Goal: Transaction & Acquisition: Purchase product/service

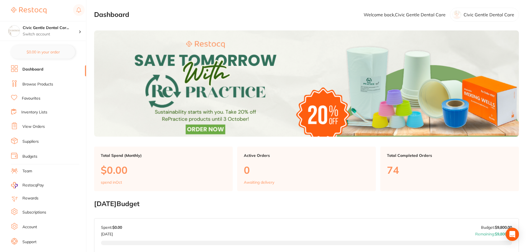
click at [38, 85] on link "Browse Products" at bounding box center [37, 85] width 31 height 6
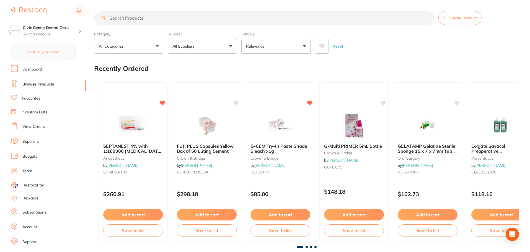
click at [134, 21] on input "search" at bounding box center [264, 18] width 340 height 14
click at [159, 19] on input "search" at bounding box center [264, 18] width 340 height 14
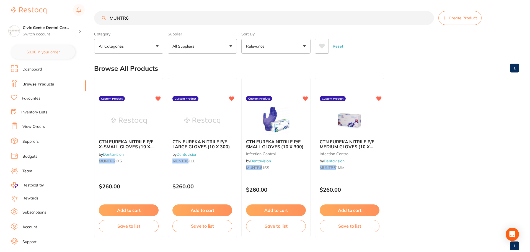
type input "MUNTR6"
click at [295, 142] on span "CTN EUREKA NITRILE P/F SMALL GLOVES (10 X 300)" at bounding box center [275, 144] width 58 height 11
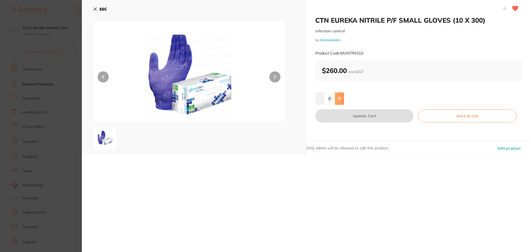
click at [339, 95] on button at bounding box center [339, 98] width 9 height 12
type input "1"
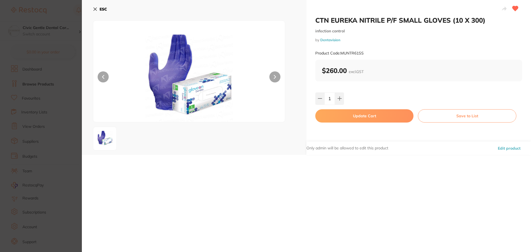
click at [348, 116] on button "Update Cart" at bounding box center [364, 115] width 98 height 13
checkbox input "false"
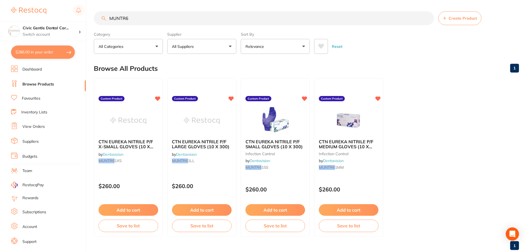
scroll to position [0, 0]
type textarea "Buy 3 get 1 promo"
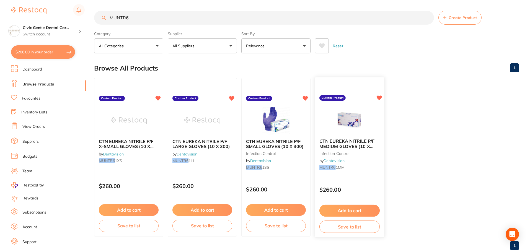
click at [346, 138] on div "CTN EUREKA NITRILE P/F MEDIUM GLOVES (10 X 300) infection control by Dentavisio…" at bounding box center [349, 155] width 69 height 42
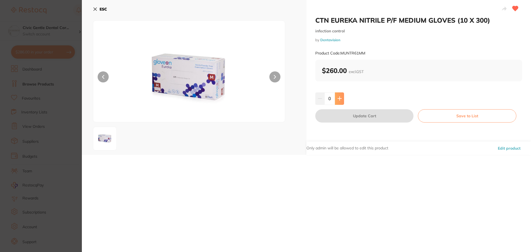
click at [339, 96] on button at bounding box center [339, 98] width 9 height 12
type input "1"
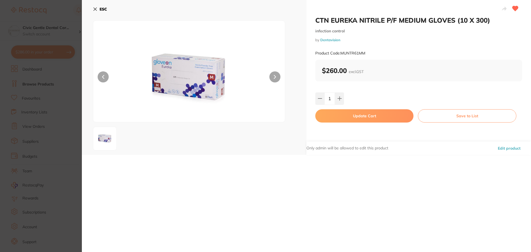
click at [355, 114] on button "Update Cart" at bounding box center [364, 115] width 98 height 13
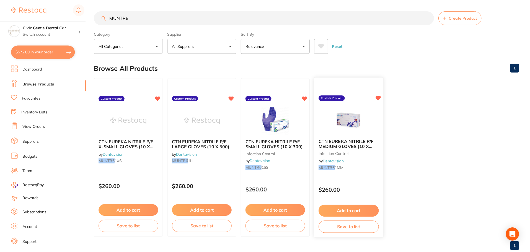
scroll to position [0, 0]
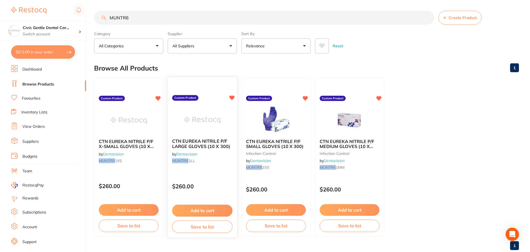
click at [192, 132] on img at bounding box center [202, 120] width 36 height 28
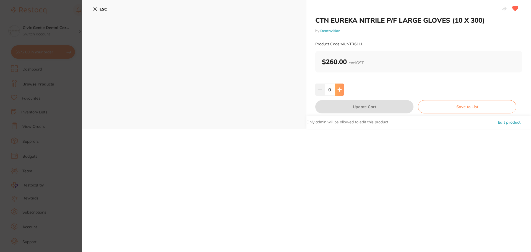
click at [338, 91] on icon at bounding box center [340, 89] width 4 height 4
type input "1"
click at [347, 105] on button "Update Cart" at bounding box center [364, 106] width 98 height 13
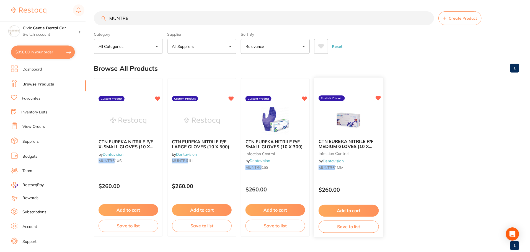
scroll to position [0, 0]
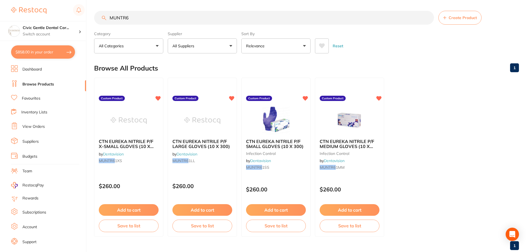
drag, startPoint x: 149, startPoint y: 18, endPoint x: -19, endPoint y: 8, distance: 168.6
click at [0, 8] on html "$858.00 Civic Gentle Dental Car... Switch account Civic Gentle Dental Care $858…" at bounding box center [265, 126] width 530 height 252
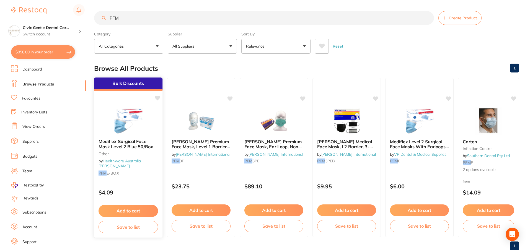
type input "PFM"
click at [150, 118] on div at bounding box center [128, 121] width 68 height 28
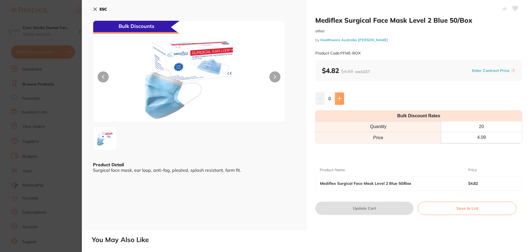
click at [338, 99] on icon at bounding box center [340, 98] width 4 height 4
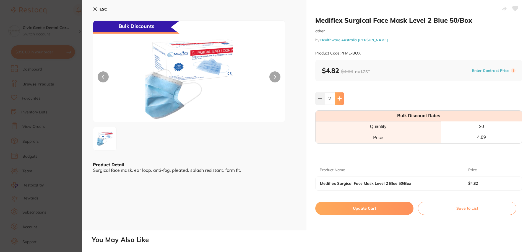
click at [338, 99] on icon at bounding box center [340, 98] width 4 height 4
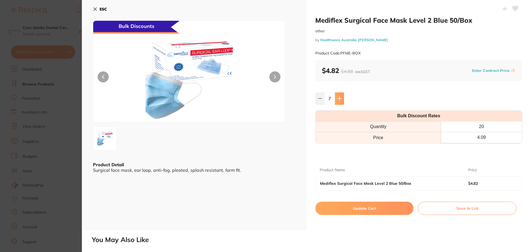
click at [338, 99] on icon at bounding box center [340, 98] width 4 height 4
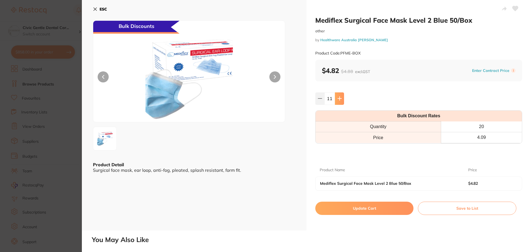
type input "12"
click at [351, 208] on button "Update Cart" at bounding box center [364, 208] width 98 height 13
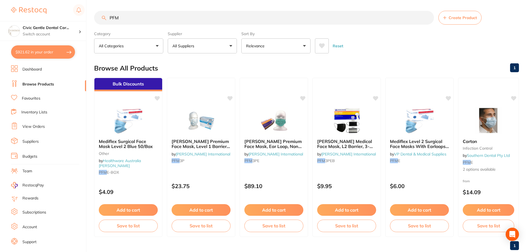
scroll to position [0, 0]
drag, startPoint x: 108, startPoint y: 22, endPoint x: 95, endPoint y: 24, distance: 12.8
click at [95, 24] on div "PFM Create Product" at bounding box center [306, 18] width 425 height 14
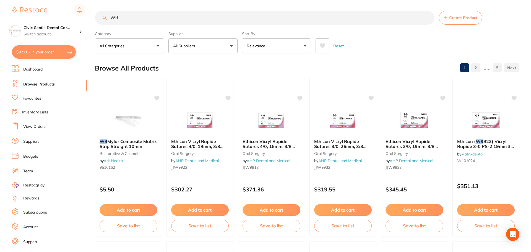
scroll to position [0, 0]
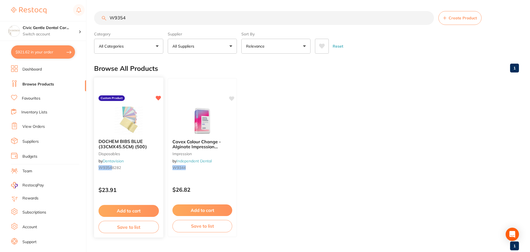
type input "W9354"
click at [137, 133] on img at bounding box center [128, 121] width 36 height 28
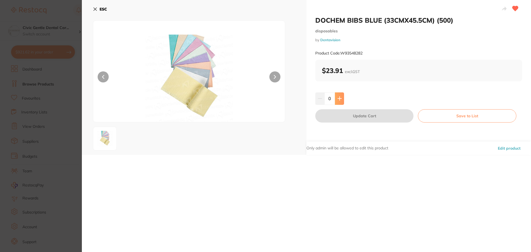
click at [339, 100] on icon at bounding box center [340, 99] width 4 height 4
type input "1"
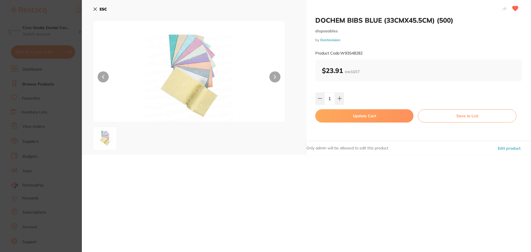
click at [339, 110] on button "Update Cart" at bounding box center [364, 115] width 98 height 13
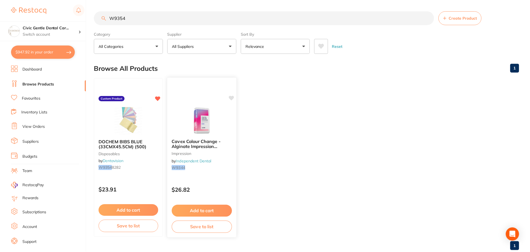
scroll to position [0, 0]
drag, startPoint x: 136, startPoint y: 18, endPoint x: 57, endPoint y: 11, distance: 80.0
click at [57, 11] on div "$947.92 Civic Gentle Dental Car... Switch account Civic Gentle Dental Care $947…" at bounding box center [265, 126] width 530 height 252
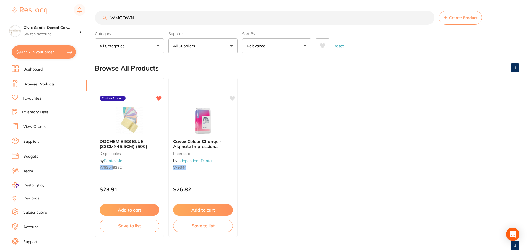
scroll to position [0, 0]
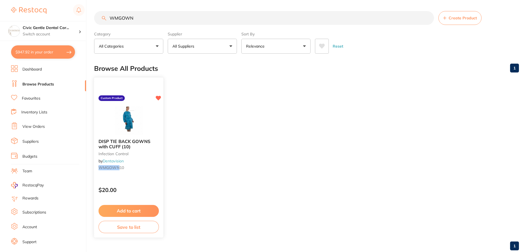
type input "WMGOWN"
click at [113, 112] on img at bounding box center [128, 121] width 36 height 28
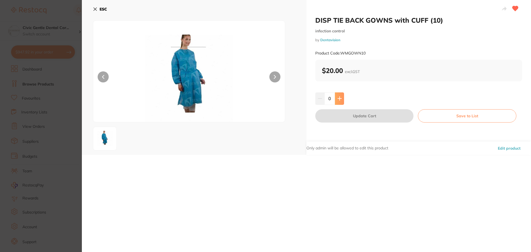
click at [341, 100] on icon at bounding box center [340, 98] width 4 height 4
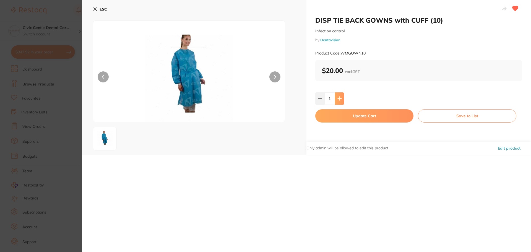
click at [340, 100] on icon at bounding box center [340, 98] width 4 height 4
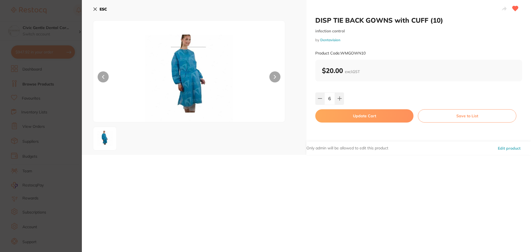
click at [339, 109] on div "DISP TIE BACK GOWNS with CUFF (10) infection control by Dentavision Product Cod…" at bounding box center [419, 77] width 225 height 155
click at [341, 99] on icon at bounding box center [340, 99] width 4 height 4
type input "7"
click at [345, 116] on button "Update Cart" at bounding box center [364, 115] width 98 height 13
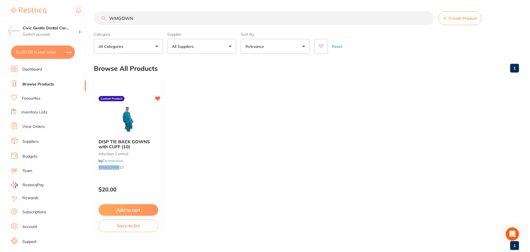
scroll to position [0, 0]
drag, startPoint x: 141, startPoint y: 19, endPoint x: 51, endPoint y: 17, distance: 89.1
click at [51, 17] on div "$1,101.92 Civic Gentle Dental Car... Switch account Civic Gentle Dental Care $1…" at bounding box center [265, 126] width 530 height 252
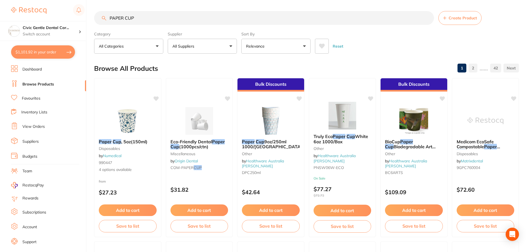
drag, startPoint x: 123, startPoint y: 17, endPoint x: 113, endPoint y: 19, distance: 10.4
click at [113, 19] on input "PAPER CUP" at bounding box center [264, 18] width 340 height 14
type input "PLASTIC CUP"
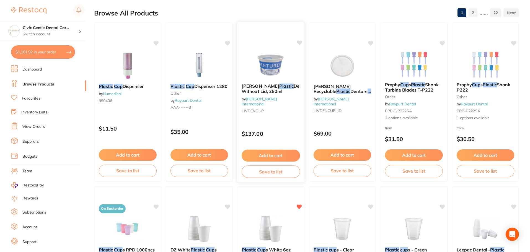
scroll to position [166, 0]
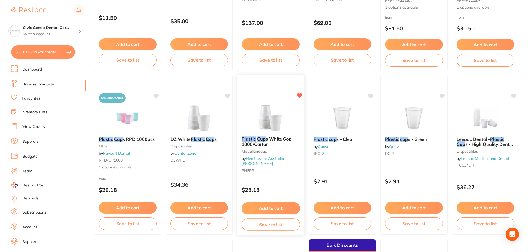
click at [275, 204] on button "Add to cart" at bounding box center [271, 209] width 58 height 12
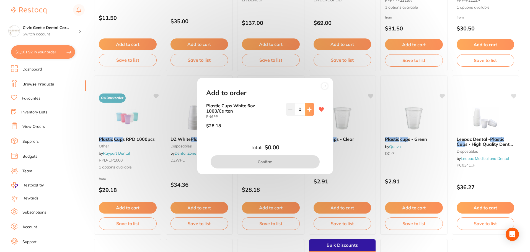
click at [307, 111] on icon at bounding box center [309, 109] width 4 height 4
type input "1"
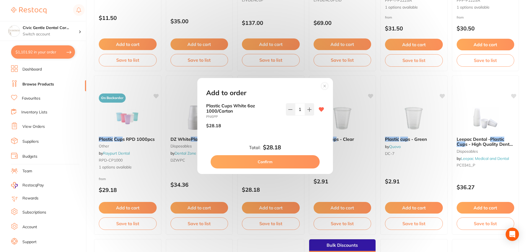
click at [284, 163] on button "Confirm" at bounding box center [265, 161] width 109 height 13
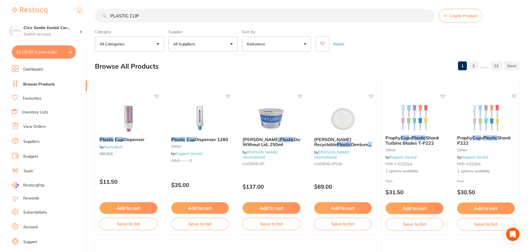
scroll to position [0, 0]
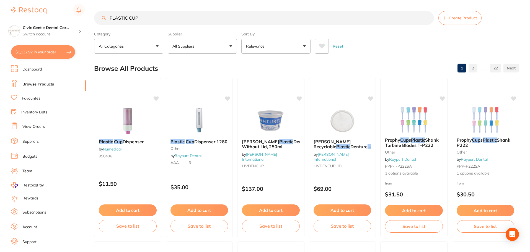
drag, startPoint x: 145, startPoint y: 19, endPoint x: 21, endPoint y: 15, distance: 124.0
click at [21, 15] on div "$1,132.92 Civic Gentle Dental Car... Switch account Civic Gentle Dental Care $1…" at bounding box center [265, 126] width 530 height 252
type input "SPEEDY WIPE"
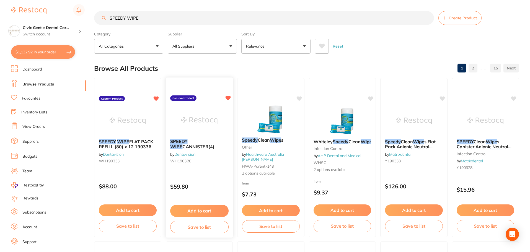
click at [182, 138] on div "SPEEDY WIPE CANNISTER(4) by Dentavision WH190328" at bounding box center [198, 152] width 67 height 36
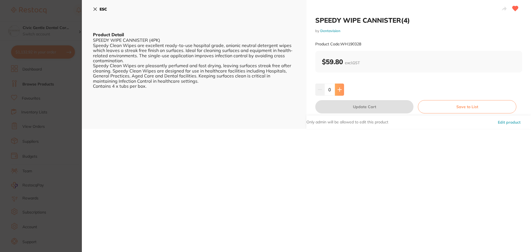
click at [338, 92] on button at bounding box center [339, 90] width 9 height 12
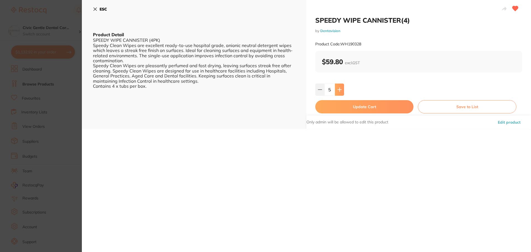
click at [338, 92] on button at bounding box center [339, 90] width 9 height 12
click at [338, 94] on button at bounding box center [339, 90] width 9 height 12
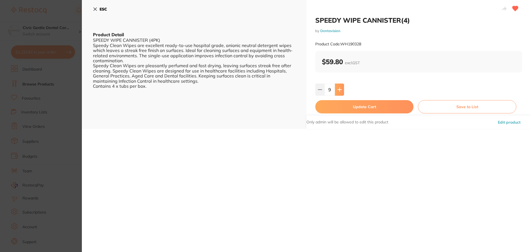
type input "10"
click at [344, 108] on button "Update Cart" at bounding box center [364, 106] width 98 height 13
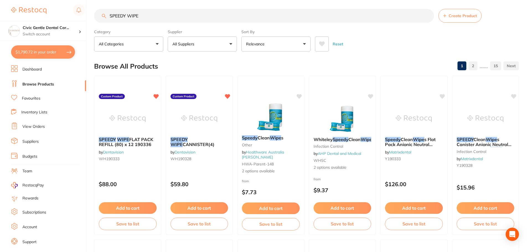
scroll to position [1, 0]
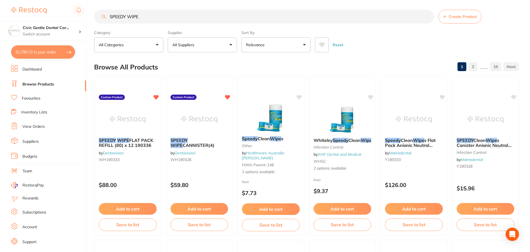
drag, startPoint x: 143, startPoint y: 17, endPoint x: 24, endPoint y: 8, distance: 119.6
click at [25, 5] on div "$1,790.72 Civic Gentle Dental Car... Switch account Civic Gentle Dental Care $1…" at bounding box center [265, 125] width 530 height 252
click at [288, 138] on div "Speedy Clean Wipe s other by Healthware Australia Ridley HWA-parent-148 2 optio…" at bounding box center [270, 156] width 67 height 48
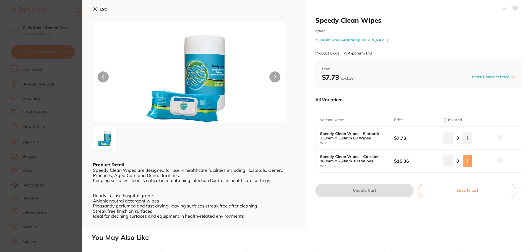
click at [466, 161] on icon at bounding box center [468, 161] width 4 height 4
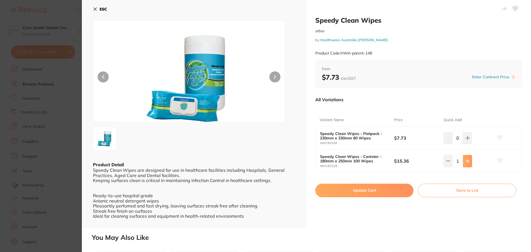
click at [467, 161] on icon at bounding box center [468, 161] width 4 height 4
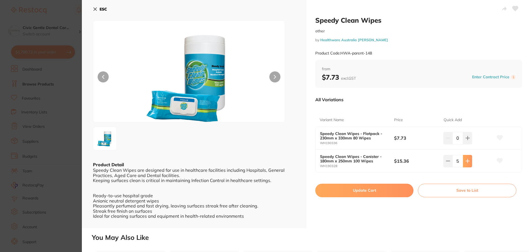
click at [467, 161] on icon at bounding box center [468, 161] width 4 height 4
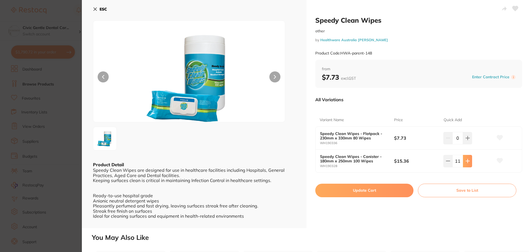
click at [467, 161] on icon at bounding box center [468, 161] width 4 height 4
type input "14"
click at [387, 187] on button "Update Cart" at bounding box center [364, 190] width 98 height 13
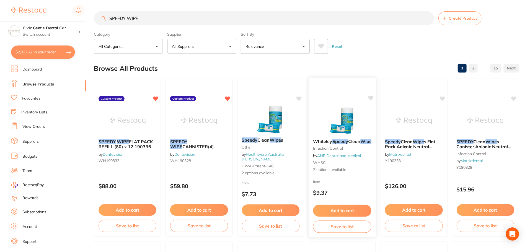
scroll to position [1, 0]
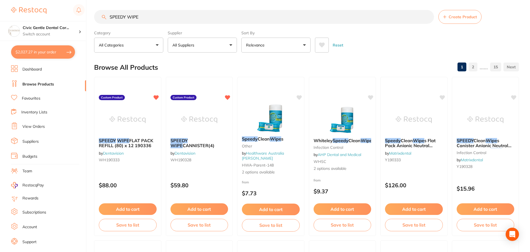
drag, startPoint x: 142, startPoint y: 15, endPoint x: 56, endPoint y: 13, distance: 86.1
click at [56, 13] on div "$2,027.27 Civic Gentle Dental Car... Switch account Civic Gentle Dental Care $2…" at bounding box center [265, 125] width 530 height 252
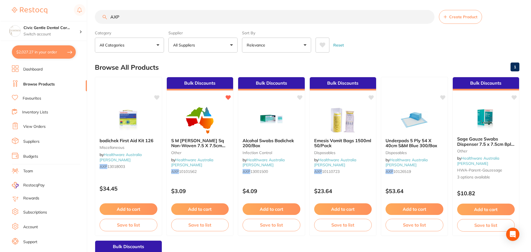
scroll to position [0, 0]
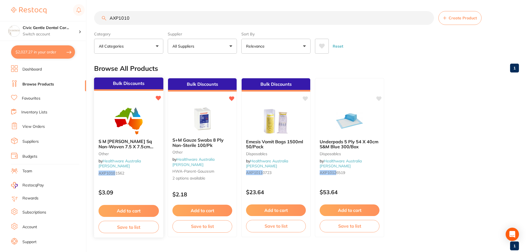
type input "AXP1010"
click at [118, 125] on img at bounding box center [128, 121] width 36 height 28
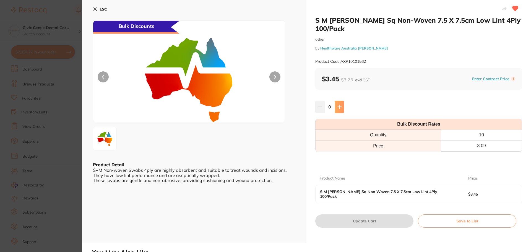
click at [342, 101] on button at bounding box center [339, 107] width 9 height 12
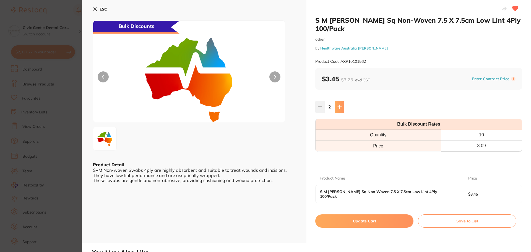
click at [342, 101] on button at bounding box center [339, 107] width 9 height 12
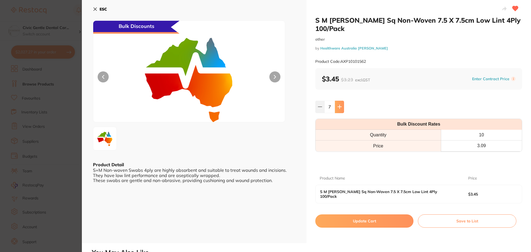
click at [342, 101] on button at bounding box center [339, 107] width 9 height 12
type input "10"
click at [359, 214] on button "Update Cart" at bounding box center [364, 220] width 98 height 13
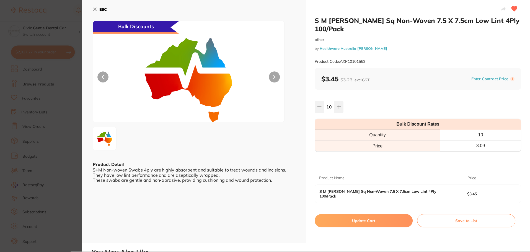
scroll to position [1, 0]
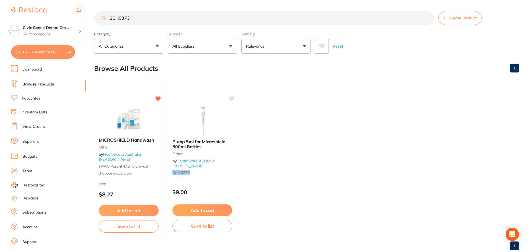
type input "SCH0373"
click at [133, 138] on div "MICROSHIELD Handwash other by Healthware Australia Ridley HWA-parent-mshieldhwa…" at bounding box center [128, 157] width 69 height 48
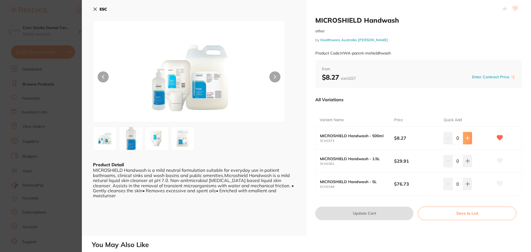
click at [468, 141] on button at bounding box center [467, 138] width 9 height 12
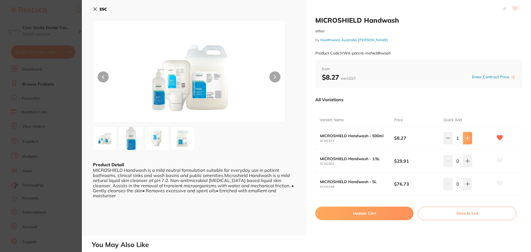
click at [468, 141] on button at bounding box center [467, 138] width 9 height 12
type input "2"
click at [368, 211] on button "Update Cart" at bounding box center [364, 213] width 98 height 13
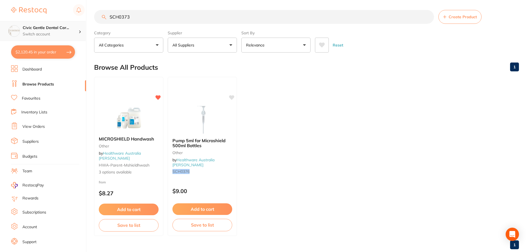
scroll to position [0, 0]
drag, startPoint x: 142, startPoint y: 20, endPoint x: 76, endPoint y: 27, distance: 66.2
click at [77, 24] on div "$2,120.45 Civic Gentle Dental Car... Switch account Civic Gentle Dental Care $2…" at bounding box center [265, 125] width 530 height 252
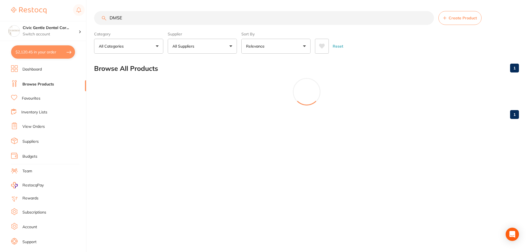
scroll to position [0, 0]
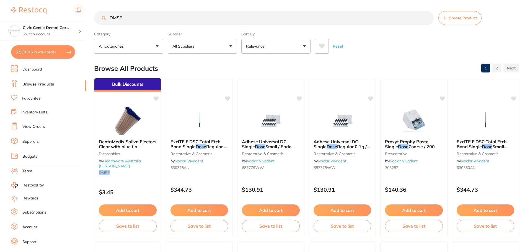
type input "DMSE"
click at [125, 141] on span "DentaMedix Saliva Ejectors Clear with blue tip 100/Bag" at bounding box center [128, 147] width 58 height 16
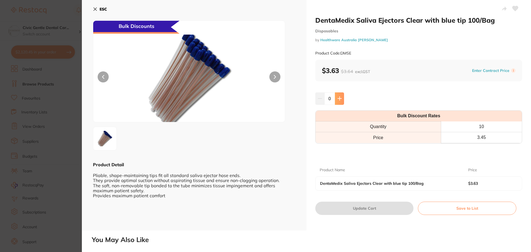
click at [343, 101] on button at bounding box center [339, 98] width 9 height 12
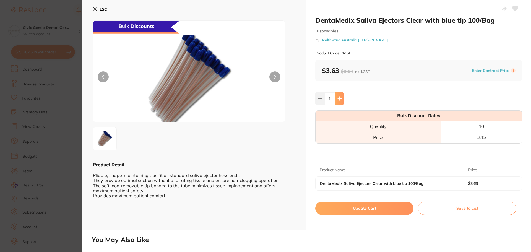
click at [343, 101] on button at bounding box center [339, 98] width 9 height 12
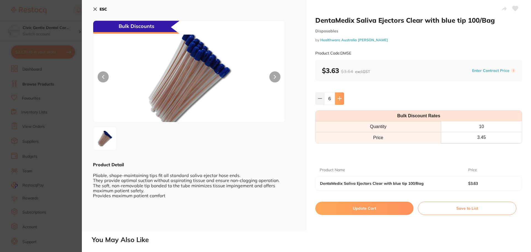
click at [343, 101] on button at bounding box center [339, 98] width 9 height 12
type input "10"
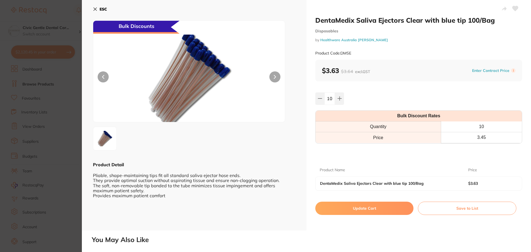
click at [359, 207] on button "Update Cart" at bounding box center [364, 208] width 98 height 13
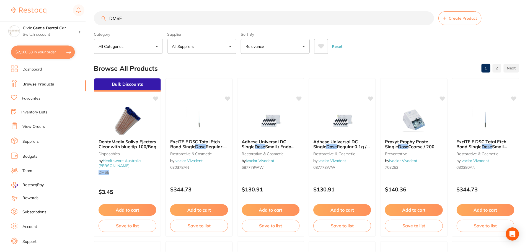
scroll to position [1, 0]
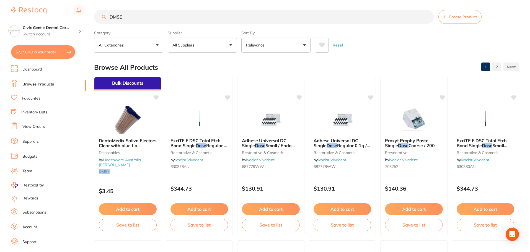
drag, startPoint x: 109, startPoint y: 13, endPoint x: 47, endPoint y: 9, distance: 62.1
click at [47, 9] on div "$2,158.40 Civic Gentle Dental Car... Switch account Civic Gentle Dental Care $2…" at bounding box center [265, 125] width 530 height 252
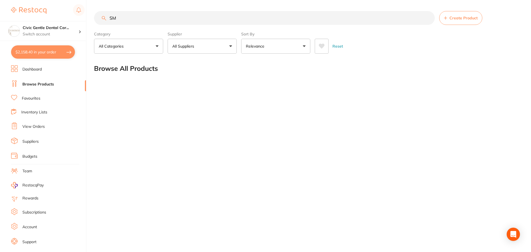
type input "S"
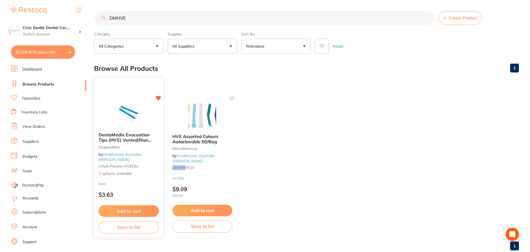
type input "DMHVE"
click at [123, 128] on img at bounding box center [128, 114] width 36 height 28
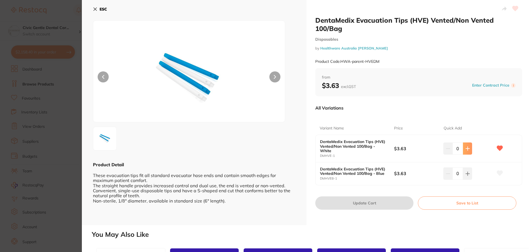
click at [463, 150] on button at bounding box center [467, 149] width 9 height 12
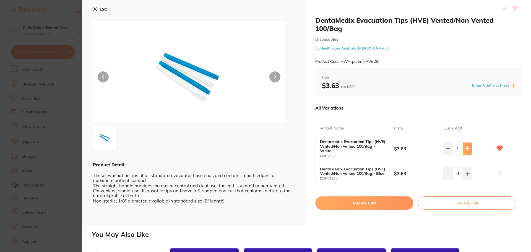
click at [463, 150] on button at bounding box center [467, 149] width 9 height 12
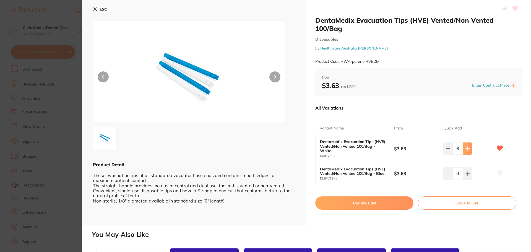
click at [463, 150] on button at bounding box center [467, 149] width 9 height 12
type input "8"
click at [379, 199] on button "Update Cart" at bounding box center [364, 202] width 98 height 13
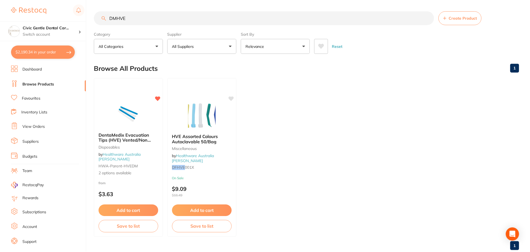
scroll to position [1, 0]
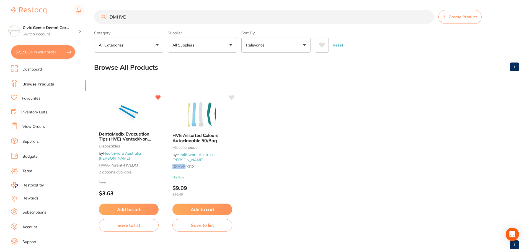
drag, startPoint x: 129, startPoint y: 19, endPoint x: 66, endPoint y: 19, distance: 62.5
click at [67, 19] on div "$2,190.34 Civic Gentle Dental Car... Switch account Civic Gentle Dental Care $2…" at bounding box center [265, 125] width 530 height 252
type input "S"
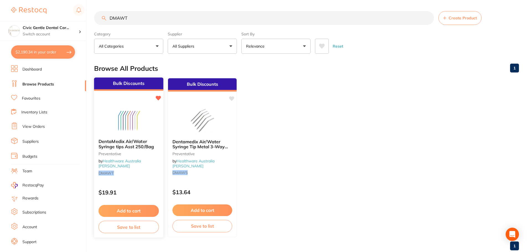
type input "DMAWT"
click at [142, 126] on img at bounding box center [128, 121] width 36 height 28
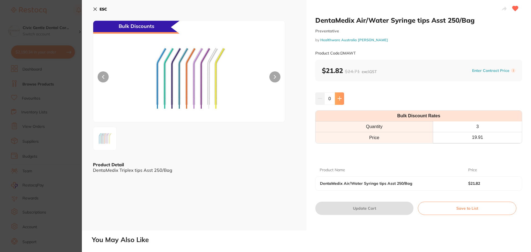
click at [338, 101] on button at bounding box center [339, 98] width 9 height 12
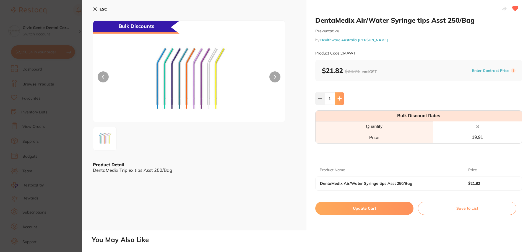
click at [338, 101] on button at bounding box center [339, 98] width 9 height 12
click at [338, 101] on icon at bounding box center [340, 98] width 4 height 4
type input "4"
click at [351, 206] on button "Update Cart" at bounding box center [364, 208] width 98 height 13
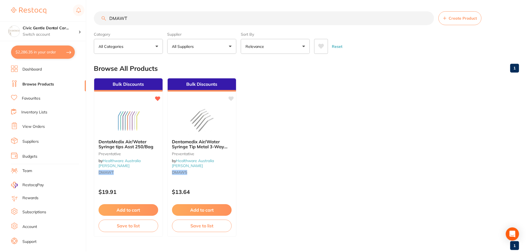
scroll to position [1, 0]
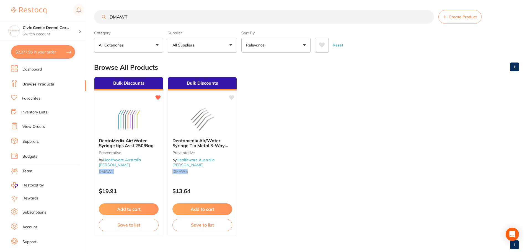
drag, startPoint x: 135, startPoint y: 16, endPoint x: 69, endPoint y: 16, distance: 65.3
click at [70, 13] on div "$2,277.95 Civic Gentle Dental Car... Switch account Civic Gentle Dental Care $2…" at bounding box center [265, 125] width 530 height 252
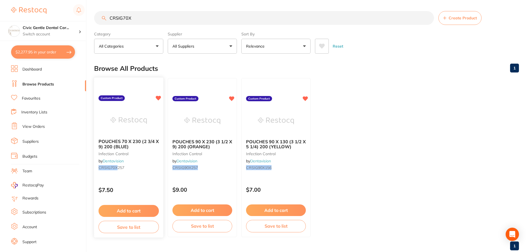
type input "CRSIG70X"
click at [140, 119] on img at bounding box center [128, 121] width 36 height 28
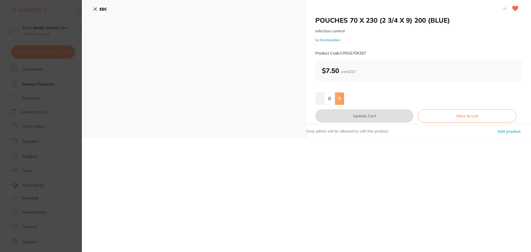
click at [338, 97] on icon at bounding box center [340, 98] width 4 height 4
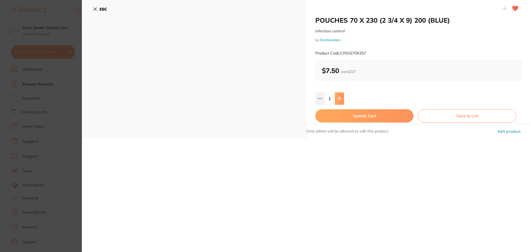
click at [338, 97] on icon at bounding box center [340, 98] width 4 height 4
click at [340, 98] on icon at bounding box center [340, 98] width 4 height 4
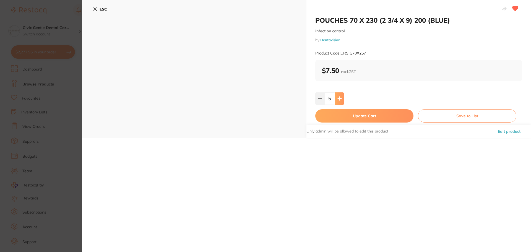
type input "6"
click at [342, 114] on button "Update Cart" at bounding box center [364, 115] width 98 height 13
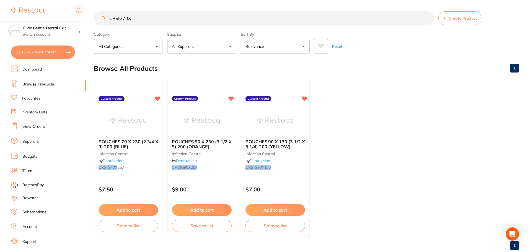
scroll to position [1, 0]
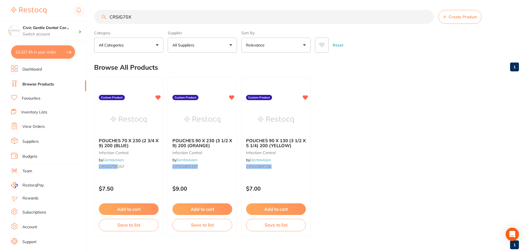
drag, startPoint x: 146, startPoint y: 17, endPoint x: -6, endPoint y: 15, distance: 152.8
click at [0, 15] on html "$2,327.45 Civic Gentle Dental Car... Switch account Civic Gentle Dental Care $2…" at bounding box center [265, 125] width 530 height 252
click at [201, 142] on span "POUCHES 90 X 230 (3 1/2 X 9) 200 (ORANGE)" at bounding box center [202, 143] width 60 height 11
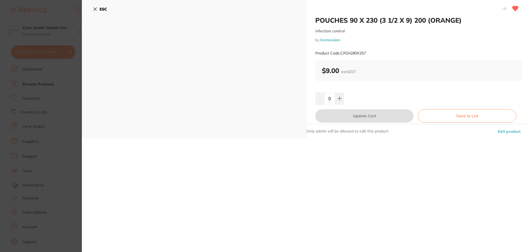
click at [345, 101] on div "0" at bounding box center [418, 98] width 207 height 12
click at [341, 98] on button at bounding box center [339, 98] width 9 height 12
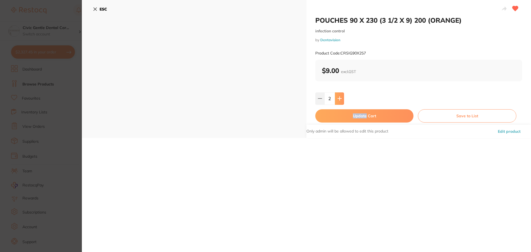
click at [341, 98] on button at bounding box center [339, 98] width 9 height 12
type input "6"
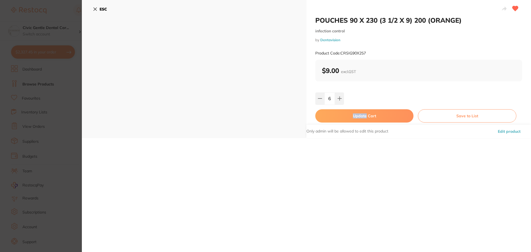
click at [378, 115] on button "Update Cart" at bounding box center [364, 115] width 98 height 13
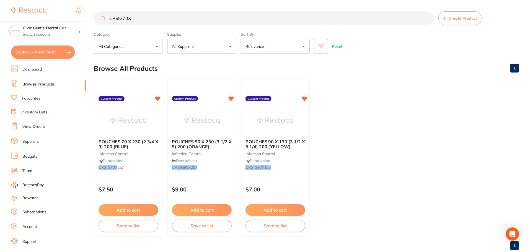
scroll to position [1, 0]
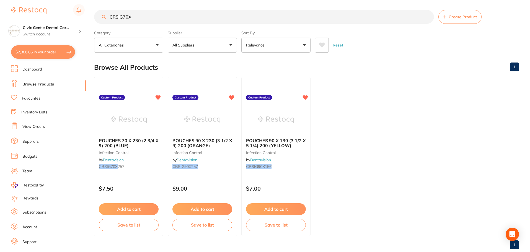
drag, startPoint x: 135, startPoint y: 16, endPoint x: 2, endPoint y: 16, distance: 133.1
click at [2, 16] on div "$2,386.85 Civic Gentle Dental Car... Switch account Civic Gentle Dental Care $2…" at bounding box center [265, 125] width 530 height 252
type input "E"
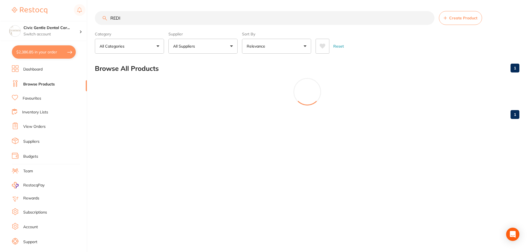
scroll to position [0, 0]
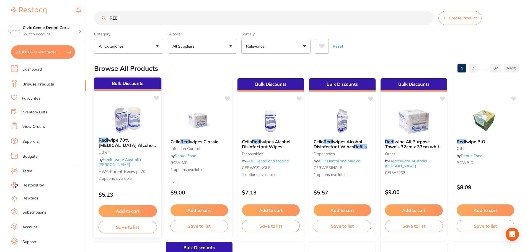
type input "REDI"
click at [136, 127] on img at bounding box center [128, 119] width 36 height 28
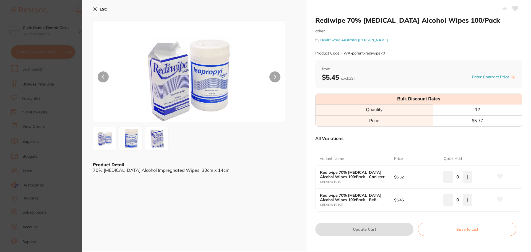
click at [95, 7] on icon at bounding box center [95, 9] width 4 height 4
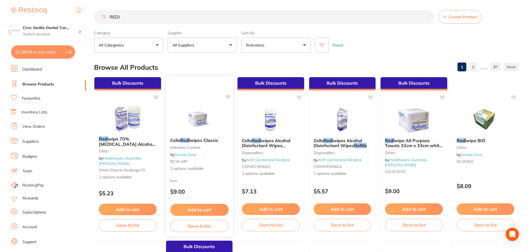
click at [205, 141] on span "wipes Classic" at bounding box center [204, 141] width 29 height 6
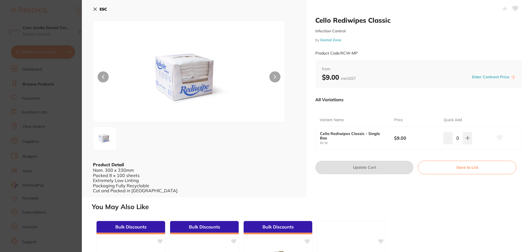
click at [95, 10] on icon at bounding box center [95, 9] width 3 height 3
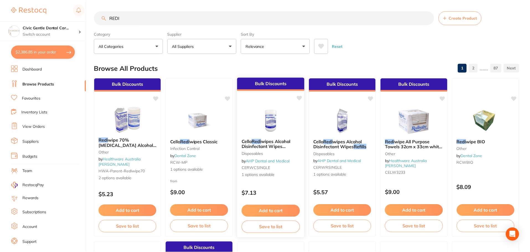
scroll to position [1, 0]
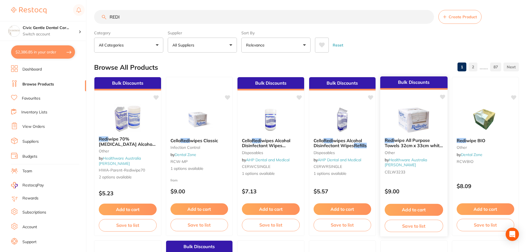
click at [398, 149] on div "Redi wipe All Purpose Towels 32cm x 33cm white - 100/Box other by Healthware Au…" at bounding box center [413, 156] width 67 height 47
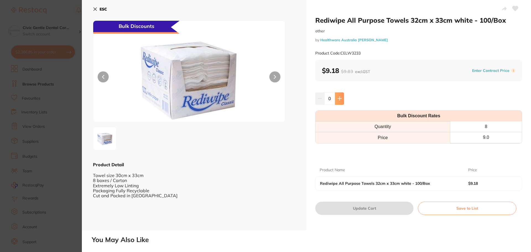
click at [339, 100] on icon at bounding box center [340, 99] width 4 height 4
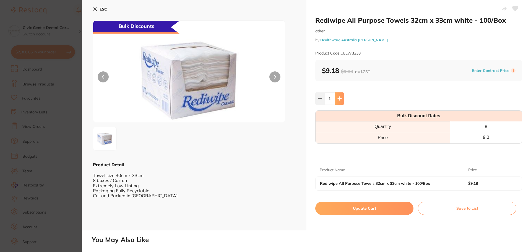
click at [339, 100] on icon at bounding box center [340, 99] width 4 height 4
click at [315, 99] on button at bounding box center [319, 98] width 9 height 12
type input "3"
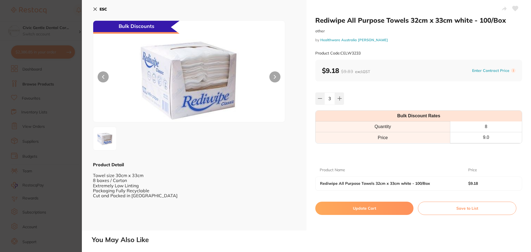
click at [354, 210] on button "Update Cart" at bounding box center [364, 208] width 98 height 13
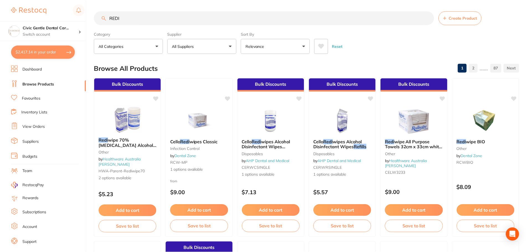
scroll to position [1, 0]
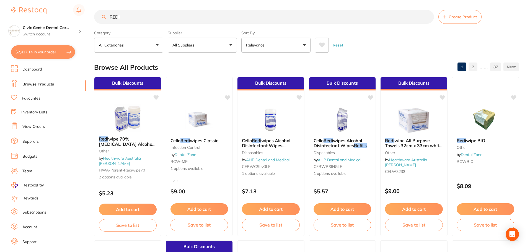
drag, startPoint x: 132, startPoint y: 17, endPoint x: 21, endPoint y: 19, distance: 111.5
click at [21, 19] on div "$2,417.14 Civic Gentle Dental Car... Switch account Civic Gentle Dental Care $2…" at bounding box center [265, 125] width 530 height 252
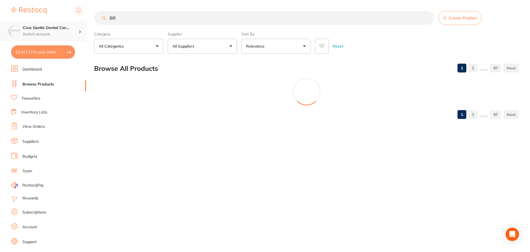
scroll to position [0, 0]
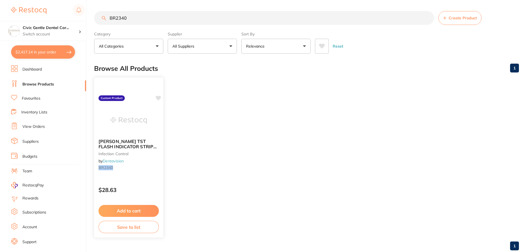
type input "BR2340"
click at [144, 116] on img at bounding box center [128, 121] width 36 height 28
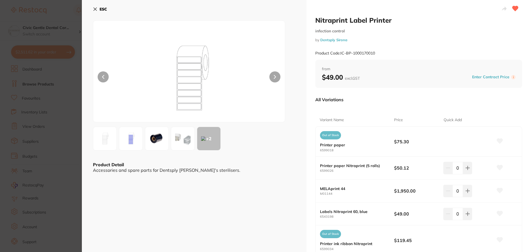
scroll to position [83, 0]
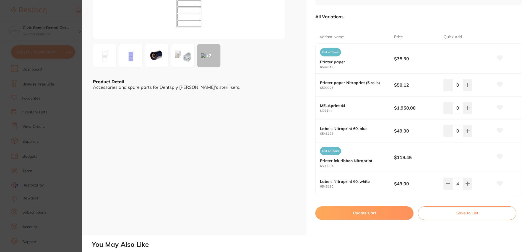
click at [369, 221] on div "Nitraprint Label Printer infection control by Dentsply Sirona Product Code: IC-…" at bounding box center [419, 76] width 225 height 319
click at [369, 212] on button "Update Cart" at bounding box center [364, 212] width 98 height 13
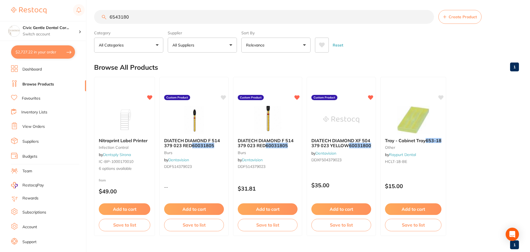
drag, startPoint x: 131, startPoint y: 21, endPoint x: 42, endPoint y: 20, distance: 89.1
click at [43, 18] on div "$2,727.22 Civic Gentle Dental Car... Switch account Civic Gentle Dental Care $2…" at bounding box center [265, 125] width 530 height 252
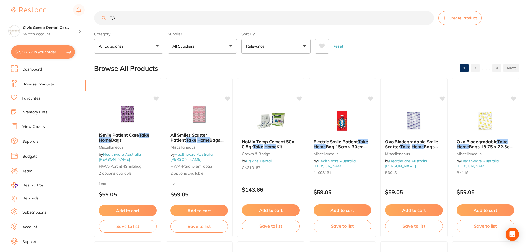
type input "T"
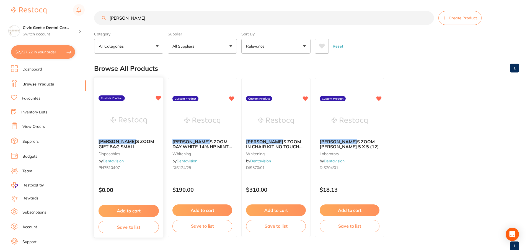
type input "[PERSON_NAME]"
click at [147, 119] on img at bounding box center [128, 121] width 36 height 28
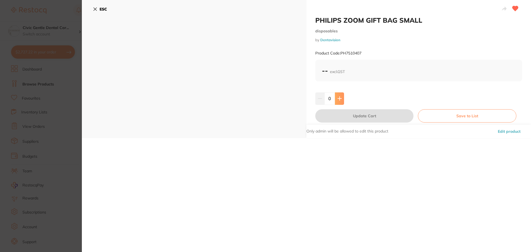
click at [342, 101] on button at bounding box center [339, 98] width 9 height 12
type input "1"
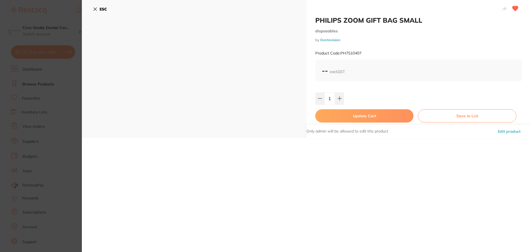
click at [344, 114] on button "Update Cart" at bounding box center [364, 115] width 98 height 13
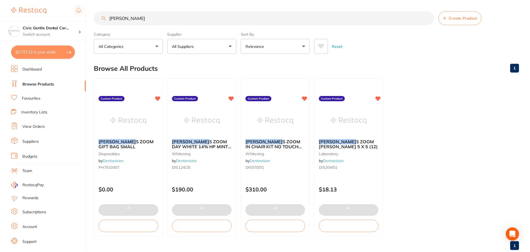
scroll to position [1, 0]
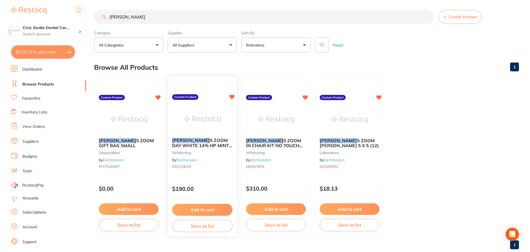
click at [203, 145] on span "S ZOOM DAY WHITE 14% HP MINT 25 SYR BULK KIT" at bounding box center [202, 146] width 60 height 16
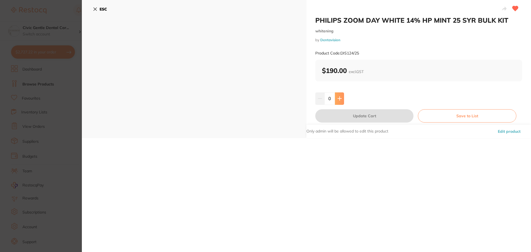
click at [340, 96] on button at bounding box center [339, 98] width 9 height 12
type input "1"
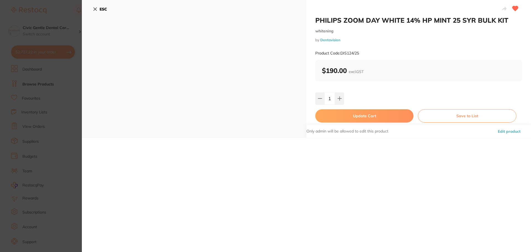
click at [345, 117] on button "Update Cart" at bounding box center [364, 115] width 98 height 13
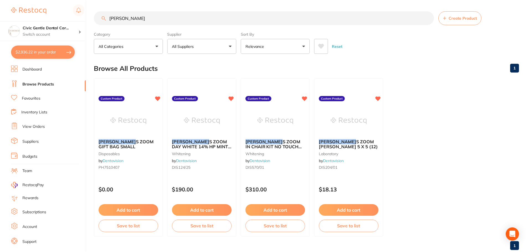
scroll to position [1, 0]
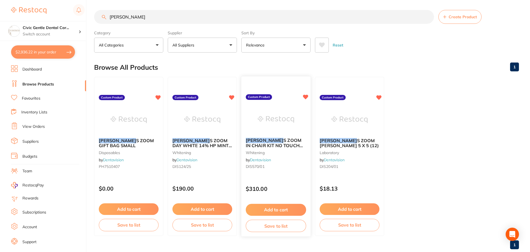
click at [274, 125] on img at bounding box center [276, 119] width 36 height 28
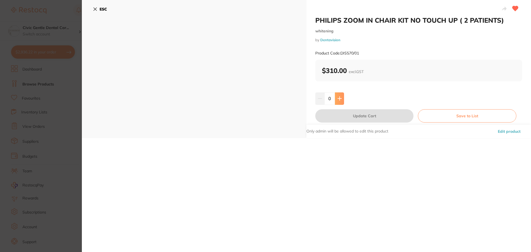
click at [344, 103] on div "0" at bounding box center [418, 98] width 207 height 12
click at [341, 101] on button at bounding box center [339, 98] width 9 height 12
type input "1"
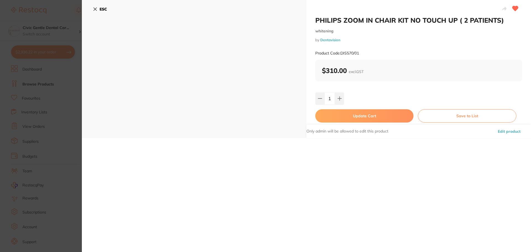
click at [370, 121] on button "Update Cart" at bounding box center [364, 115] width 98 height 13
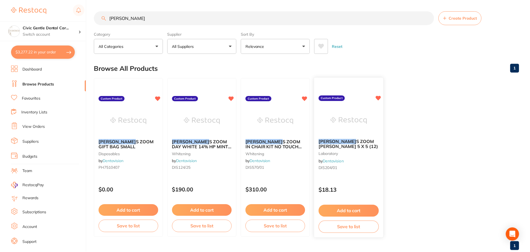
scroll to position [1, 0]
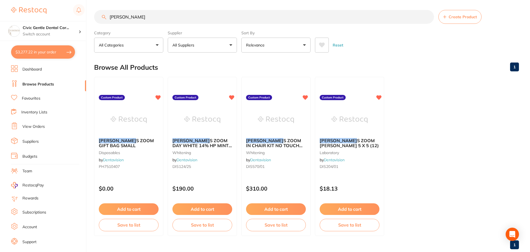
drag, startPoint x: 133, startPoint y: 18, endPoint x: -12, endPoint y: -1, distance: 147.2
click at [0, 0] on html "$3,277.22 Civic Gentle Dental Car... Switch account Civic Gentle Dental Care $3…" at bounding box center [265, 125] width 530 height 252
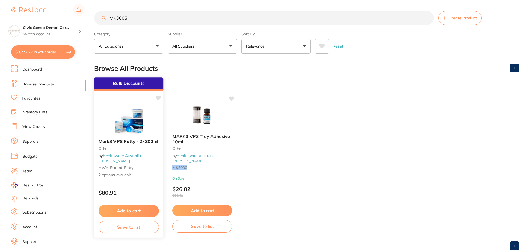
type input "MK3005"
click at [146, 116] on img at bounding box center [128, 121] width 36 height 28
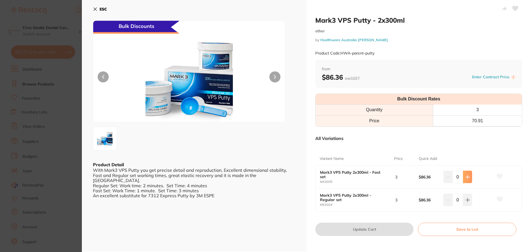
click at [466, 175] on icon at bounding box center [468, 177] width 4 height 4
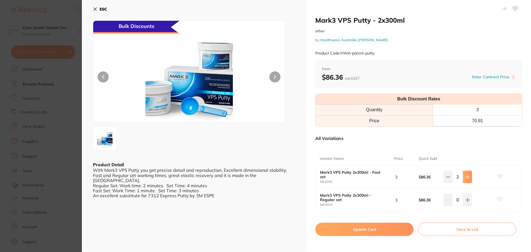
click at [466, 175] on icon at bounding box center [468, 177] width 4 height 4
type input "3"
click at [384, 227] on button "Update Cart" at bounding box center [364, 229] width 98 height 13
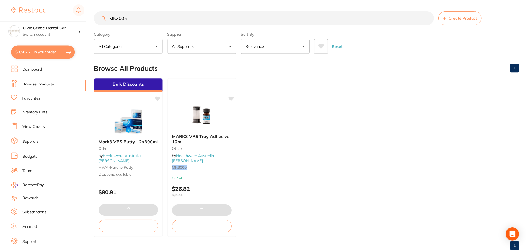
scroll to position [1, 0]
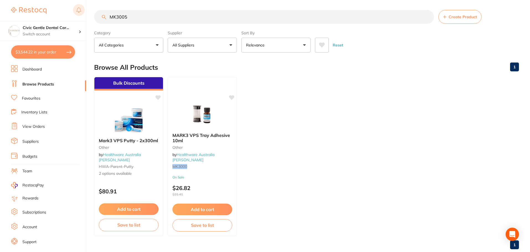
drag, startPoint x: 133, startPoint y: 17, endPoint x: 84, endPoint y: 17, distance: 49.3
click at [84, 17] on div "$3,544.22 Civic Gentle Dental Car... Switch account Civic Gentle Dental Care $3…" at bounding box center [265, 125] width 530 height 252
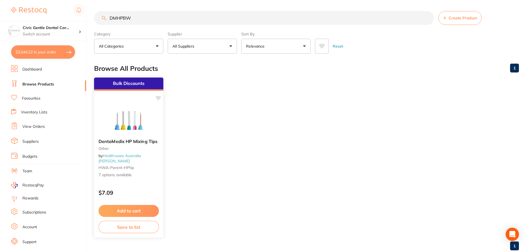
type input "DMHPBW"
click at [125, 111] on img at bounding box center [128, 121] width 36 height 28
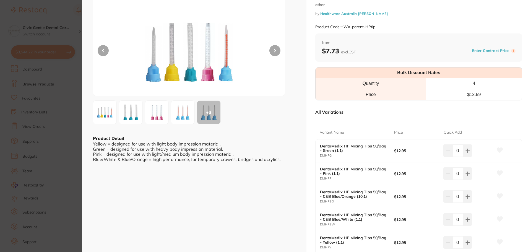
scroll to position [55, 0]
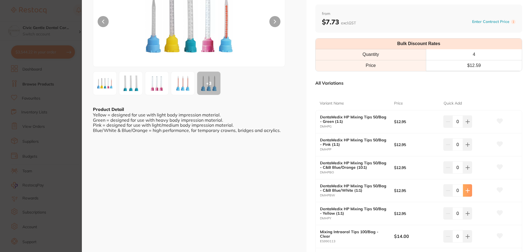
click at [466, 192] on icon at bounding box center [468, 190] width 4 height 4
type input "2"
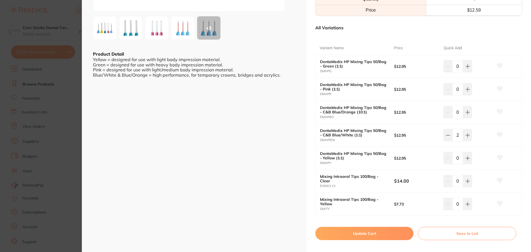
scroll to position [166, 0]
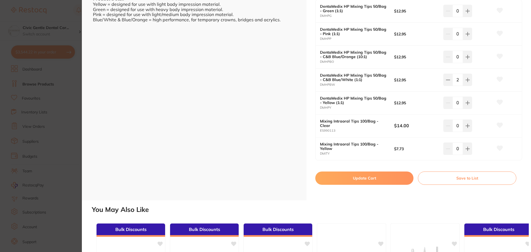
drag, startPoint x: 341, startPoint y: 183, endPoint x: 341, endPoint y: 179, distance: 4.4
click at [341, 183] on button "Update Cart" at bounding box center [364, 178] width 98 height 13
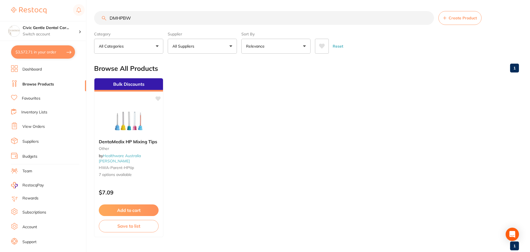
drag, startPoint x: 134, startPoint y: 15, endPoint x: 13, endPoint y: 17, distance: 120.9
click at [15, 16] on div "$3,572.71 Civic Gentle Dental Car... Switch account Civic Gentle Dental Care $3…" at bounding box center [265, 126] width 530 height 252
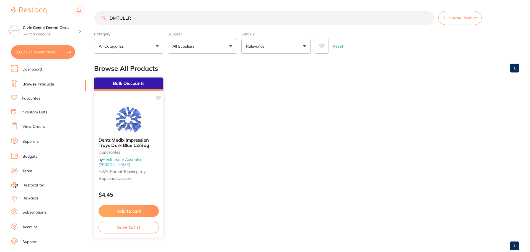
type input "DMTULLR"
drag, startPoint x: 138, startPoint y: 113, endPoint x: 400, endPoint y: 148, distance: 264.4
click at [138, 113] on img at bounding box center [129, 119] width 36 height 28
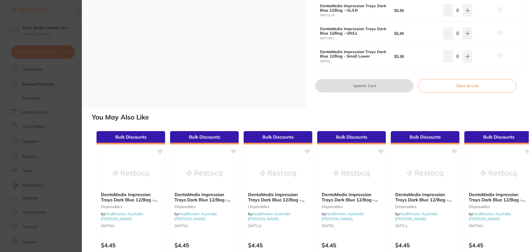
scroll to position [277, 0]
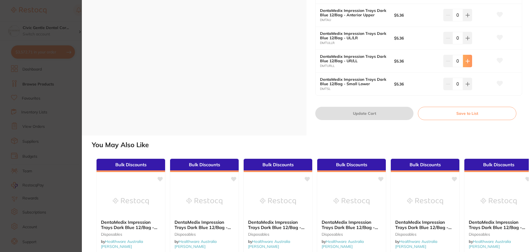
click at [466, 36] on icon at bounding box center [468, 38] width 4 height 4
type input "1"
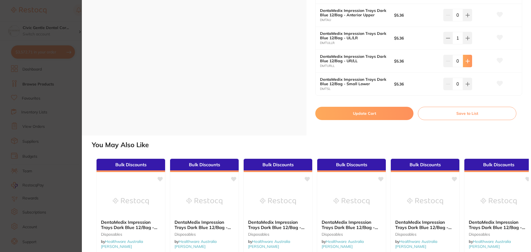
click at [468, 59] on icon at bounding box center [468, 61] width 4 height 4
type input "1"
click at [381, 108] on button "Update Cart" at bounding box center [364, 113] width 98 height 13
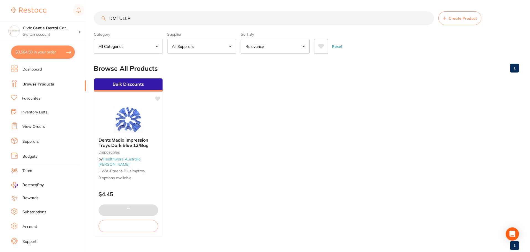
scroll to position [0, 0]
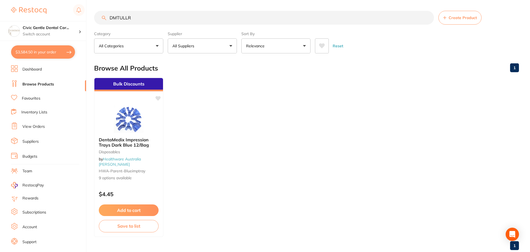
drag, startPoint x: 136, startPoint y: 20, endPoint x: -57, endPoint y: 9, distance: 193.5
click at [0, 9] on html "$3,584.50 Civic Gentle Dental Car... Switch account Civic Gentle Dental Care $3…" at bounding box center [265, 126] width 530 height 252
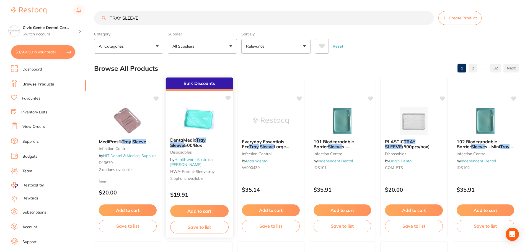
type input "TRAY SLEEVE"
click at [201, 113] on img at bounding box center [199, 119] width 36 height 28
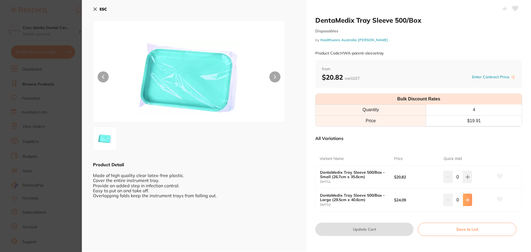
click at [463, 201] on button at bounding box center [467, 200] width 9 height 12
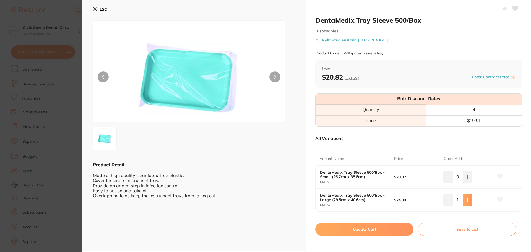
click at [463, 201] on button at bounding box center [467, 200] width 9 height 12
type input "2"
click at [375, 229] on button "Update Cart" at bounding box center [364, 229] width 98 height 13
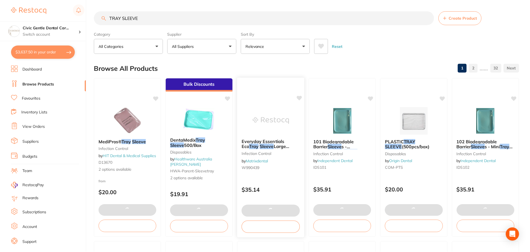
scroll to position [0, 0]
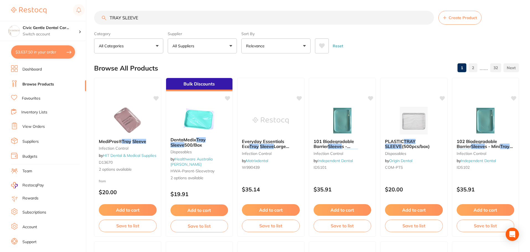
drag, startPoint x: 165, startPoint y: 19, endPoint x: 13, endPoint y: 11, distance: 152.1
click at [13, 10] on div "$3,637.50 Civic Gentle Dental Car... Switch account Civic Gentle Dental Care $3…" at bounding box center [265, 126] width 530 height 252
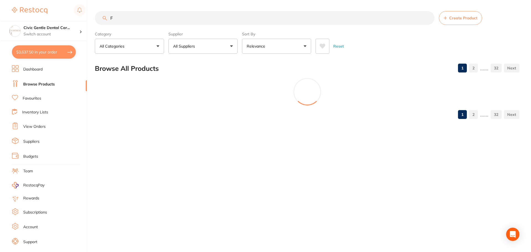
scroll to position [0, 0]
drag, startPoint x: 144, startPoint y: 18, endPoint x: 18, endPoint y: 11, distance: 125.6
click at [18, 11] on div "$3,637.50 Civic Gentle Dental Car... Switch account Civic Gentle Dental Care $3…" at bounding box center [265, 126] width 531 height 252
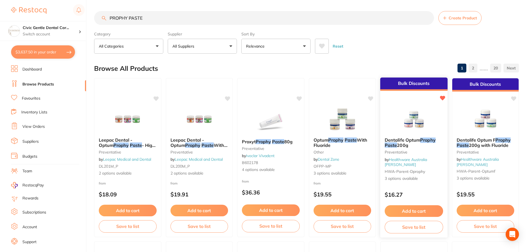
type input "PROPHY PASTE"
click at [406, 115] on img at bounding box center [414, 119] width 36 height 28
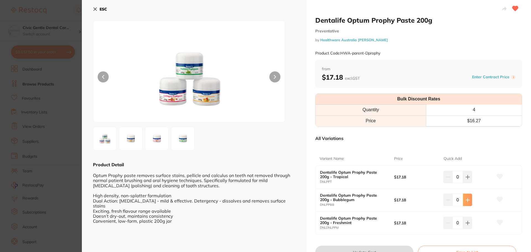
click at [468, 200] on icon at bounding box center [468, 200] width 4 height 4
type input "3"
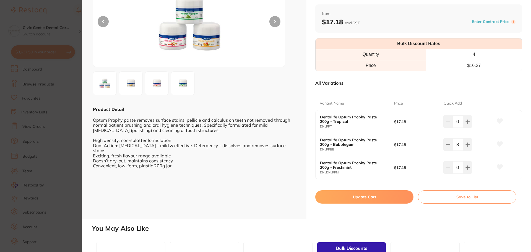
drag, startPoint x: 383, startPoint y: 194, endPoint x: 135, endPoint y: 75, distance: 274.9
click at [383, 194] on button "Update Cart" at bounding box center [364, 196] width 98 height 13
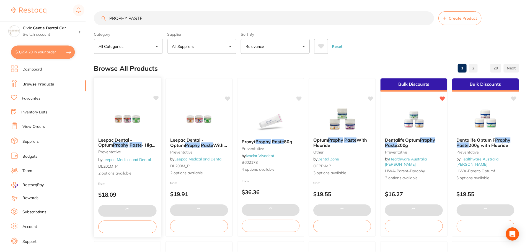
scroll to position [0, 0]
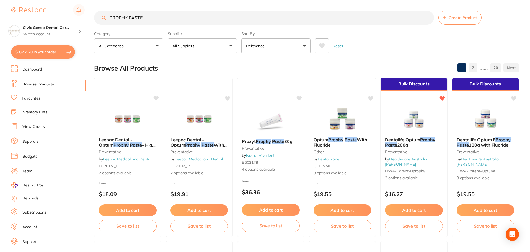
drag, startPoint x: 45, startPoint y: 12, endPoint x: -52, endPoint y: 7, distance: 97.2
click at [0, 7] on html "$3,694.20 Civic Gentle Dental Car... Switch account Civic Gentle Dental Care $3…" at bounding box center [265, 126] width 530 height 252
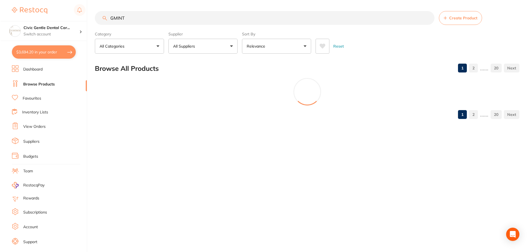
scroll to position [0, 0]
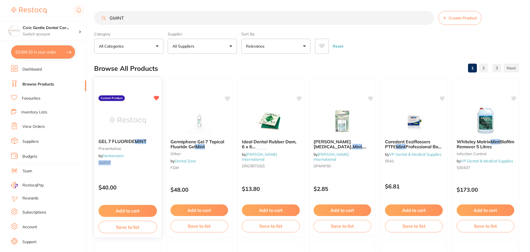
type input "GMINT"
drag, startPoint x: 149, startPoint y: 110, endPoint x: 423, endPoint y: 130, distance: 274.4
click at [149, 110] on div at bounding box center [127, 121] width 67 height 28
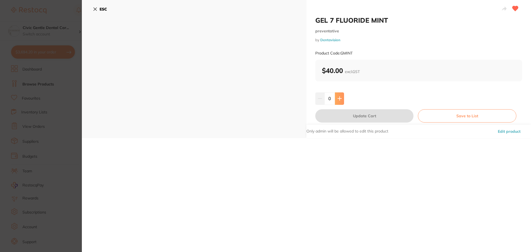
click at [341, 99] on icon at bounding box center [340, 99] width 4 height 4
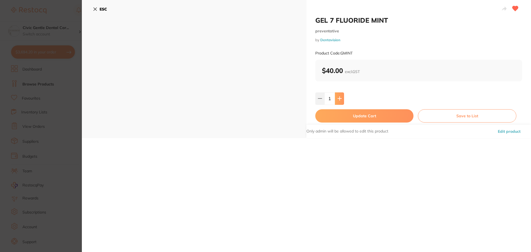
click at [341, 99] on icon at bounding box center [340, 99] width 4 height 4
type input "2"
click at [344, 113] on button "Update Cart" at bounding box center [364, 115] width 98 height 13
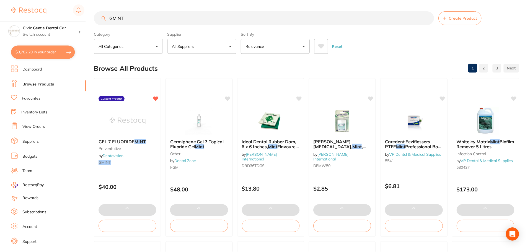
scroll to position [0, 0]
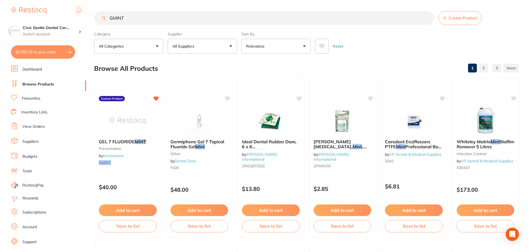
drag, startPoint x: 131, startPoint y: 17, endPoint x: -33, endPoint y: 3, distance: 165.0
click at [0, 3] on html "$3,782.20 Civic Gentle Dental Car... Switch account Civic Gentle Dental Care $3…" at bounding box center [265, 126] width 530 height 252
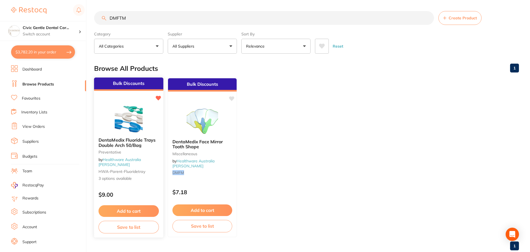
type input "DMFTM"
drag, startPoint x: 134, startPoint y: 123, endPoint x: 327, endPoint y: 202, distance: 208.2
click at [134, 123] on img at bounding box center [129, 119] width 36 height 28
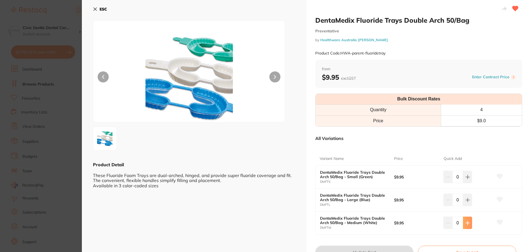
click at [467, 223] on icon at bounding box center [468, 223] width 4 height 4
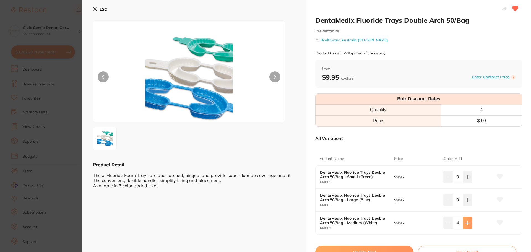
type input "5"
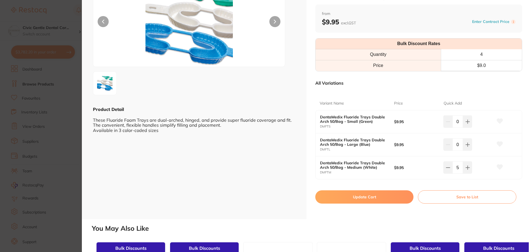
click at [356, 195] on button "Update Cart" at bounding box center [364, 196] width 98 height 13
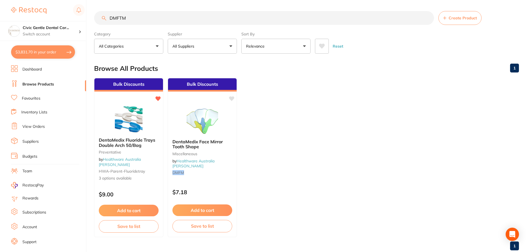
drag, startPoint x: 126, startPoint y: 19, endPoint x: -2, endPoint y: 22, distance: 127.3
click at [0, 22] on html "$3,831.70 Civic Gentle Dental Car... Switch account Civic Gentle Dental Care $3…" at bounding box center [265, 126] width 530 height 252
type input "PK0010"
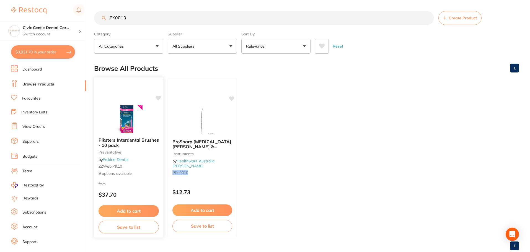
click at [135, 117] on img at bounding box center [128, 119] width 36 height 28
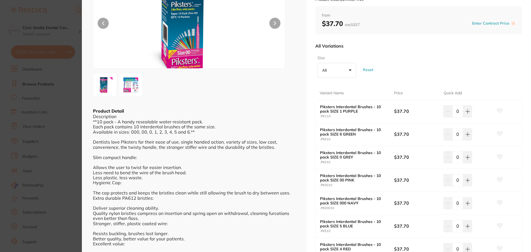
scroll to position [55, 0]
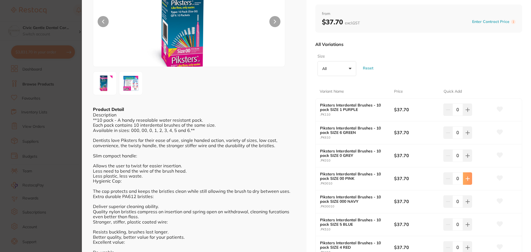
click at [464, 181] on button at bounding box center [467, 178] width 9 height 12
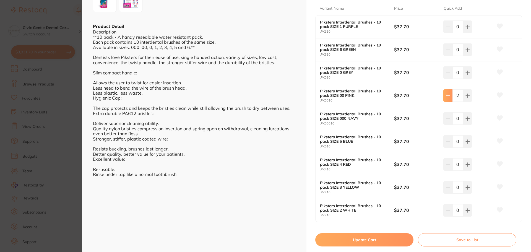
click at [446, 95] on icon at bounding box center [448, 96] width 4 height 4
type input "1"
click at [365, 240] on button "Update Cart" at bounding box center [364, 239] width 98 height 13
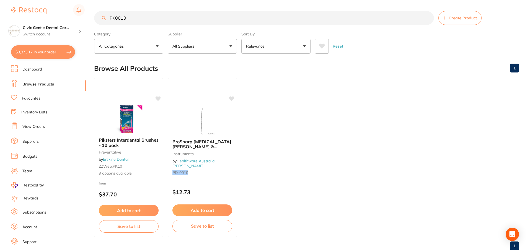
drag, startPoint x: 128, startPoint y: 19, endPoint x: -7, endPoint y: 19, distance: 135.0
click at [0, 19] on html "$3,873.17 Civic Gentle Dental Car... Switch account Civic Gentle Dental Care $3…" at bounding box center [265, 126] width 530 height 252
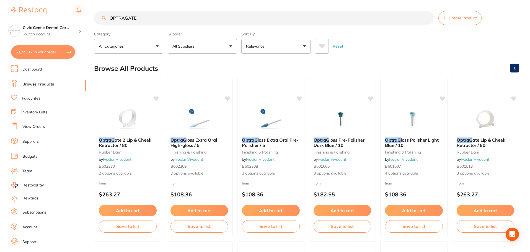
type input "OPTRAGATE"
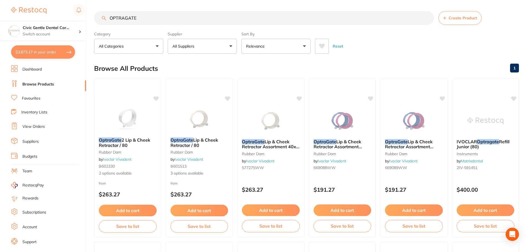
click at [198, 45] on button "All Suppliers" at bounding box center [202, 46] width 69 height 15
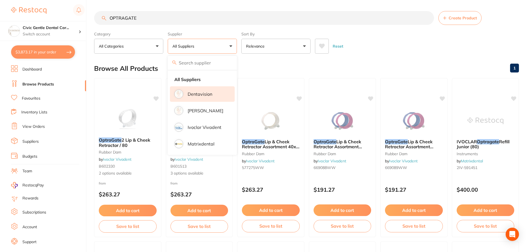
click at [198, 95] on p "Dentavision" at bounding box center [200, 94] width 25 height 5
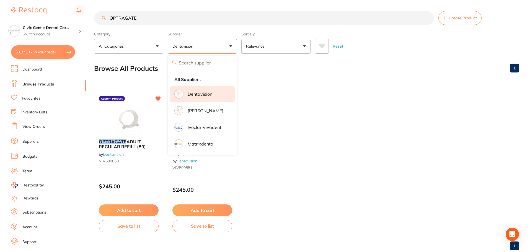
click at [268, 167] on ul "OPTRAGATE ADULT REGULAR REFILL (80) by Dentavision VIV590850 Custom Product $24…" at bounding box center [306, 157] width 425 height 159
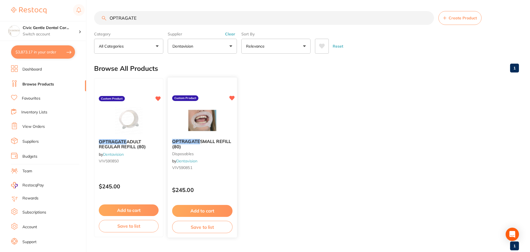
click at [206, 135] on div "OPTRAGATE SMALL REFILL (80) disposables by Dentavision VIV590851" at bounding box center [202, 155] width 69 height 42
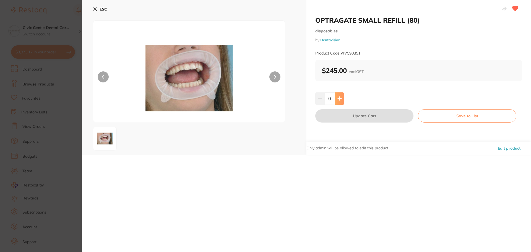
click at [340, 99] on icon at bounding box center [340, 99] width 4 height 4
type input "1"
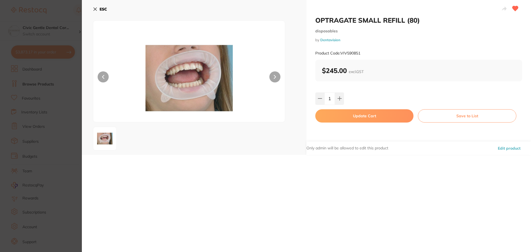
click at [352, 117] on button "Update Cart" at bounding box center [364, 115] width 98 height 13
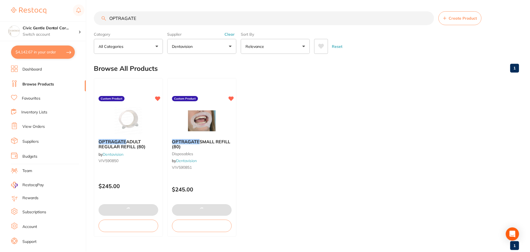
scroll to position [0, 0]
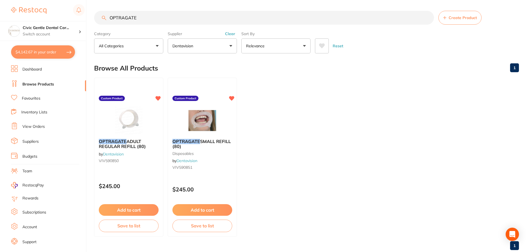
drag, startPoint x: 87, startPoint y: 18, endPoint x: -131, endPoint y: 34, distance: 218.6
click at [0, 34] on html "$4,142.67 Civic Gentle Dental Car... Switch account Civic Gentle Dental Care $4…" at bounding box center [265, 126] width 530 height 252
type input "U137"
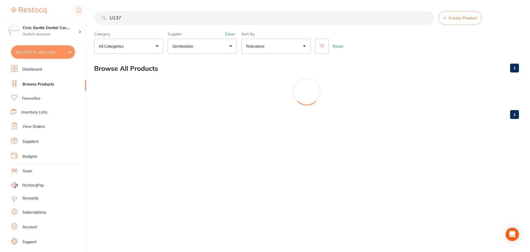
scroll to position [0, 0]
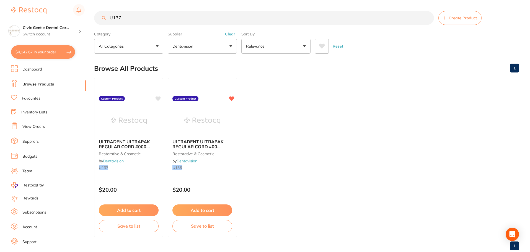
drag, startPoint x: 118, startPoint y: 138, endPoint x: 400, endPoint y: 162, distance: 283.2
click at [118, 138] on div "ULTRADENT ULTRAPAK REGULAR CORD #000 BLACK restorative & cosmetic by Dentavisio…" at bounding box center [128, 156] width 69 height 42
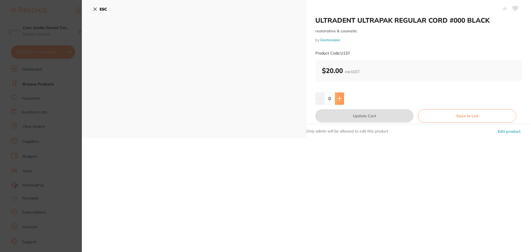
click at [338, 99] on icon at bounding box center [340, 99] width 4 height 4
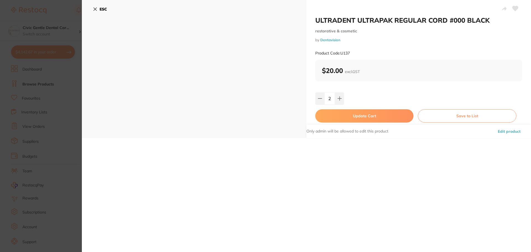
drag, startPoint x: 338, startPoint y: 99, endPoint x: 343, endPoint y: 113, distance: 15.3
click at [338, 99] on icon at bounding box center [340, 99] width 4 height 4
type input "3"
click at [343, 114] on button "Update Cart" at bounding box center [364, 115] width 98 height 13
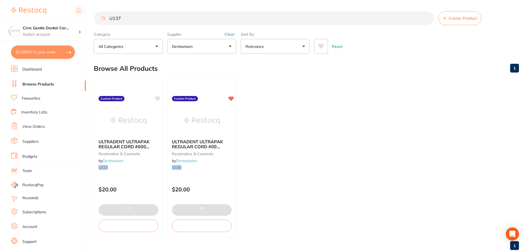
scroll to position [0, 0]
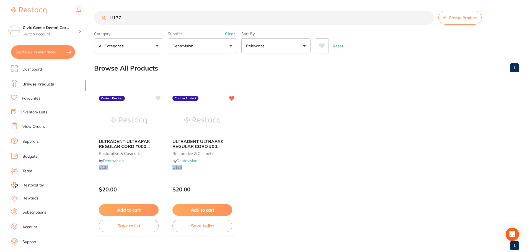
drag, startPoint x: 124, startPoint y: 18, endPoint x: 12, endPoint y: 13, distance: 112.2
click at [16, 11] on div "$4,208.67 Civic Gentle Dental Car... Switch account Civic Gentle Dental Care $4…" at bounding box center [265, 126] width 530 height 252
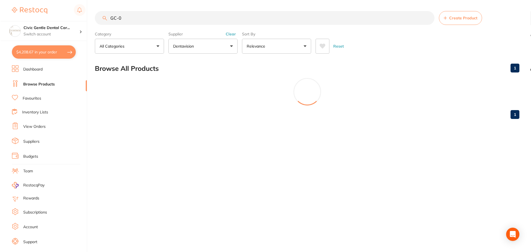
scroll to position [0, 0]
drag, startPoint x: 122, startPoint y: 15, endPoint x: -48, endPoint y: 12, distance: 170.8
click at [0, 12] on html "$4,208.67 Civic Gentle Dental Car... Switch account Civic Gentle Dental Care $4…" at bounding box center [265, 126] width 531 height 252
click at [206, 46] on button "Dentavision" at bounding box center [202, 46] width 69 height 15
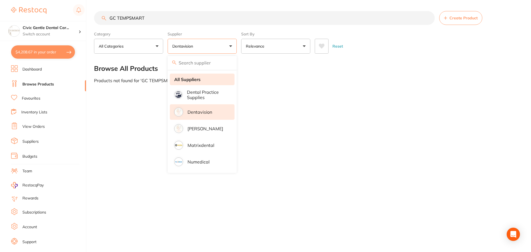
click at [195, 79] on strong "All Suppliers" at bounding box center [187, 79] width 26 height 5
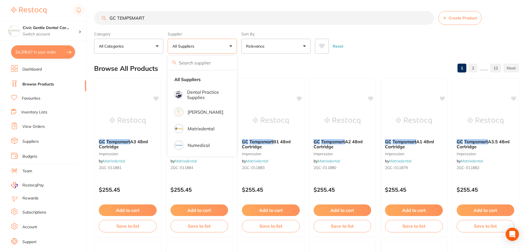
drag, startPoint x: 151, startPoint y: 18, endPoint x: -5, endPoint y: 21, distance: 155.6
click at [0, 21] on html "$4,208.67 Civic Gentle Dental Car... Switch account Civic Gentle Dental Care $4…" at bounding box center [265, 126] width 530 height 252
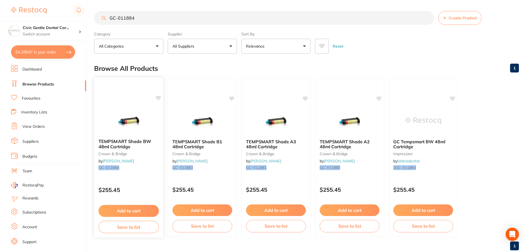
type input "GC-011884"
click at [119, 119] on img at bounding box center [128, 121] width 36 height 28
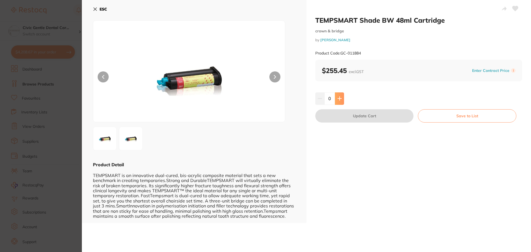
click at [338, 98] on icon at bounding box center [340, 98] width 4 height 4
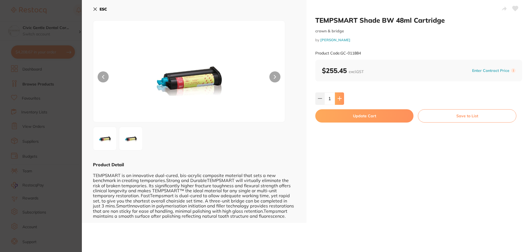
click at [338, 98] on icon at bounding box center [340, 98] width 4 height 4
type input "5"
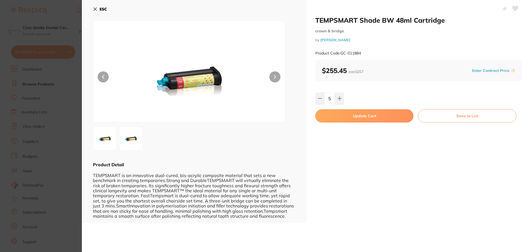
click at [339, 118] on button "Update Cart" at bounding box center [364, 115] width 98 height 13
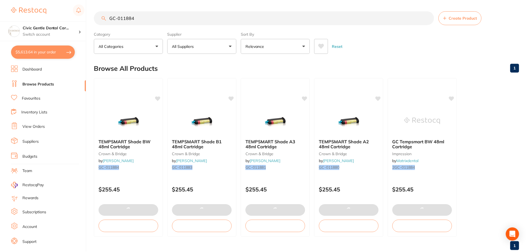
scroll to position [0, 0]
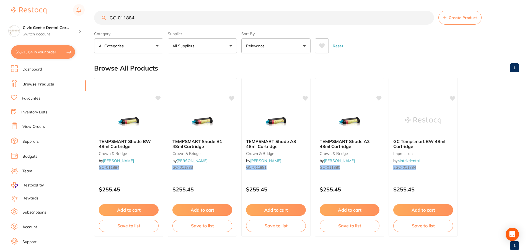
drag, startPoint x: 129, startPoint y: 17, endPoint x: 197, endPoint y: 27, distance: 68.1
click at [197, 27] on section "GC-011884 Create Product Category All Categories All Categories crown & bridge …" at bounding box center [306, 32] width 425 height 43
type input "GC-011879"
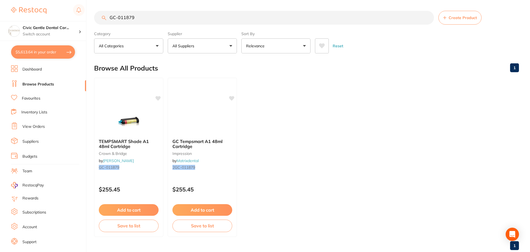
scroll to position [0, 0]
click at [138, 144] on span "TEMPSMART Shade A1 48ml Cartridge" at bounding box center [124, 144] width 51 height 11
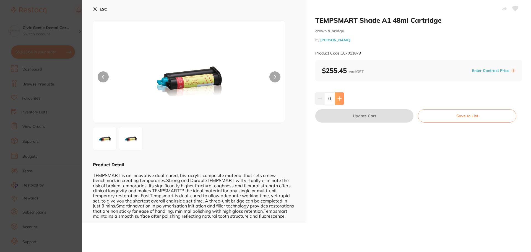
click at [341, 95] on button at bounding box center [339, 98] width 9 height 12
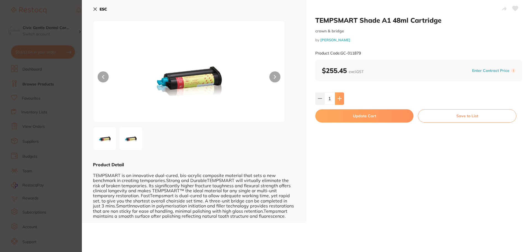
click at [339, 96] on button at bounding box center [339, 98] width 9 height 12
type input "2"
click at [349, 116] on button "Update Cart" at bounding box center [364, 115] width 98 height 13
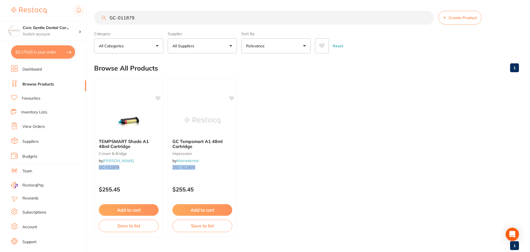
drag, startPoint x: 143, startPoint y: 23, endPoint x: 41, endPoint y: 15, distance: 101.9
click at [41, 15] on div "$6,175.63 Civic Gentle Dental Car... Switch account Civic Gentle Dental Care $6…" at bounding box center [265, 126] width 530 height 252
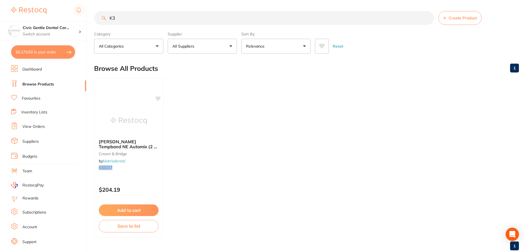
type input "K"
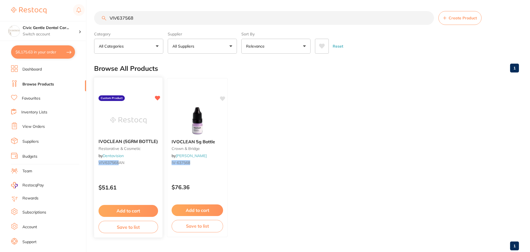
type input "VIV637568"
drag, startPoint x: 130, startPoint y: 131, endPoint x: 403, endPoint y: 164, distance: 275.7
click at [130, 131] on img at bounding box center [128, 121] width 36 height 28
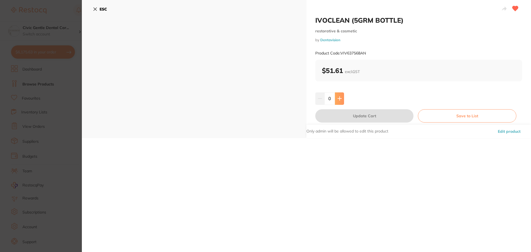
click at [341, 100] on button at bounding box center [339, 98] width 9 height 12
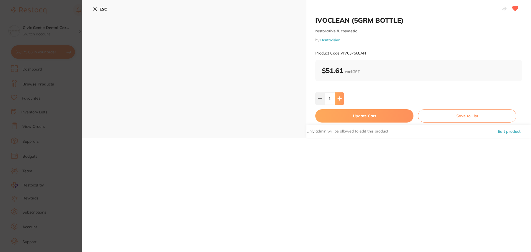
click at [341, 100] on icon at bounding box center [340, 98] width 4 height 4
type input "5"
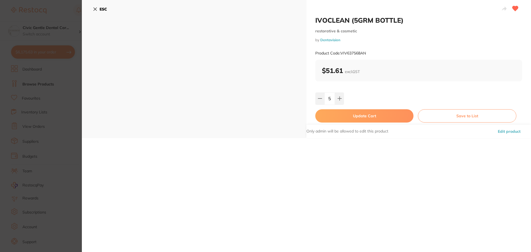
click at [346, 113] on button "Update Cart" at bounding box center [364, 115] width 98 height 13
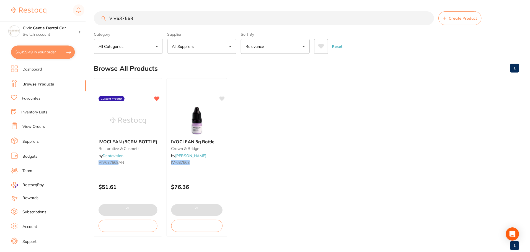
scroll to position [14, 0]
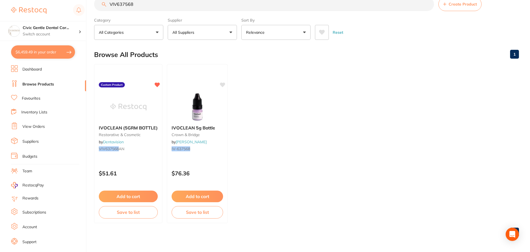
drag, startPoint x: 146, startPoint y: 6, endPoint x: -144, endPoint y: 10, distance: 289.8
click at [0, 10] on html "$6,459.49 Civic Gentle Dental Car... Switch account Civic Gentle Dental Care $6…" at bounding box center [265, 112] width 530 height 252
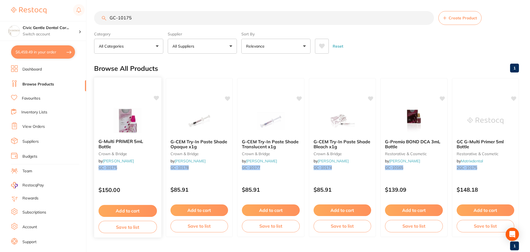
type input "GC-10175"
click at [111, 100] on div "G-Multi PRIMER 5mL Bottle crown & bridge by Henry Schein Halas GC-10175 $150.00…" at bounding box center [127, 157] width 67 height 159
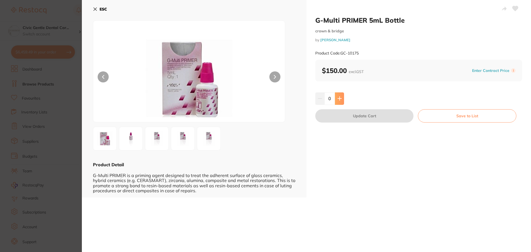
click at [342, 99] on button at bounding box center [339, 98] width 9 height 12
type input "1"
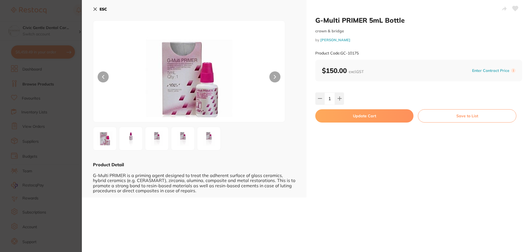
click at [363, 117] on button "Update Cart" at bounding box center [364, 115] width 98 height 13
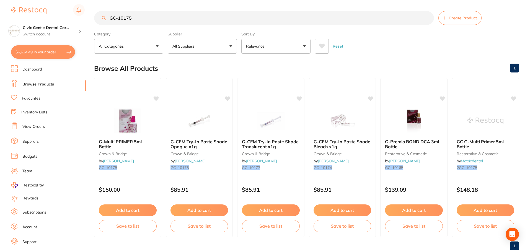
drag, startPoint x: 129, startPoint y: 4, endPoint x: 136, endPoint y: 7, distance: 7.3
click at [135, 7] on main "GC-10175 Create Product Category All Categories All Categories crown & bridge r…" at bounding box center [312, 133] width 436 height 266
type input "GC-10174"
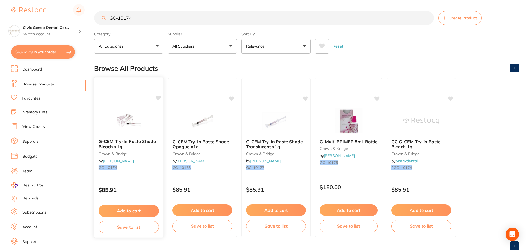
click at [150, 117] on div at bounding box center [128, 121] width 69 height 28
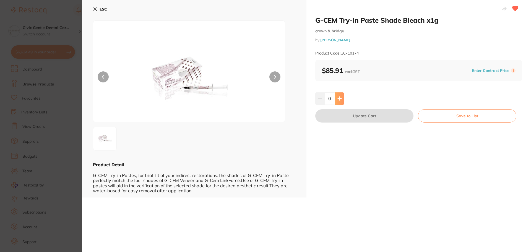
click at [342, 97] on button at bounding box center [339, 98] width 9 height 12
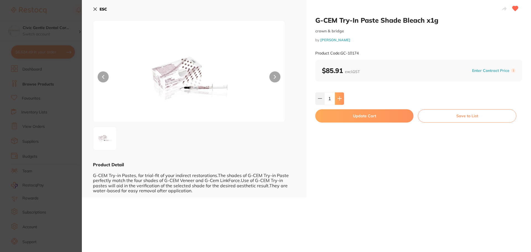
click at [342, 97] on button at bounding box center [339, 98] width 9 height 12
type input "4"
click at [348, 117] on button "Update Cart" at bounding box center [364, 115] width 98 height 13
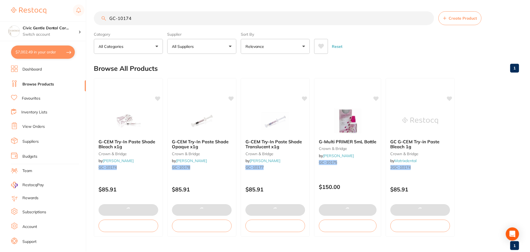
scroll to position [1, 0]
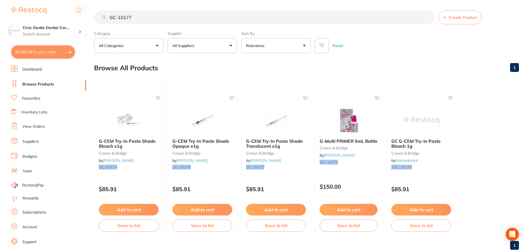
type input "GC-10177"
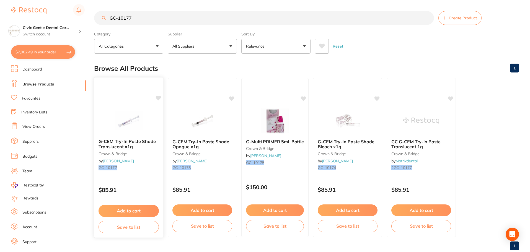
click at [124, 138] on div "G-CEM Try-In Paste Shade Translucent x1g crown & bridge by [PERSON_NAME] [PERSO…" at bounding box center [128, 155] width 69 height 42
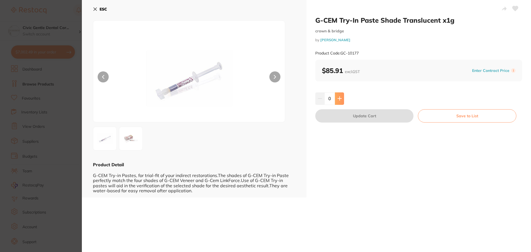
click at [340, 102] on button at bounding box center [339, 98] width 9 height 12
type input "1"
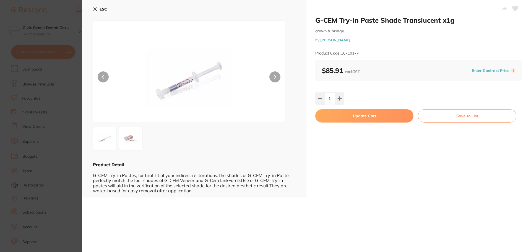
click at [345, 112] on button "Update Cart" at bounding box center [364, 115] width 98 height 13
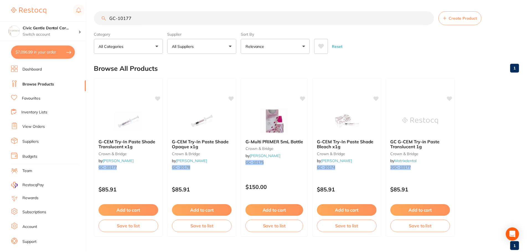
scroll to position [1, 0]
drag, startPoint x: 126, startPoint y: 16, endPoint x: 141, endPoint y: 17, distance: 15.0
click at [141, 17] on input "GC-10177" at bounding box center [264, 18] width 340 height 14
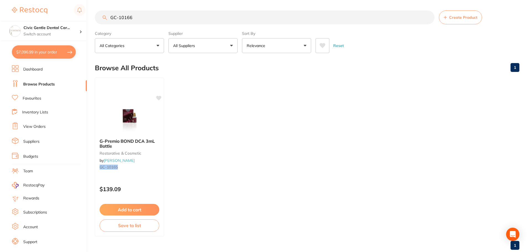
scroll to position [0, 0]
drag, startPoint x: 119, startPoint y: 19, endPoint x: 122, endPoint y: 19, distance: 2.8
click at [122, 19] on input "GC-10166" at bounding box center [264, 18] width 340 height 14
drag, startPoint x: 117, startPoint y: 19, endPoint x: 125, endPoint y: 19, distance: 7.5
click at [125, 19] on input "GC-10166" at bounding box center [264, 18] width 340 height 14
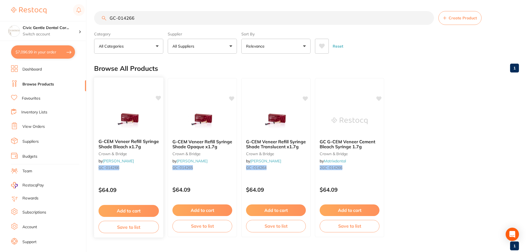
type input "GC-014266"
click at [147, 126] on div at bounding box center [128, 121] width 69 height 28
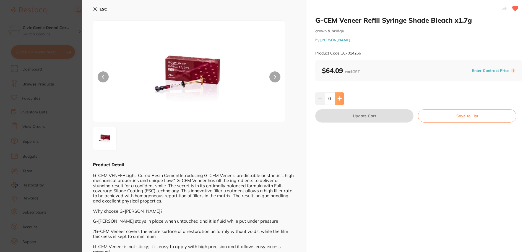
click at [340, 102] on button at bounding box center [339, 98] width 9 height 12
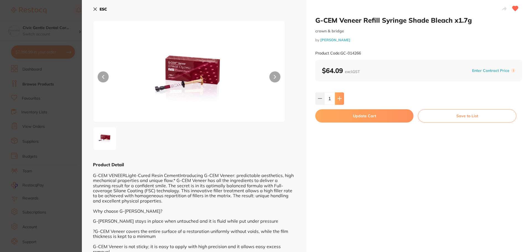
click at [340, 102] on button at bounding box center [339, 98] width 9 height 12
type input "4"
click at [345, 114] on button "Update Cart" at bounding box center [364, 115] width 98 height 13
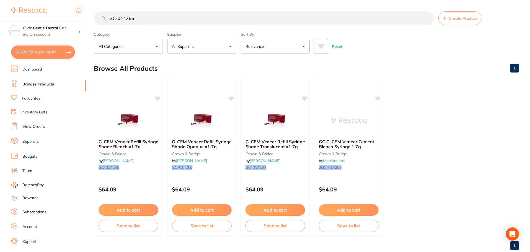
scroll to position [1, 0]
drag, startPoint x: 144, startPoint y: 17, endPoint x: -127, endPoint y: 20, distance: 271.5
click at [0, 20] on html "$7,378.99 Civic Gentle Dental Car... Switch account Civic Gentle Dental Care $7…" at bounding box center [265, 125] width 530 height 252
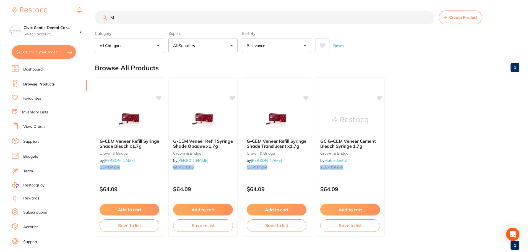
scroll to position [0, 0]
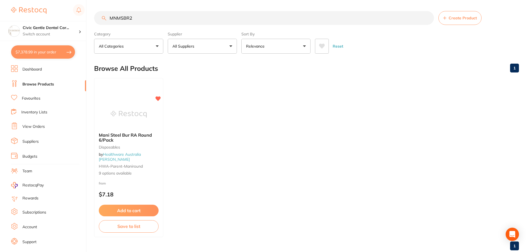
type input "MNMSBR2"
click at [125, 115] on img at bounding box center [129, 114] width 36 height 28
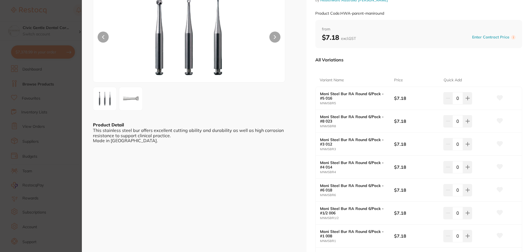
scroll to position [83, 0]
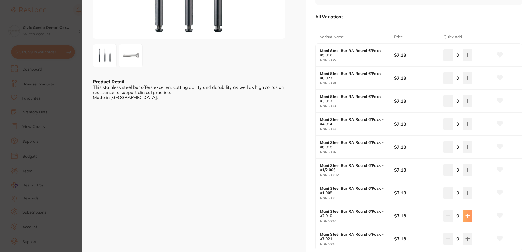
click at [470, 216] on button at bounding box center [467, 216] width 9 height 12
type input "3"
click at [467, 56] on icon at bounding box center [468, 55] width 4 height 4
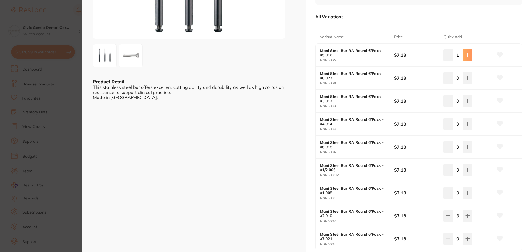
click at [467, 56] on icon at bounding box center [468, 55] width 4 height 4
type input "2"
click at [467, 149] on icon at bounding box center [468, 147] width 4 height 4
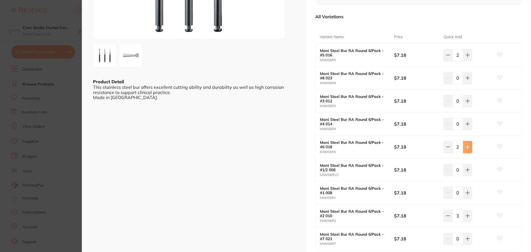
type input "3"
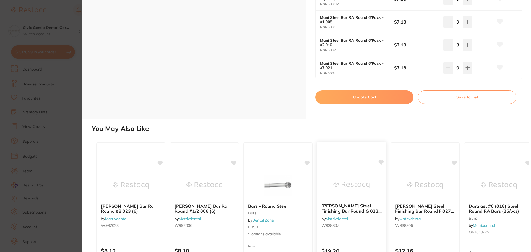
scroll to position [277, 0]
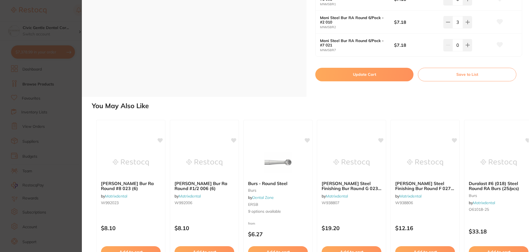
drag, startPoint x: 345, startPoint y: 76, endPoint x: 176, endPoint y: 123, distance: 175.4
click at [345, 76] on button "Update Cart" at bounding box center [364, 74] width 98 height 13
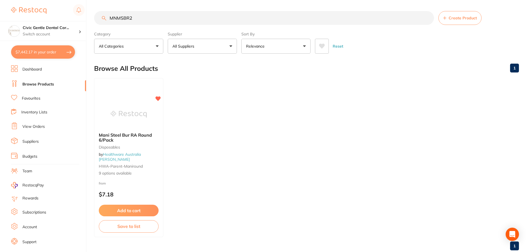
drag, startPoint x: 142, startPoint y: 18, endPoint x: -2, endPoint y: 17, distance: 143.6
click at [0, 17] on html "$7,442.17 Civic Gentle Dental Car... Switch account Civic Gentle Dental Care $7…" at bounding box center [265, 126] width 530 height 252
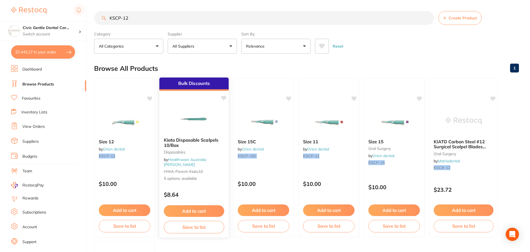
type input "KSCP-12"
drag, startPoint x: 208, startPoint y: 122, endPoint x: 421, endPoint y: 166, distance: 217.0
click at [208, 122] on img at bounding box center [194, 119] width 36 height 28
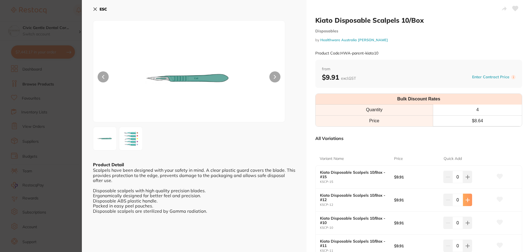
click at [467, 203] on button at bounding box center [467, 200] width 9 height 12
type input "1"
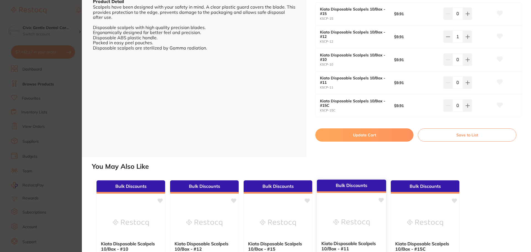
scroll to position [166, 0]
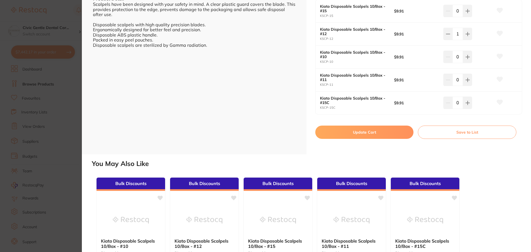
drag, startPoint x: 346, startPoint y: 135, endPoint x: 341, endPoint y: 138, distance: 5.6
click at [346, 135] on button "Update Cart" at bounding box center [364, 132] width 98 height 13
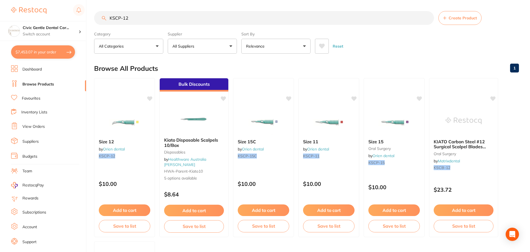
drag, startPoint x: 154, startPoint y: 17, endPoint x: -31, endPoint y: 19, distance: 185.7
click at [0, 19] on html "$7,453.07 Civic Gentle Dental Car... Switch account Civic Gentle Dental Care $7…" at bounding box center [265, 126] width 530 height 252
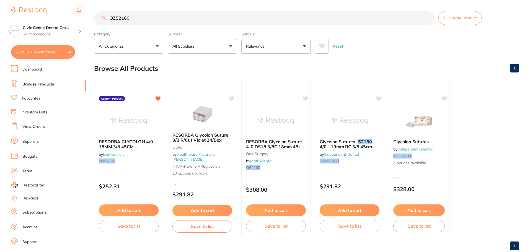
type input "OZ52160"
drag, startPoint x: 129, startPoint y: 117, endPoint x: 139, endPoint y: 143, distance: 27.5
click at [129, 117] on img at bounding box center [129, 121] width 36 height 28
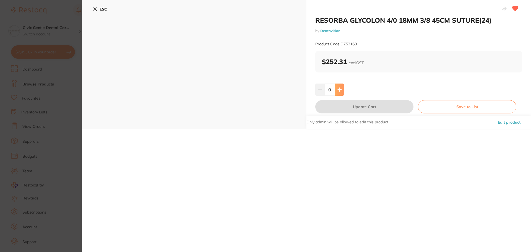
click at [341, 90] on icon at bounding box center [340, 89] width 4 height 4
type input "1"
click at [362, 109] on button "Update Cart" at bounding box center [364, 106] width 98 height 13
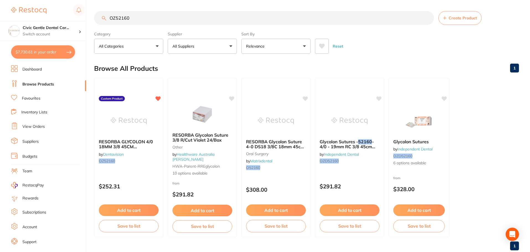
drag, startPoint x: 137, startPoint y: 15, endPoint x: -21, endPoint y: -3, distance: 158.5
click at [0, 0] on html "$7,730.61 Civic Gentle Dental Car... Switch account Civic Gentle Dental Care $7…" at bounding box center [265, 126] width 530 height 252
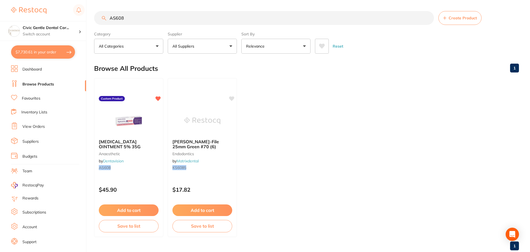
drag, startPoint x: 126, startPoint y: 17, endPoint x: -4, endPoint y: 18, distance: 130.3
click at [0, 18] on html "$7,730.61 Civic Gentle Dental Car... Switch account Civic Gentle Dental Care $7…" at bounding box center [265, 126] width 530 height 252
type input "XYLOCAINE"
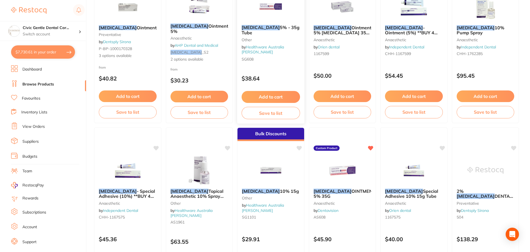
scroll to position [83, 0]
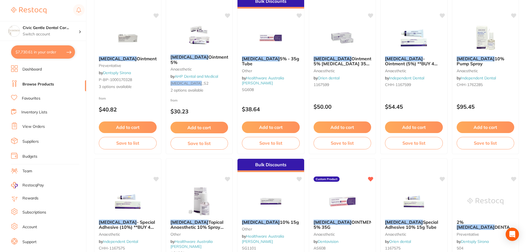
drag, startPoint x: 270, startPoint y: 58, endPoint x: 262, endPoint y: 19, distance: 39.7
click at [270, 58] on span "5% - 35g Tube" at bounding box center [270, 61] width 57 height 11
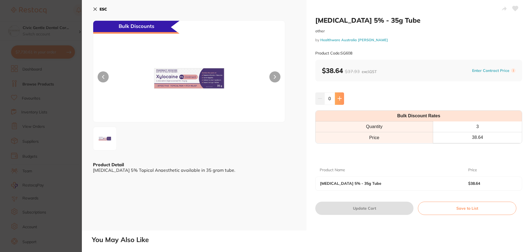
click at [341, 101] on icon at bounding box center [340, 98] width 4 height 4
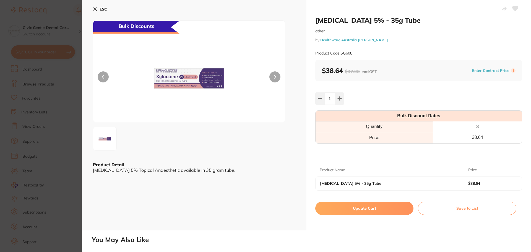
drag, startPoint x: 341, startPoint y: 101, endPoint x: 344, endPoint y: 113, distance: 12.9
click at [341, 101] on icon at bounding box center [340, 98] width 4 height 4
type input "2"
click at [359, 208] on button "Update Cart" at bounding box center [364, 208] width 98 height 13
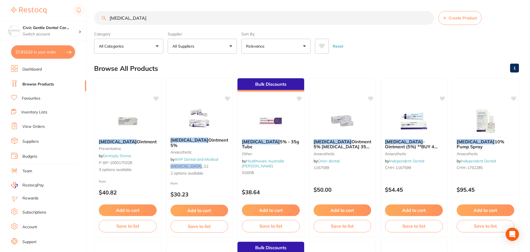
drag, startPoint x: 144, startPoint y: 19, endPoint x: -155, endPoint y: 17, distance: 298.3
click at [0, 17] on html "$7,815.62 Civic Gentle Dental Car... Switch account Civic Gentle Dental Care $7…" at bounding box center [265, 126] width 530 height 252
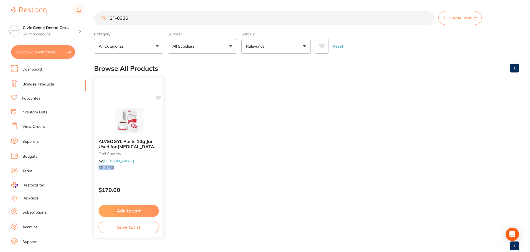
type input "SP-8936"
click at [126, 211] on button "Add to cart" at bounding box center [129, 211] width 60 height 12
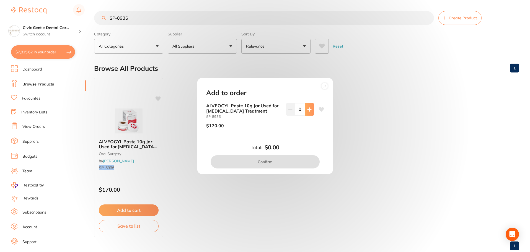
click at [310, 112] on button at bounding box center [309, 109] width 9 height 12
type input "1"
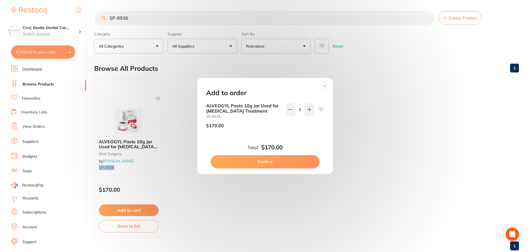
click at [266, 157] on button "Confirm" at bounding box center [265, 161] width 109 height 13
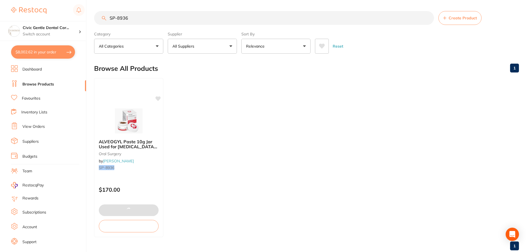
drag, startPoint x: 277, startPoint y: 161, endPoint x: 169, endPoint y: 40, distance: 161.9
click at [246, 124] on ul "ALVEOGYL Paste 10g Jar Used for Dry Socket Treatment oral surgery by Henry Sche…" at bounding box center [306, 157] width 425 height 159
drag, startPoint x: 146, startPoint y: 19, endPoint x: -76, endPoint y: 7, distance: 222.8
click at [0, 7] on html "$8,002.62 Civic Gentle Dental Car... Switch account Civic Gentle Dental Care $8…" at bounding box center [265, 126] width 530 height 252
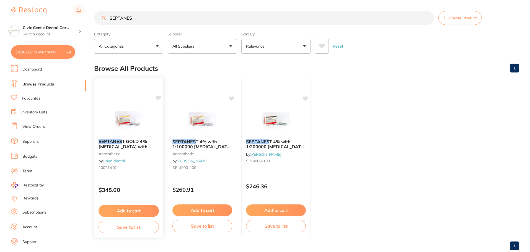
type input "SEPTANES"
click at [143, 121] on img at bounding box center [128, 121] width 36 height 28
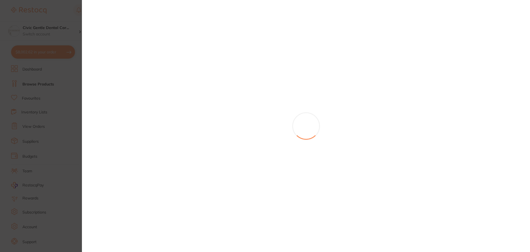
click at [55, 45] on section at bounding box center [265, 126] width 530 height 252
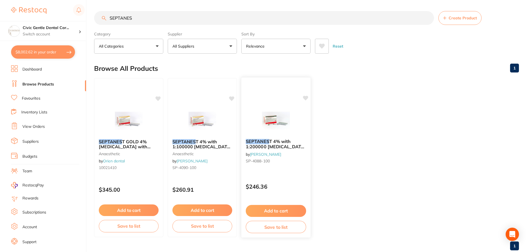
click at [285, 128] on img at bounding box center [276, 121] width 36 height 28
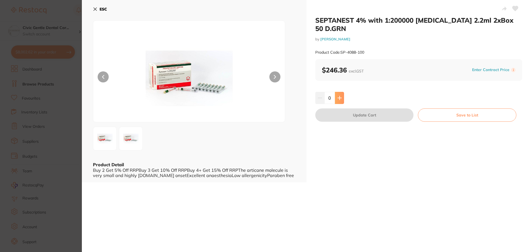
click at [341, 92] on button at bounding box center [339, 98] width 9 height 12
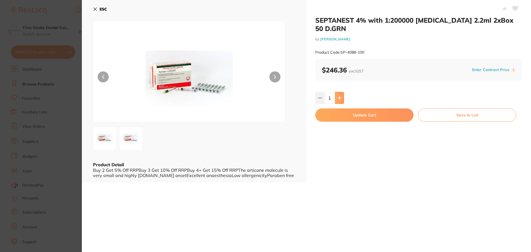
click at [341, 92] on button at bounding box center [339, 98] width 9 height 12
type input "2"
click at [378, 110] on button "Update Cart" at bounding box center [364, 114] width 98 height 13
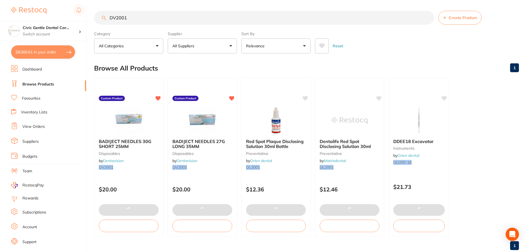
click at [0, 16] on html "$8,566.61 Civic Gentle Dental Car... Switch account Civic Gentle Dental Care $8…" at bounding box center [265, 126] width 530 height 252
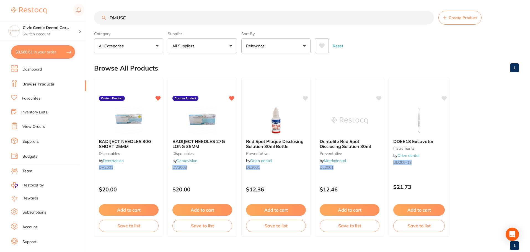
type input "DMUSC"
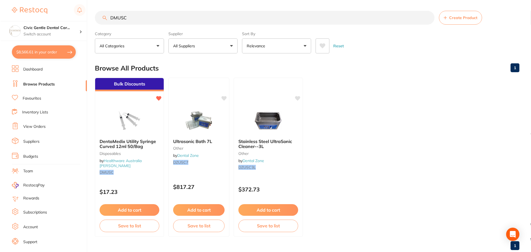
scroll to position [0, 0]
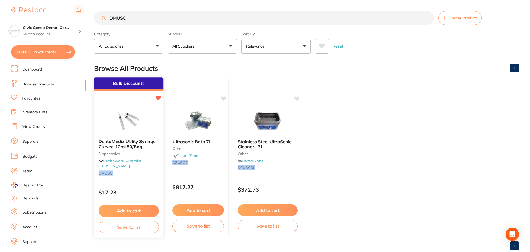
click at [141, 131] on img at bounding box center [128, 121] width 36 height 28
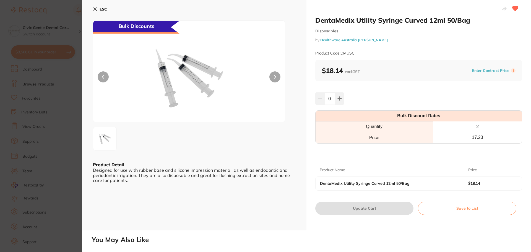
click at [346, 99] on div "0" at bounding box center [418, 98] width 207 height 12
click at [336, 98] on button at bounding box center [339, 98] width 9 height 12
type input "1"
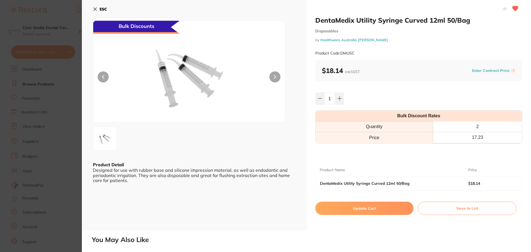
click at [377, 212] on button "Update Cart" at bounding box center [364, 208] width 98 height 13
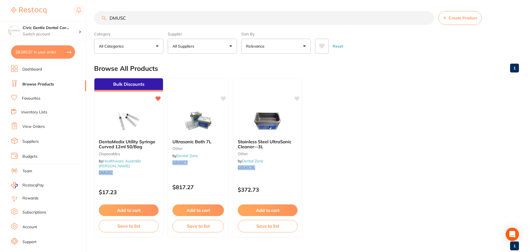
drag, startPoint x: 128, startPoint y: 17, endPoint x: 0, endPoint y: 4, distance: 128.2
click at [0, 4] on div "$8,586.57 Civic Gentle Dental Car... Switch account Civic Gentle Dental Care $8…" at bounding box center [265, 126] width 530 height 252
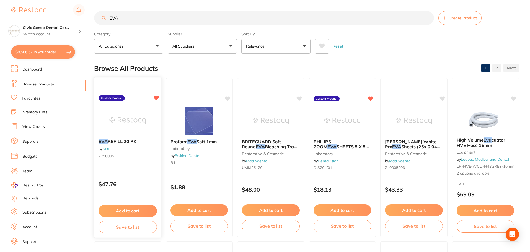
type input "EVA"
click at [355, 130] on img at bounding box center [342, 121] width 36 height 28
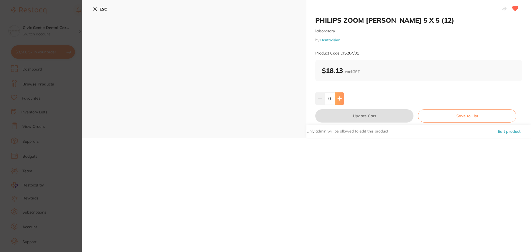
click at [343, 99] on button at bounding box center [339, 98] width 9 height 12
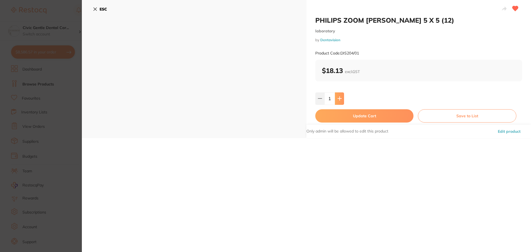
click at [343, 99] on button at bounding box center [339, 98] width 9 height 12
type input "3"
click at [348, 114] on button "Update Cart" at bounding box center [364, 115] width 98 height 13
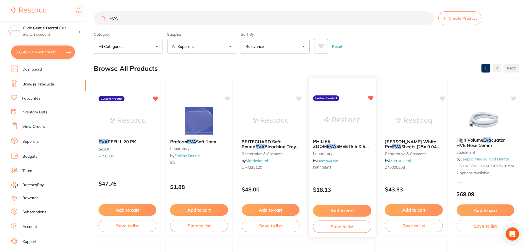
scroll to position [0, 0]
drag, startPoint x: 165, startPoint y: 21, endPoint x: -97, endPoint y: 18, distance: 262.1
click at [0, 18] on html "$8,646.40 Civic Gentle Dental Car... Switch account Civic Gentle Dental Care $8…" at bounding box center [265, 126] width 530 height 252
type input "HYPOCHLOR"
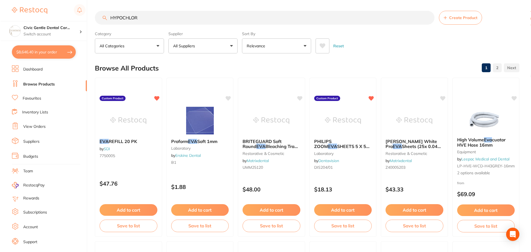
scroll to position [0, 0]
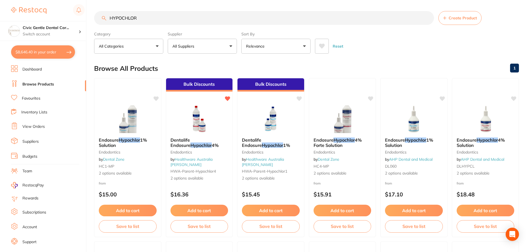
click at [182, 133] on img at bounding box center [199, 119] width 36 height 28
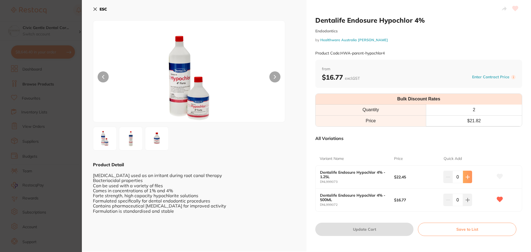
click at [463, 175] on button at bounding box center [467, 177] width 9 height 12
type input "1"
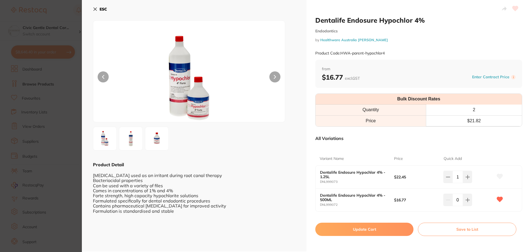
click at [348, 231] on button "Update Cart" at bounding box center [364, 229] width 98 height 13
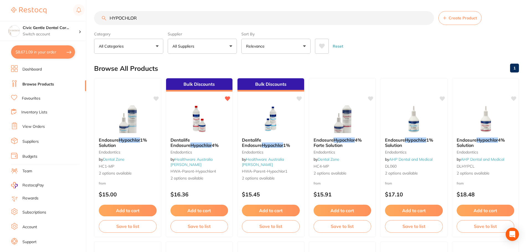
drag, startPoint x: 147, startPoint y: 22, endPoint x: -37, endPoint y: -5, distance: 186.3
click at [0, 0] on html "$8,671.09 Civic Gentle Dental Car... Switch account Civic Gentle Dental Care $8…" at bounding box center [265, 126] width 530 height 252
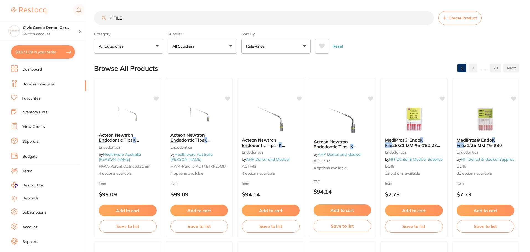
type input "K FILE"
click at [229, 51] on button "All Suppliers" at bounding box center [202, 46] width 69 height 15
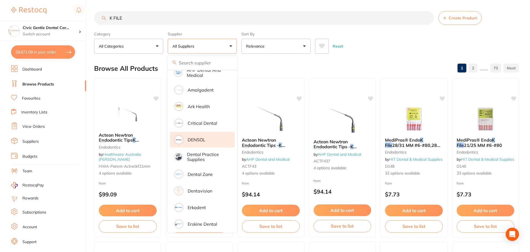
scroll to position [138, 0]
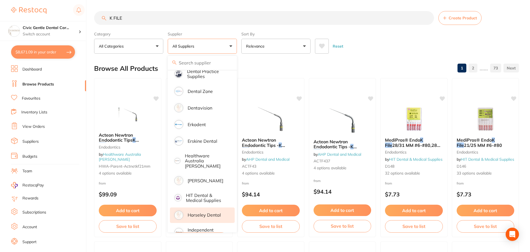
click at [199, 213] on p "Horseley Dental" at bounding box center [204, 215] width 33 height 5
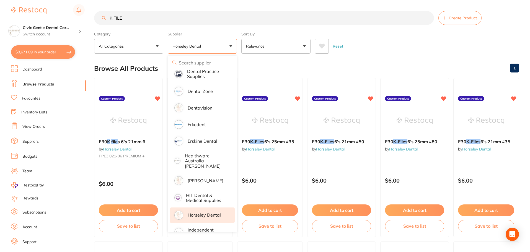
click at [357, 62] on div "Browse All Products 1" at bounding box center [306, 68] width 425 height 19
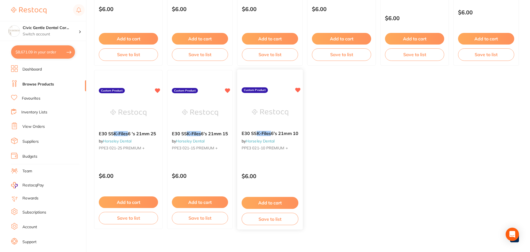
scroll to position [832, 0]
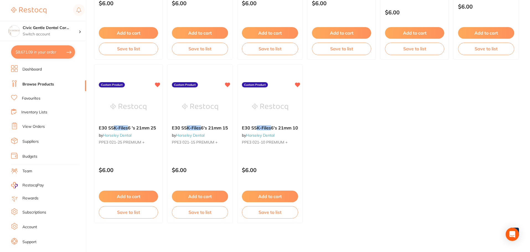
drag, startPoint x: 279, startPoint y: 198, endPoint x: 301, endPoint y: 198, distance: 22.1
click at [279, 198] on button "Add to cart" at bounding box center [270, 197] width 56 height 12
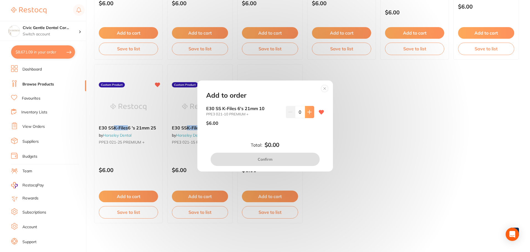
click at [307, 115] on button at bounding box center [309, 112] width 9 height 12
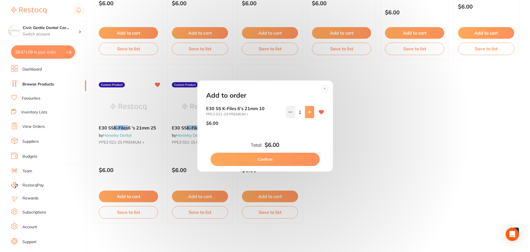
click at [307, 115] on button at bounding box center [309, 112] width 9 height 12
type input "3"
click at [299, 162] on button "Confirm" at bounding box center [265, 159] width 109 height 13
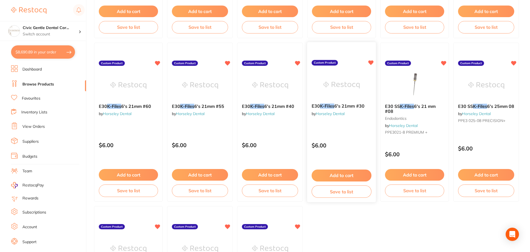
drag, startPoint x: 361, startPoint y: 173, endPoint x: 359, endPoint y: 170, distance: 3.8
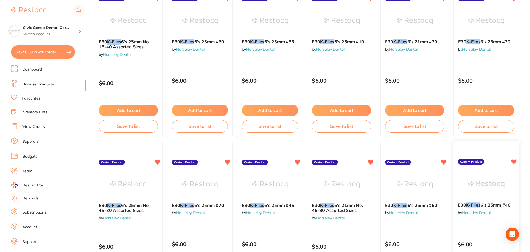
scroll to position [208, 0]
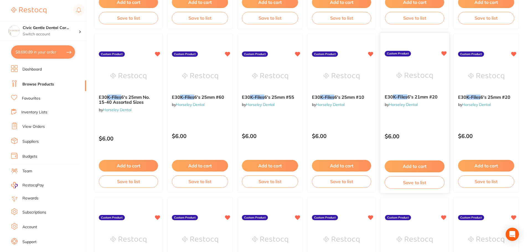
click at [413, 164] on button "Add to cart" at bounding box center [415, 167] width 60 height 12
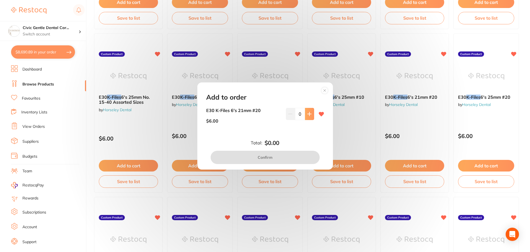
click at [308, 112] on button at bounding box center [309, 114] width 9 height 12
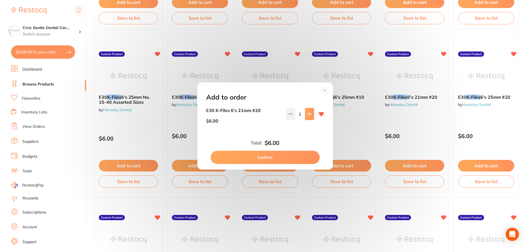
click at [308, 112] on button at bounding box center [309, 114] width 9 height 12
click at [307, 113] on icon at bounding box center [309, 114] width 4 height 4
type input "3"
click at [294, 161] on button "Confirm" at bounding box center [265, 157] width 109 height 13
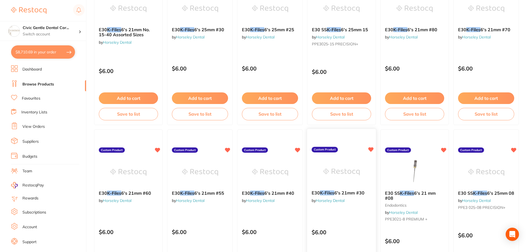
scroll to position [623, 0]
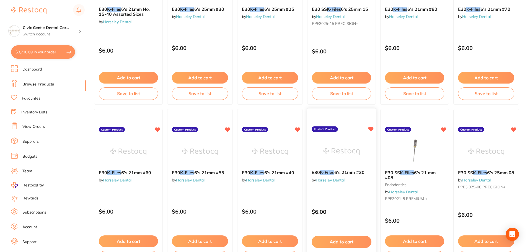
click at [343, 238] on button "Add to cart" at bounding box center [342, 242] width 60 height 12
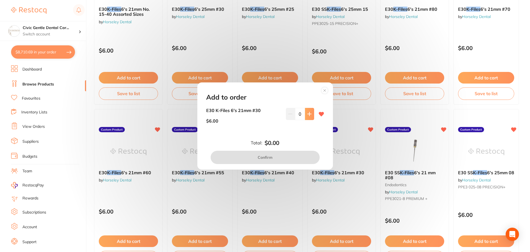
click at [306, 115] on button at bounding box center [309, 114] width 9 height 12
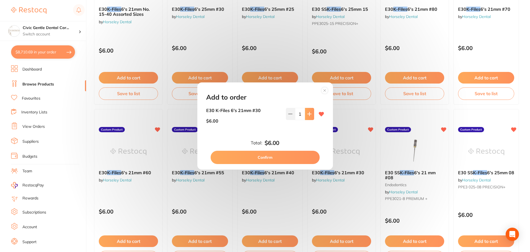
click at [306, 115] on button at bounding box center [309, 114] width 9 height 12
type input "3"
click at [292, 158] on button "Confirm" at bounding box center [265, 157] width 109 height 13
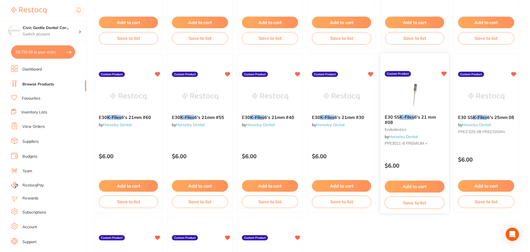
scroll to position [762, 0]
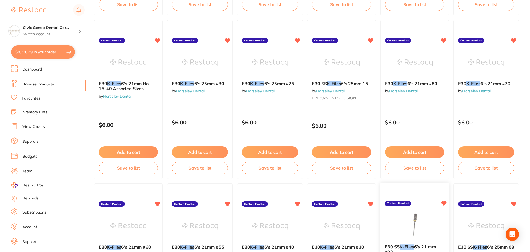
drag, startPoint x: 421, startPoint y: 203, endPoint x: 419, endPoint y: 152, distance: 50.7
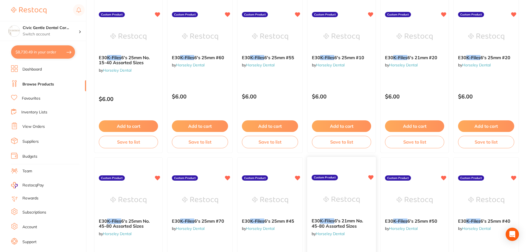
scroll to position [247, 0]
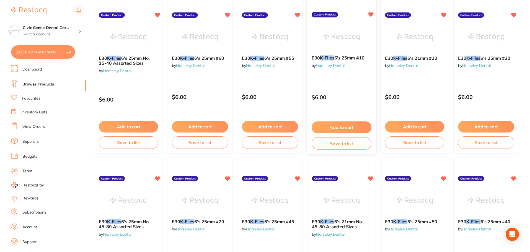
click at [343, 125] on button "Add to cart" at bounding box center [342, 127] width 60 height 12
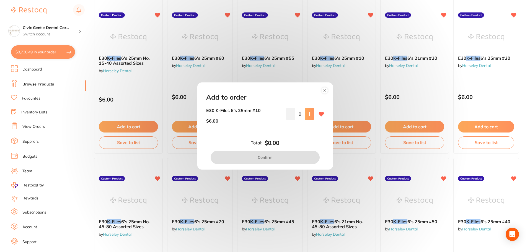
click at [310, 111] on button at bounding box center [309, 114] width 9 height 12
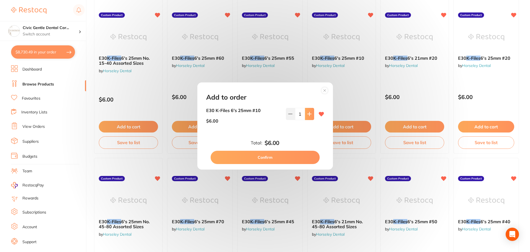
click at [310, 111] on button at bounding box center [309, 114] width 9 height 12
type input "2"
click at [292, 157] on button "Confirm" at bounding box center [265, 157] width 109 height 13
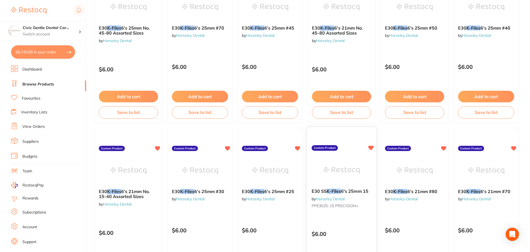
scroll to position [469, 0]
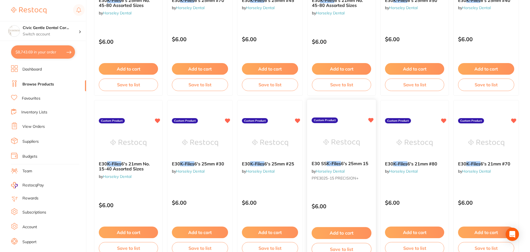
click at [348, 233] on button "Add to cart" at bounding box center [342, 233] width 60 height 12
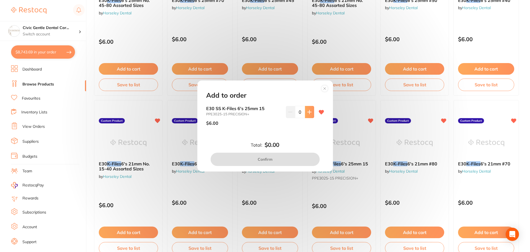
click at [305, 111] on button at bounding box center [309, 112] width 9 height 12
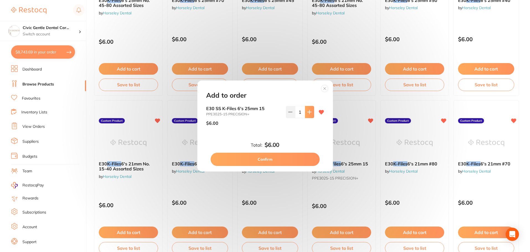
click at [307, 114] on icon at bounding box center [309, 112] width 4 height 4
type input "2"
click at [293, 161] on button "Confirm" at bounding box center [265, 159] width 109 height 13
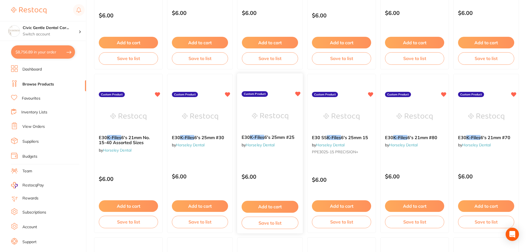
scroll to position [524, 0]
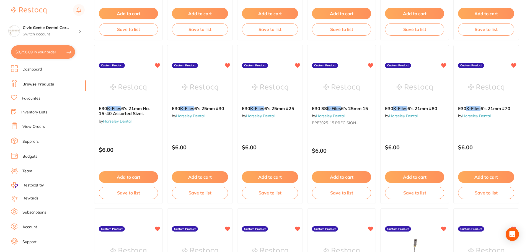
drag, startPoint x: 279, startPoint y: 176, endPoint x: 281, endPoint y: 169, distance: 7.4
click at [279, 176] on button "Add to cart" at bounding box center [270, 177] width 56 height 12
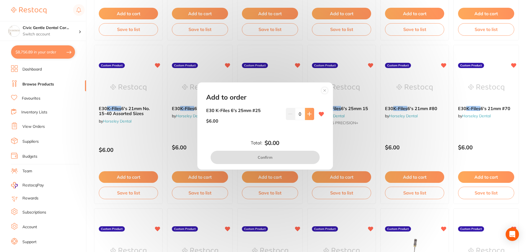
click at [305, 115] on button at bounding box center [309, 114] width 9 height 12
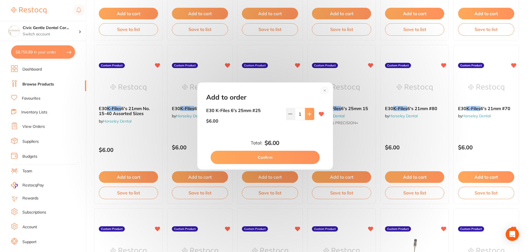
click at [305, 116] on button at bounding box center [309, 114] width 9 height 12
type input "2"
click at [290, 158] on button "Confirm" at bounding box center [265, 157] width 109 height 13
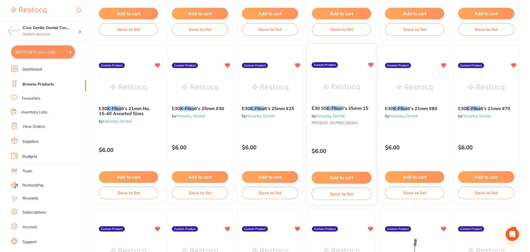
click at [336, 173] on button "Add to cart" at bounding box center [342, 178] width 60 height 12
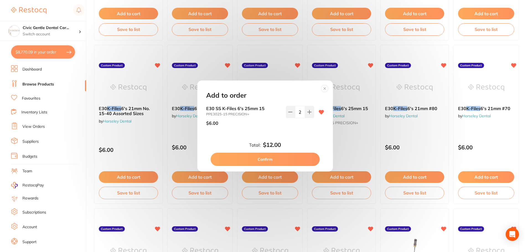
click at [325, 89] on icon at bounding box center [324, 88] width 2 height 2
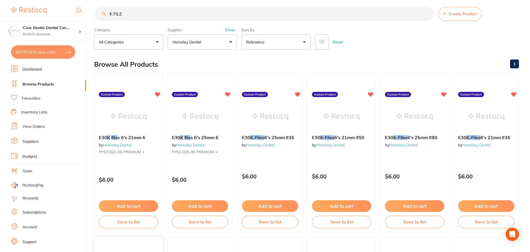
scroll to position [0, 0]
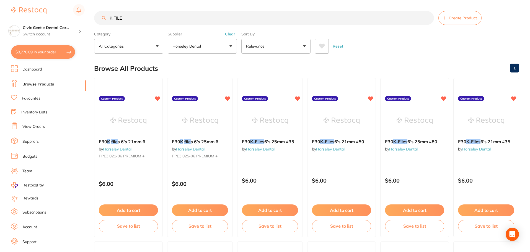
click at [204, 48] on button "Horseley Dental" at bounding box center [202, 46] width 69 height 15
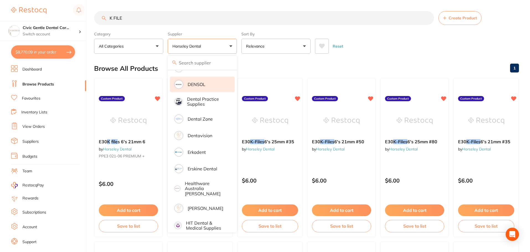
scroll to position [221, 0]
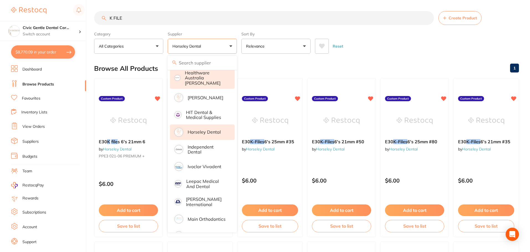
click at [200, 78] on p "Healthware Australia [PERSON_NAME]" at bounding box center [206, 77] width 42 height 15
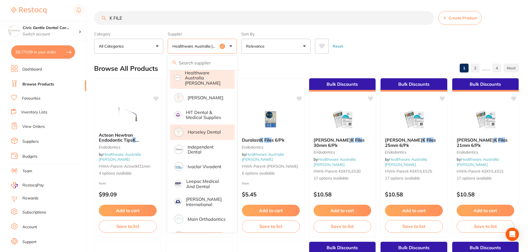
click at [386, 48] on div "Reset" at bounding box center [415, 43] width 200 height 19
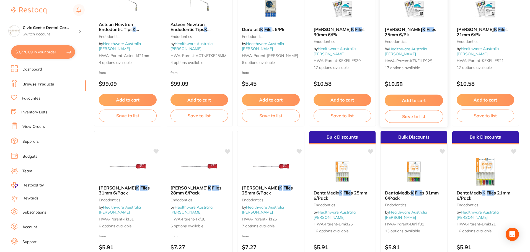
scroll to position [166, 0]
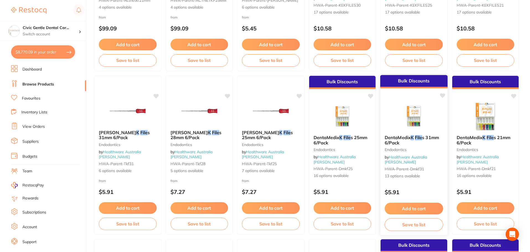
click at [423, 131] on img at bounding box center [414, 117] width 36 height 28
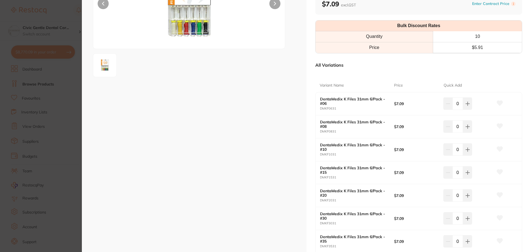
scroll to position [83, 0]
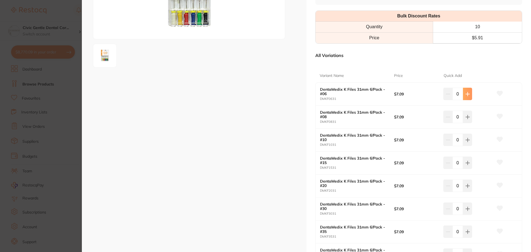
click at [464, 95] on button at bounding box center [467, 94] width 9 height 12
type input "2"
click at [466, 113] on button at bounding box center [467, 117] width 9 height 12
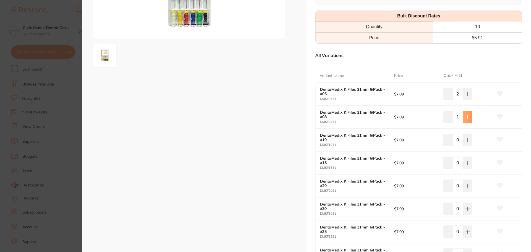
type input "2"
click at [469, 138] on icon at bounding box center [468, 140] width 4 height 4
type input "2"
click at [466, 162] on icon at bounding box center [468, 163] width 4 height 4
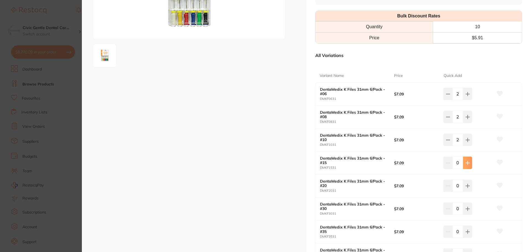
click at [466, 162] on icon at bounding box center [468, 163] width 4 height 4
type input "2"
click at [468, 185] on icon at bounding box center [468, 186] width 4 height 4
type input "2"
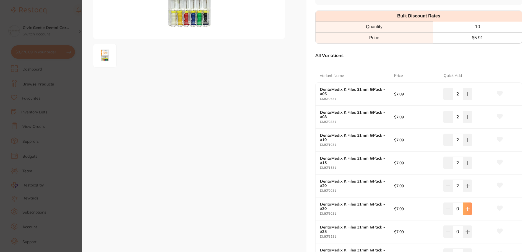
click at [465, 212] on button at bounding box center [467, 209] width 9 height 12
type input "2"
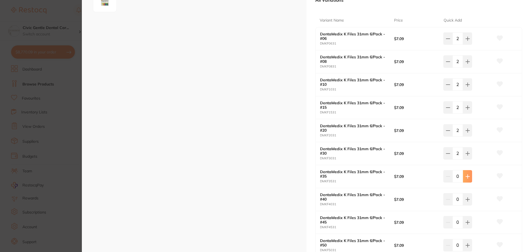
click at [467, 178] on icon at bounding box center [468, 177] width 4 height 4
type input "1"
drag, startPoint x: 466, startPoint y: 201, endPoint x: 466, endPoint y: 175, distance: 25.5
click at [466, 201] on icon at bounding box center [468, 199] width 4 height 4
type input "1"
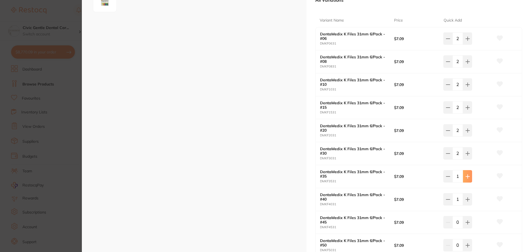
click at [466, 175] on icon at bounding box center [468, 176] width 4 height 4
type input "2"
click at [469, 196] on button at bounding box center [467, 199] width 9 height 12
type input "2"
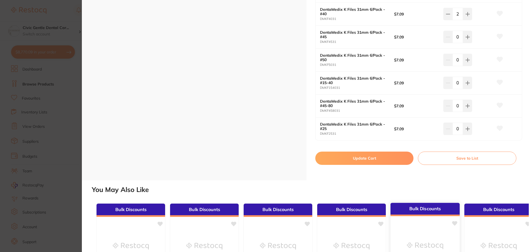
scroll to position [415, 0]
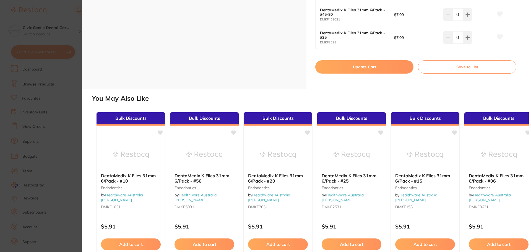
click at [340, 66] on button "Update Cart" at bounding box center [364, 66] width 98 height 13
click at [356, 201] on div "Add to cart Save to list" at bounding box center [343, 219] width 68 height 37
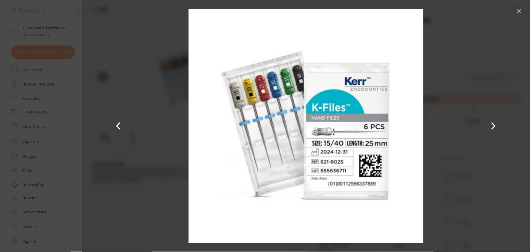
scroll to position [166, 0]
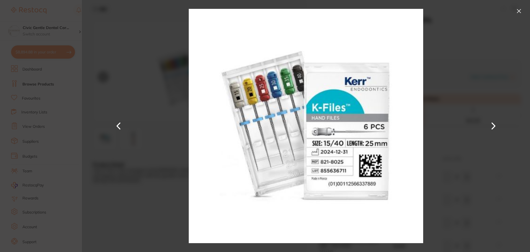
click at [478, 87] on div at bounding box center [306, 126] width 448 height 252
drag, startPoint x: 518, startPoint y: 8, endPoint x: 516, endPoint y: 21, distance: 13.1
click at [518, 8] on button at bounding box center [518, 11] width 9 height 9
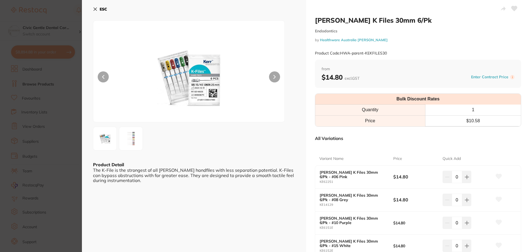
click at [93, 10] on icon at bounding box center [95, 9] width 4 height 4
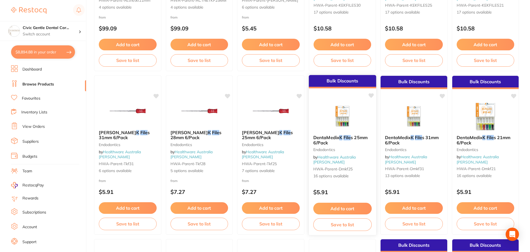
click at [336, 125] on img at bounding box center [342, 117] width 36 height 28
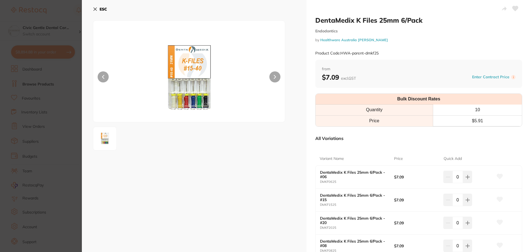
click at [95, 11] on icon at bounding box center [95, 9] width 4 height 4
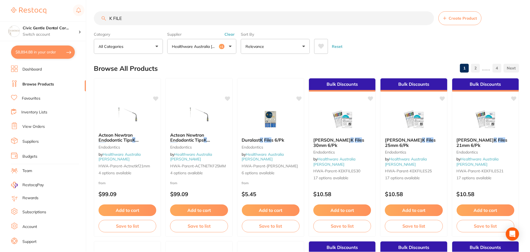
scroll to position [166, 0]
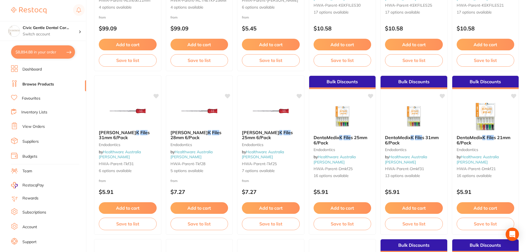
click at [62, 49] on button "$8,894.88 in your order" at bounding box center [43, 51] width 64 height 13
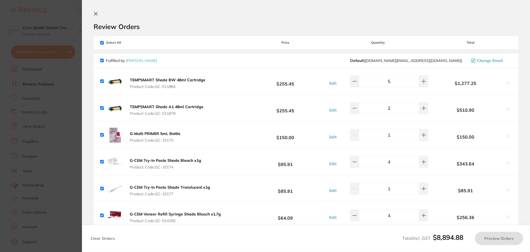
checkbox input "true"
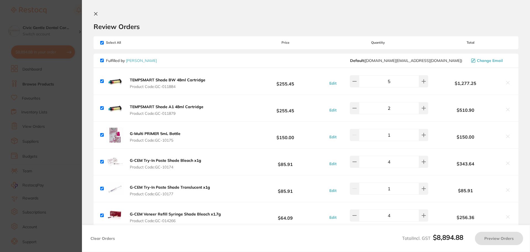
checkbox input "true"
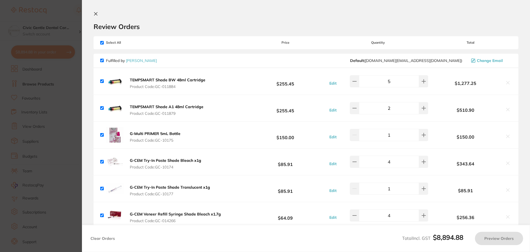
checkbox input "true"
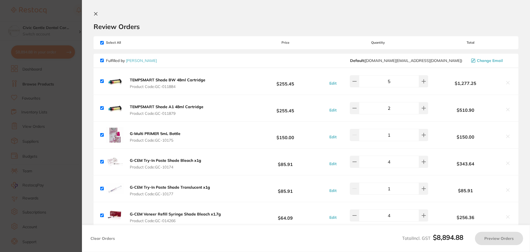
checkbox input "true"
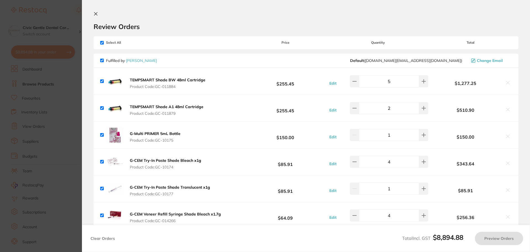
checkbox input "true"
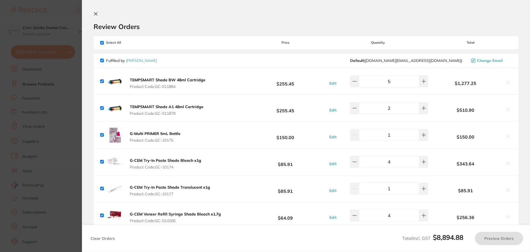
checkbox input "true"
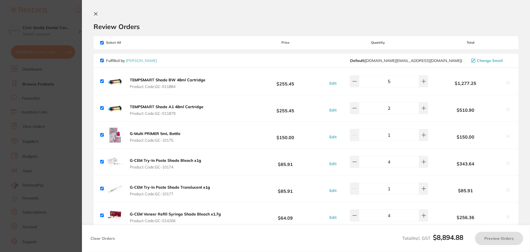
checkbox input "true"
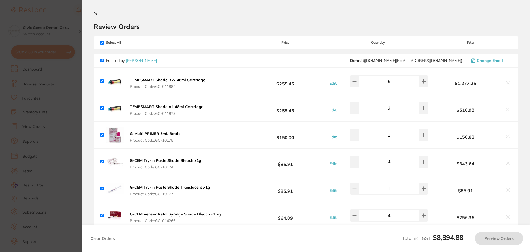
checkbox input "true"
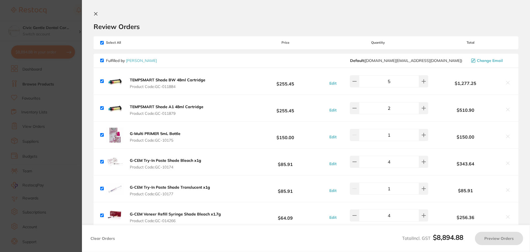
checkbox input "true"
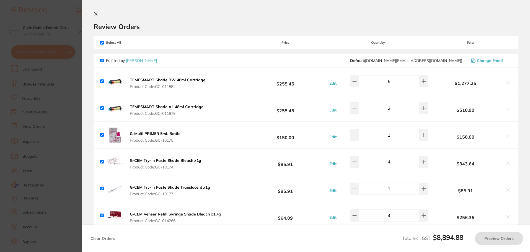
checkbox input "true"
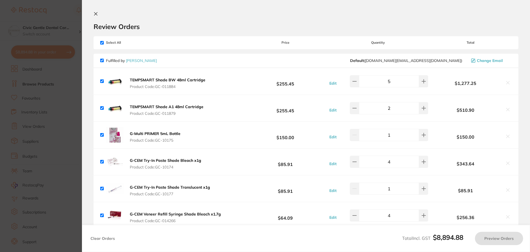
checkbox input "true"
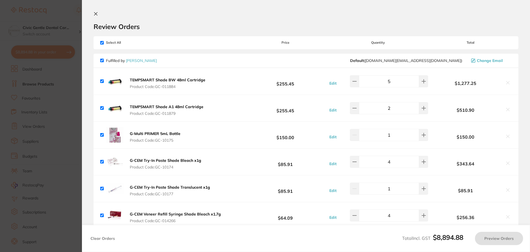
checkbox input "true"
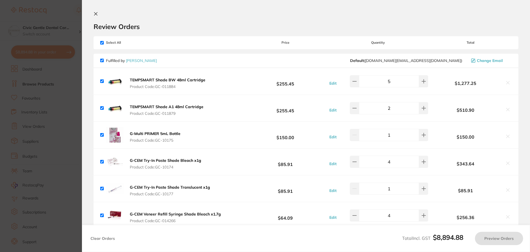
checkbox input "true"
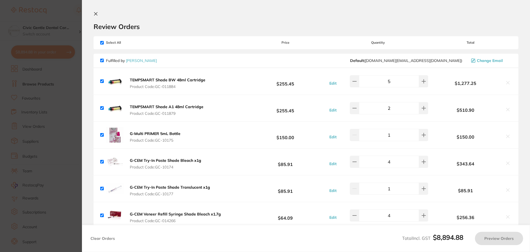
checkbox input "true"
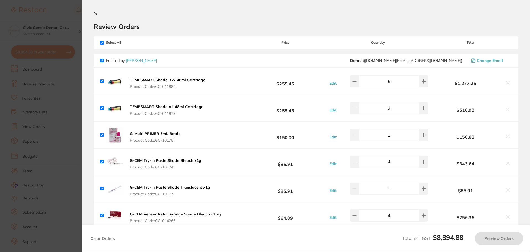
checkbox input "true"
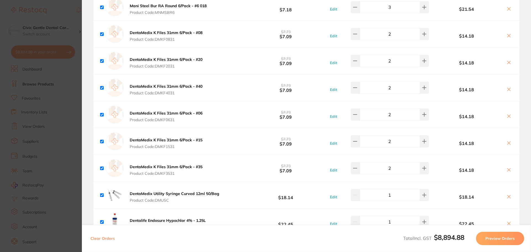
scroll to position [1466, 0]
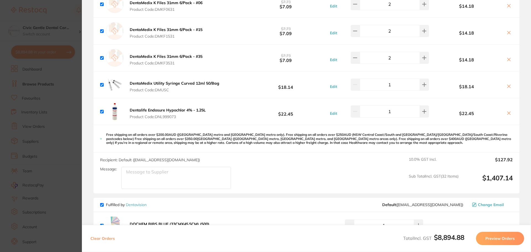
drag, startPoint x: 229, startPoint y: 89, endPoint x: 237, endPoint y: 128, distance: 39.5
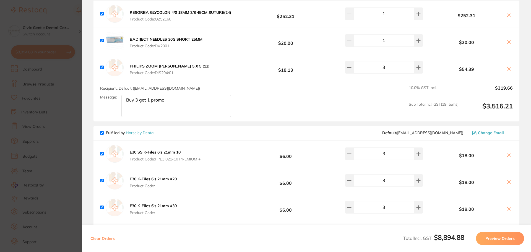
scroll to position [2130, 0]
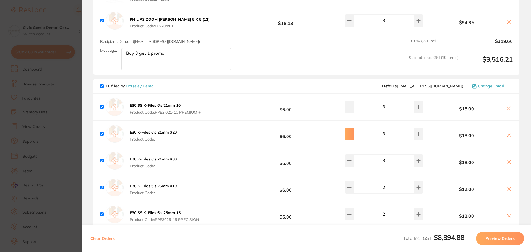
drag, startPoint x: 353, startPoint y: 131, endPoint x: 331, endPoint y: 119, distance: 25.4
click at [353, 131] on button at bounding box center [349, 134] width 9 height 12
type input "2"
click at [350, 105] on icon at bounding box center [349, 107] width 4 height 4
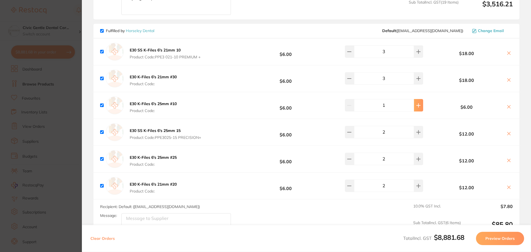
drag, startPoint x: 349, startPoint y: 47, endPoint x: 413, endPoint y: 102, distance: 84.2
click at [349, 52] on icon at bounding box center [350, 52] width 4 height 0
type input "2"
click at [416, 103] on icon at bounding box center [418, 105] width 4 height 4
type input "2"
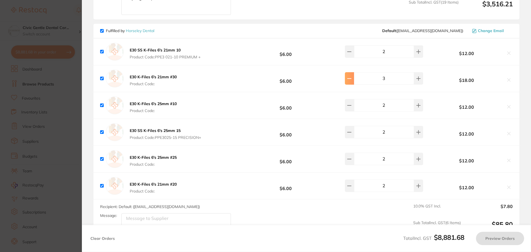
click at [351, 79] on icon at bounding box center [350, 79] width 4 height 0
type input "3"
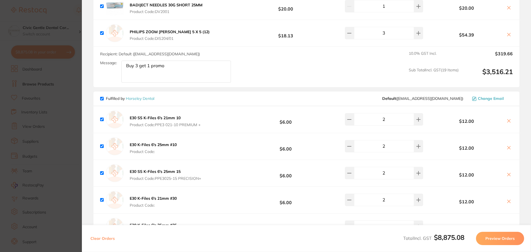
scroll to position [2256, 0]
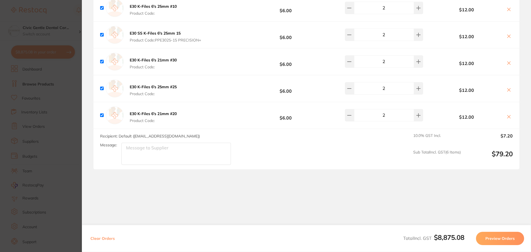
click at [62, 12] on section "Update RRP Set your pre negotiated price for this item. Item Agreed RRP (excl. …" at bounding box center [265, 126] width 531 height 252
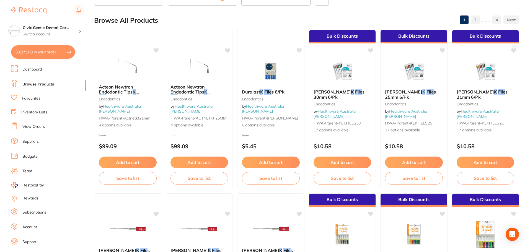
scroll to position [0, 0]
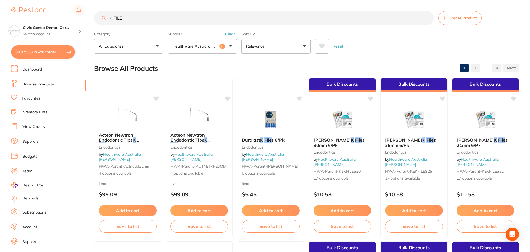
drag, startPoint x: 91, startPoint y: 61, endPoint x: 93, endPoint y: -18, distance: 79.2
click at [201, 46] on p "Healthware Australia [PERSON_NAME]" at bounding box center [195, 46] width 47 height 6
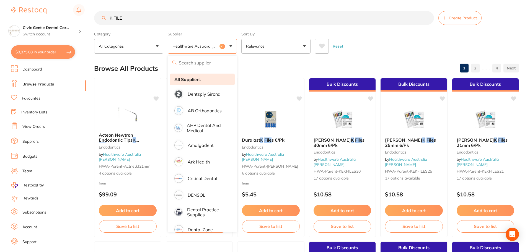
click at [188, 76] on li "All Suppliers" at bounding box center [202, 80] width 65 height 12
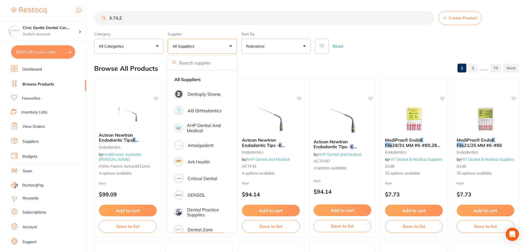
drag, startPoint x: 109, startPoint y: 11, endPoint x: 25, endPoint y: 15, distance: 84.8
click at [25, 14] on div "$8,875.08 Civic Gentle Dental Car... Switch account Civic Gentle Dental Care $8…" at bounding box center [265, 126] width 530 height 252
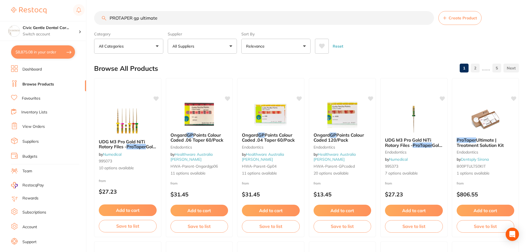
type input "PROTAPER gp ultimate"
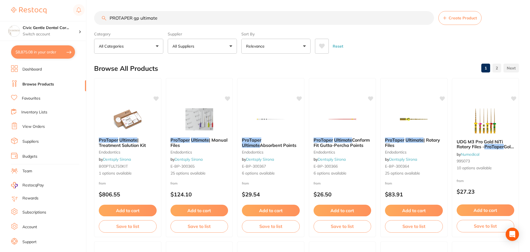
drag, startPoint x: 346, startPoint y: 144, endPoint x: 320, endPoint y: 132, distance: 28.6
click at [346, 144] on span "Conform Fit Gutta-Percha Points" at bounding box center [342, 142] width 56 height 11
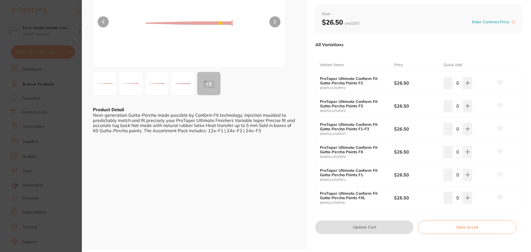
scroll to position [55, 0]
drag, startPoint x: 468, startPoint y: 173, endPoint x: 357, endPoint y: 231, distance: 124.9
click at [468, 173] on icon at bounding box center [468, 174] width 4 height 4
type input "1"
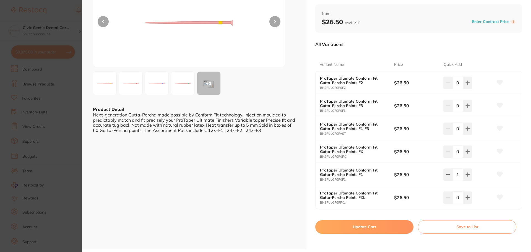
click at [350, 231] on button "Update Cart" at bounding box center [364, 226] width 98 height 13
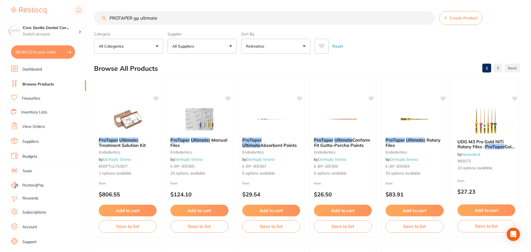
checkbox input "false"
drag, startPoint x: 179, startPoint y: 4, endPoint x: 8, endPoint y: 1, distance: 171.3
click at [9, 0] on html "$8,904.23 Civic Gentle Dental Car... Switch account Civic Gentle Dental Care $8…" at bounding box center [265, 126] width 530 height 252
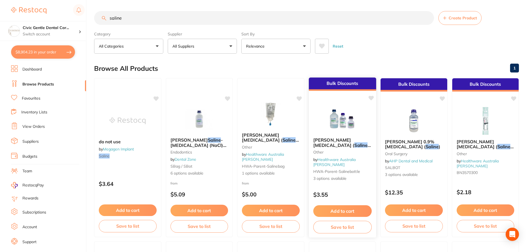
type input "saline"
click at [350, 130] on img at bounding box center [342, 119] width 36 height 28
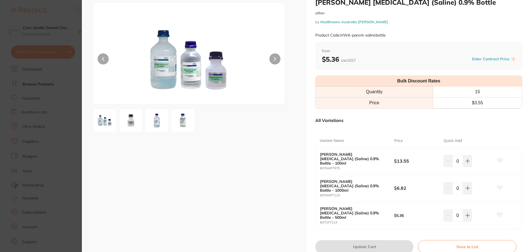
scroll to position [28, 0]
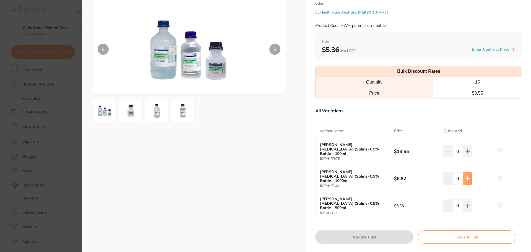
click at [467, 177] on icon at bounding box center [468, 179] width 4 height 4
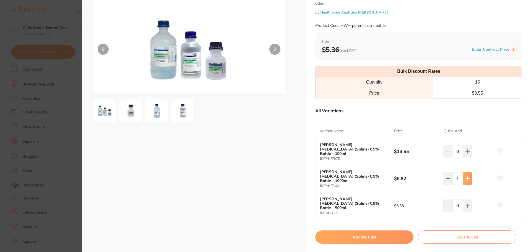
click at [467, 177] on icon at bounding box center [468, 179] width 4 height 4
type input "5"
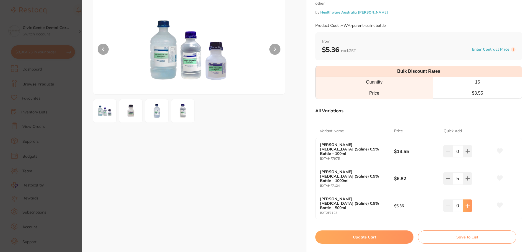
click at [468, 200] on button at bounding box center [467, 206] width 9 height 12
type input "3"
click at [395, 231] on button "Update Cart" at bounding box center [364, 237] width 98 height 13
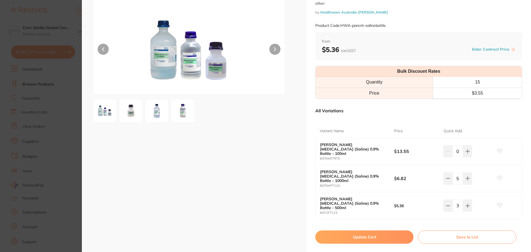
checkbox input "false"
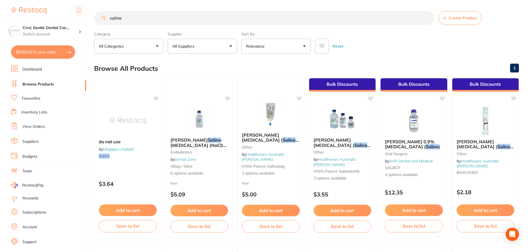
drag, startPoint x: 135, startPoint y: 14, endPoint x: 37, endPoint y: 9, distance: 98.1
click at [35, 1] on div "$8,959.42 Civic Gentle Dental Car... Switch account Civic Gentle Dental Care $8…" at bounding box center [265, 126] width 530 height 252
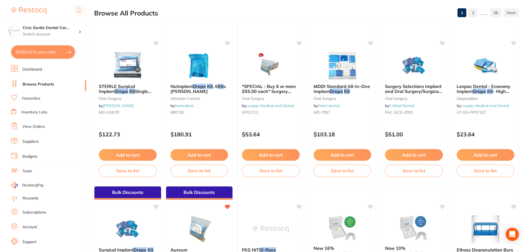
scroll to position [111, 0]
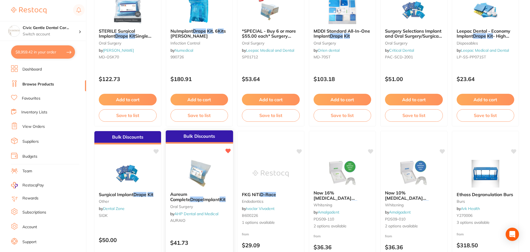
type input "drape kit"
click at [198, 179] on img at bounding box center [199, 173] width 36 height 28
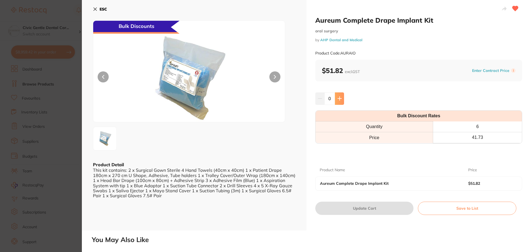
click at [340, 99] on icon at bounding box center [340, 98] width 4 height 4
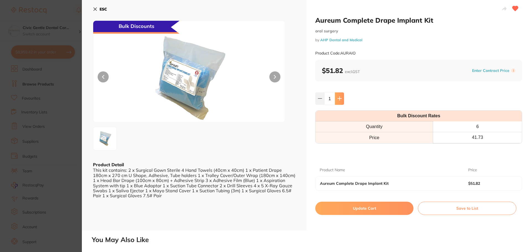
click at [340, 99] on icon at bounding box center [340, 98] width 4 height 4
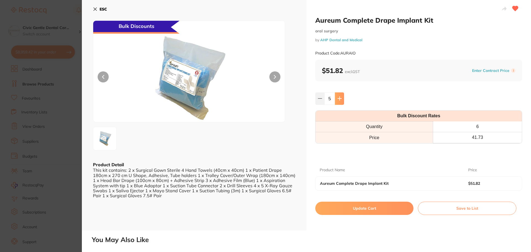
type input "6"
click at [362, 209] on button "Update Cart" at bounding box center [364, 208] width 98 height 13
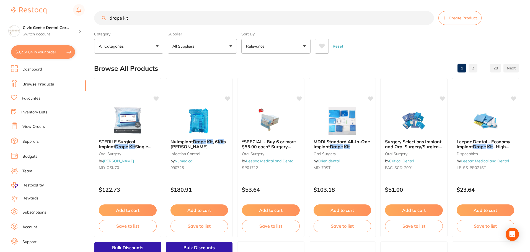
drag, startPoint x: 130, startPoint y: 18, endPoint x: 25, endPoint y: 20, distance: 104.9
click at [25, 20] on div "$9,234.84 Civic Gentle Dental Car... Switch account Civic Gentle Dental Care $9…" at bounding box center [265, 126] width 530 height 252
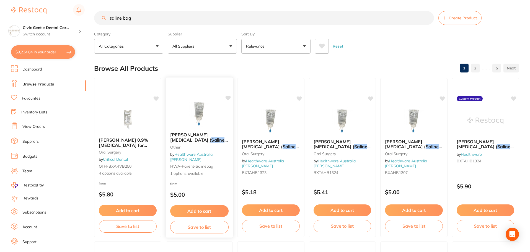
type input "saline bag"
drag, startPoint x: 220, startPoint y: 141, endPoint x: 206, endPoint y: 137, distance: 14.1
click at [211, 141] on span "Baxter Sodium Chloride (" at bounding box center [190, 137] width 41 height 11
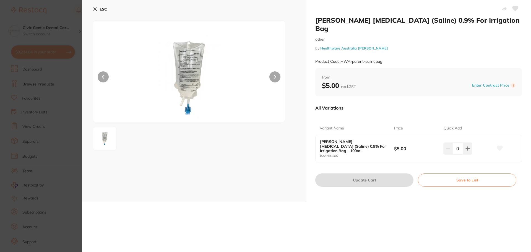
click at [96, 9] on icon at bounding box center [95, 9] width 4 height 4
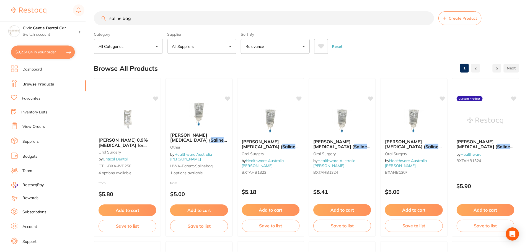
scroll to position [1, 0]
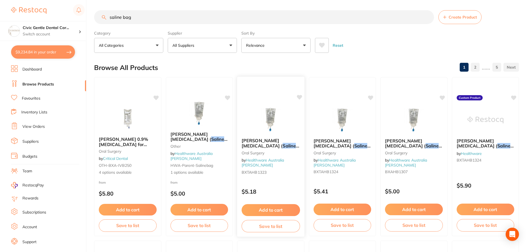
click at [270, 131] on img at bounding box center [271, 120] width 36 height 28
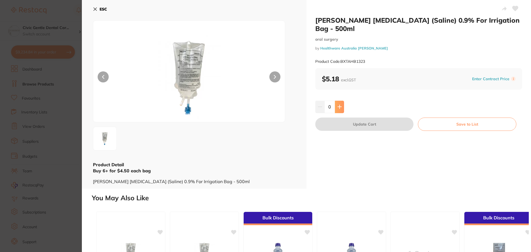
click at [339, 103] on button at bounding box center [339, 107] width 9 height 12
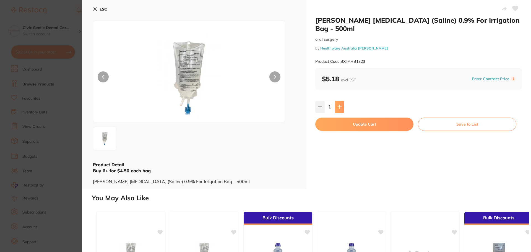
click at [339, 103] on button at bounding box center [339, 107] width 9 height 12
click at [339, 105] on icon at bounding box center [340, 107] width 4 height 4
type input "5"
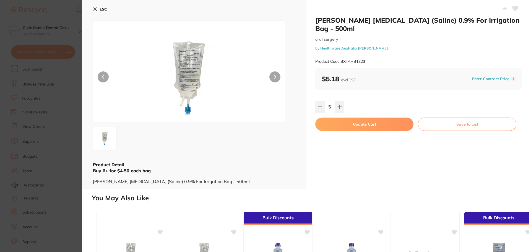
click at [346, 124] on button "Update Cart" at bounding box center [364, 124] width 98 height 13
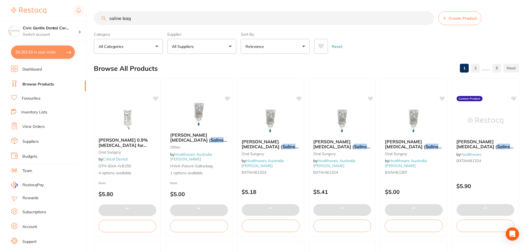
scroll to position [1, 0]
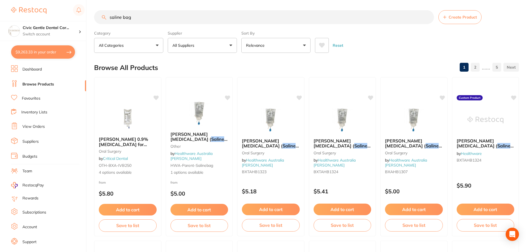
drag, startPoint x: 161, startPoint y: 17, endPoint x: 27, endPoint y: 16, distance: 133.9
click at [30, 17] on div "$9,263.33 Civic Gentle Dental Car... Switch account Civic Gentle Dental Care $9…" at bounding box center [265, 125] width 530 height 252
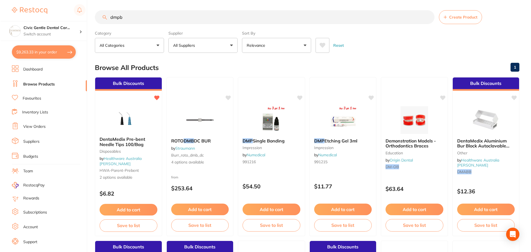
scroll to position [0, 0]
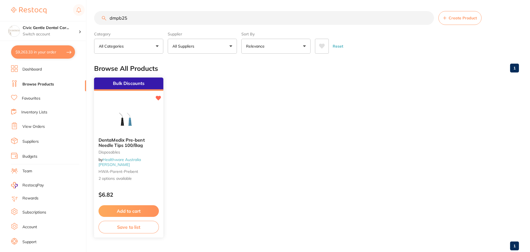
type input "dmpb25"
drag, startPoint x: 109, startPoint y: 128, endPoint x: 106, endPoint y: 135, distance: 7.7
click at [109, 128] on div at bounding box center [128, 119] width 69 height 28
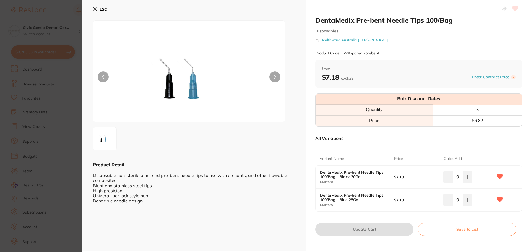
drag, startPoint x: 468, startPoint y: 201, endPoint x: 391, endPoint y: 216, distance: 78.4
click at [468, 201] on icon at bounding box center [468, 200] width 4 height 4
type input "1"
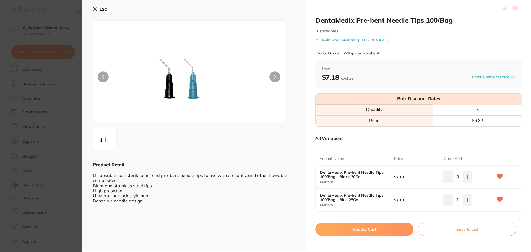
click at [369, 226] on button "Update Cart" at bounding box center [364, 229] width 98 height 13
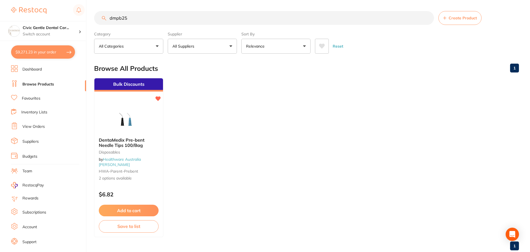
drag, startPoint x: 138, startPoint y: 18, endPoint x: 3, endPoint y: 3, distance: 136.2
click at [6, 1] on div "$9,271.23 Civic Gentle Dental Car... Switch account Civic Gentle Dental Care $9…" at bounding box center [265, 126] width 530 height 252
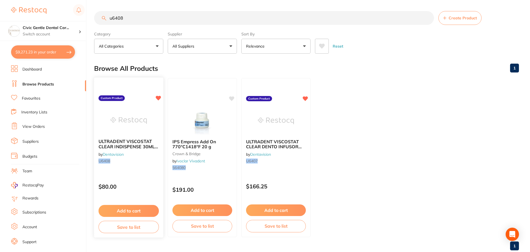
type input "u6408"
click at [142, 110] on img at bounding box center [128, 121] width 36 height 28
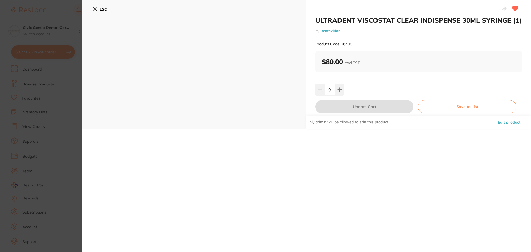
drag, startPoint x: 339, startPoint y: 96, endPoint x: 351, endPoint y: 110, distance: 18.0
click at [339, 91] on icon at bounding box center [340, 90] width 4 height 4
type input "1"
click at [354, 113] on button "Update Cart" at bounding box center [364, 106] width 98 height 13
checkbox input "false"
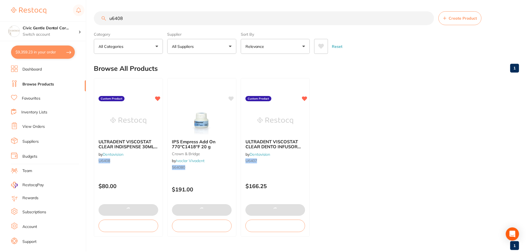
scroll to position [1, 0]
drag, startPoint x: 150, startPoint y: 14, endPoint x: -27, endPoint y: 14, distance: 177.4
click at [0, 14] on html "$9,359.23 Civic Gentle Dental Car... Switch account Civic Gentle Dental Care $9…" at bounding box center [265, 125] width 530 height 252
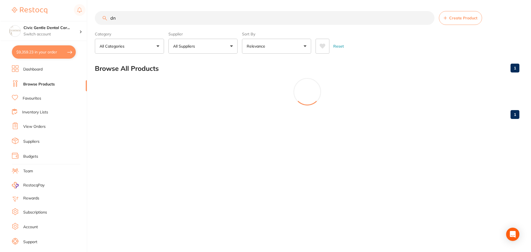
scroll to position [0, 0]
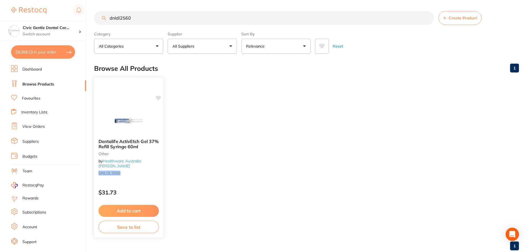
type input "dnldl2560"
drag, startPoint x: 123, startPoint y: 118, endPoint x: 136, endPoint y: 143, distance: 28.0
click at [123, 118] on img at bounding box center [129, 121] width 36 height 28
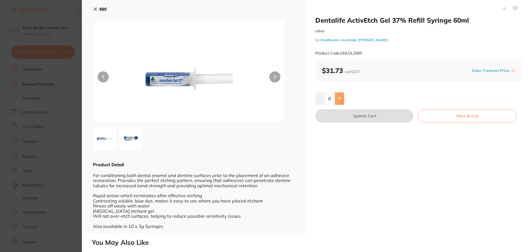
click at [339, 94] on button at bounding box center [339, 98] width 9 height 12
type input "1"
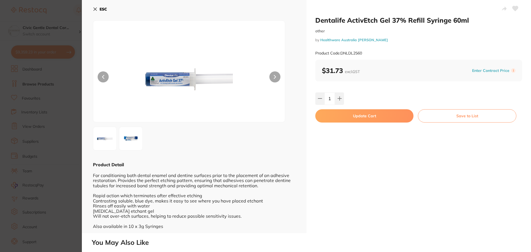
click at [359, 117] on button "Update Cart" at bounding box center [364, 115] width 98 height 13
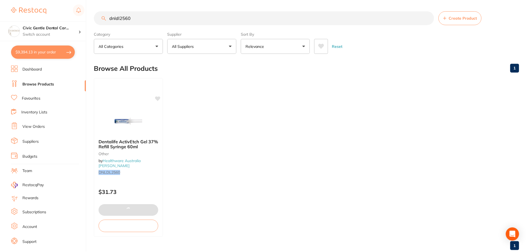
scroll to position [1, 0]
drag, startPoint x: 79, startPoint y: 12, endPoint x: -43, endPoint y: 11, distance: 121.8
click at [0, 11] on html "$9,394.13 Civic Gentle Dental Car... Switch account Civic Gentle Dental Care $9…" at bounding box center [265, 125] width 530 height 252
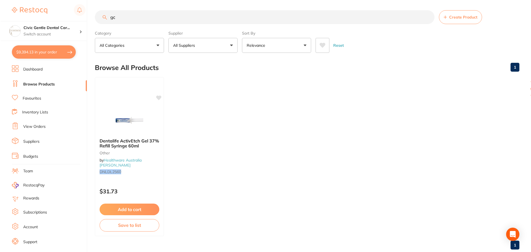
scroll to position [0, 0]
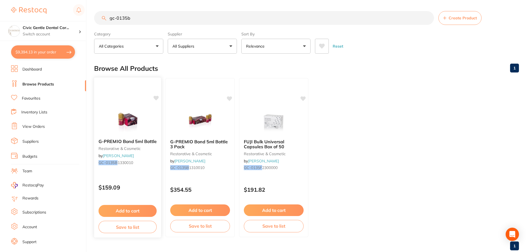
type input "gc-0135b"
click at [143, 125] on img at bounding box center [127, 121] width 36 height 28
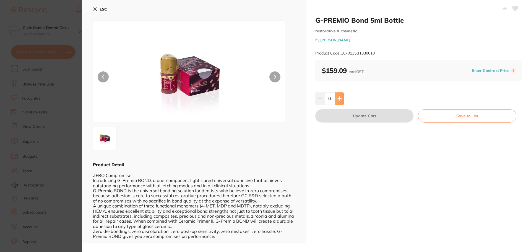
click at [341, 100] on button at bounding box center [339, 98] width 9 height 12
type input "1"
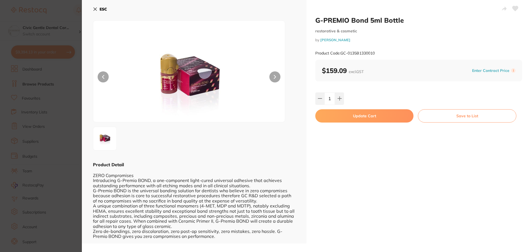
click at [357, 113] on button "Update Cart" at bounding box center [364, 115] width 98 height 13
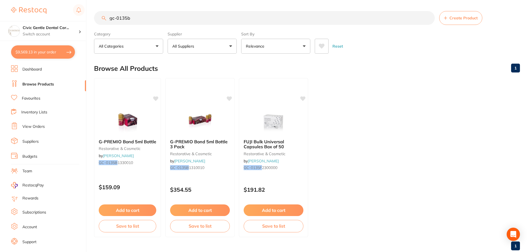
checkbox input "false"
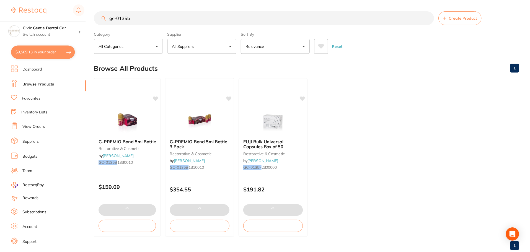
scroll to position [340, 0]
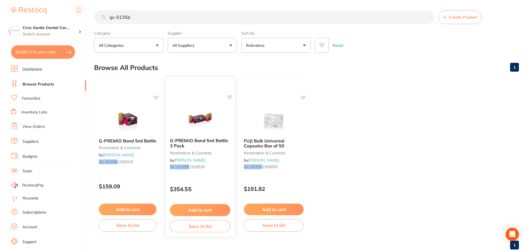
click at [205, 211] on button "Add to cart" at bounding box center [200, 210] width 60 height 12
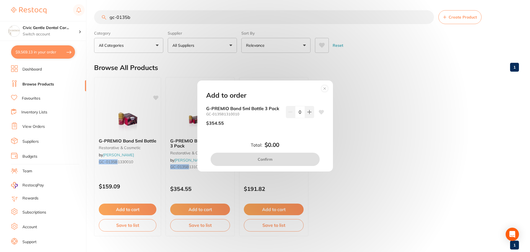
click at [325, 87] on circle at bounding box center [324, 88] width 6 height 6
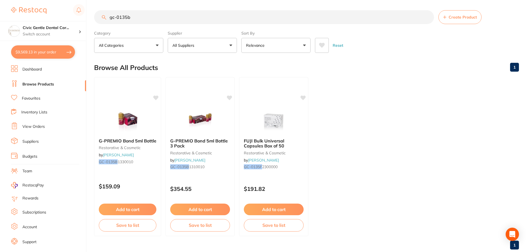
drag, startPoint x: 144, startPoint y: 19, endPoint x: 17, endPoint y: 10, distance: 127.1
click at [18, 9] on div "$9,569.13 Civic Gentle Dental Car... Switch account Civic Gentle Dental Care $9…" at bounding box center [265, 125] width 530 height 252
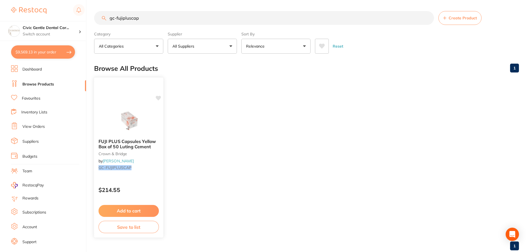
type input "gc-fujipluscap"
click at [148, 208] on button "Add to cart" at bounding box center [129, 211] width 60 height 12
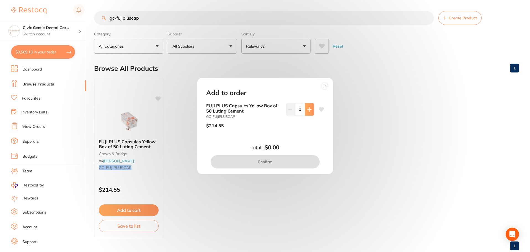
click at [308, 111] on icon at bounding box center [309, 110] width 4 height 4
type input "1"
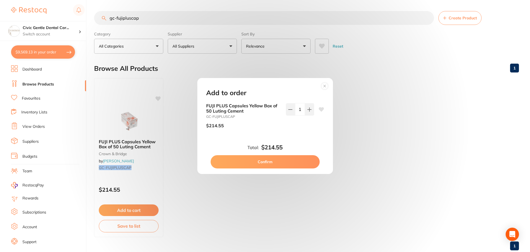
drag, startPoint x: 271, startPoint y: 163, endPoint x: 281, endPoint y: 164, distance: 10.8
click at [271, 163] on button "Confirm" at bounding box center [265, 161] width 109 height 13
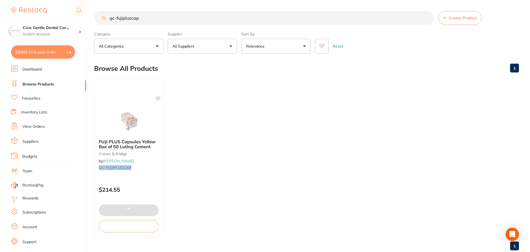
scroll to position [367, 0]
drag, startPoint x: 141, startPoint y: 20, endPoint x: 13, endPoint y: 9, distance: 128.7
click at [13, 9] on div "$9,805.14 Civic Gentle Dental Car... Switch account Civic Gentle Dental Care $9…" at bounding box center [265, 126] width 530 height 252
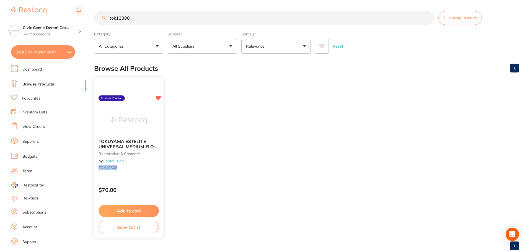
type input "tok13808"
click at [131, 209] on button "Add to cart" at bounding box center [129, 211] width 60 height 12
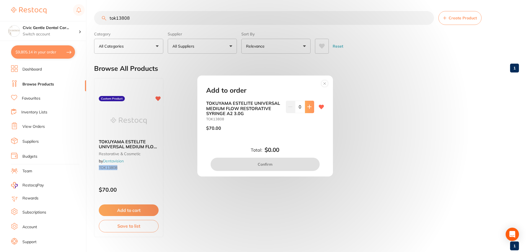
click at [305, 106] on button at bounding box center [309, 107] width 9 height 12
type input "1"
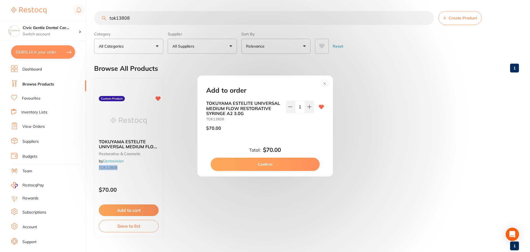
click at [293, 163] on button "Confirm" at bounding box center [265, 164] width 109 height 13
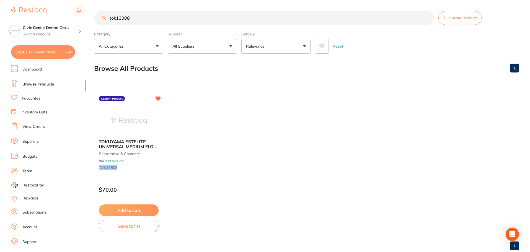
drag, startPoint x: 141, startPoint y: 19, endPoint x: 67, endPoint y: 9, distance: 74.8
click at [67, 9] on div "$9,882.14 Civic Gentle Dental Car... Switch account Civic Gentle Dental Care $9…" at bounding box center [265, 126] width 530 height 252
click at [125, 18] on input "tok13808" at bounding box center [264, 18] width 340 height 14
drag, startPoint x: 123, startPoint y: 18, endPoint x: 154, endPoint y: 18, distance: 31.5
click at [154, 18] on input "tok13808" at bounding box center [264, 18] width 340 height 14
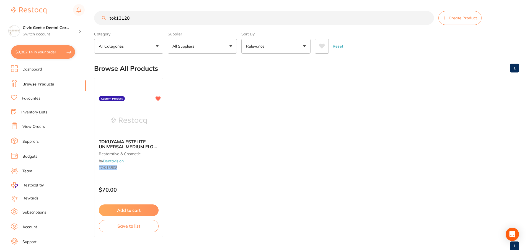
type input "tok13128"
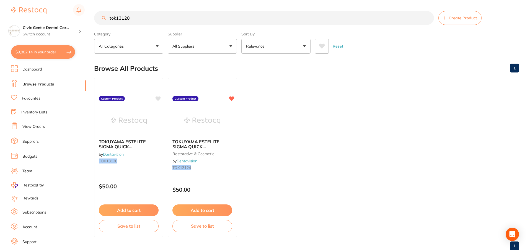
click at [119, 132] on img at bounding box center [129, 121] width 36 height 28
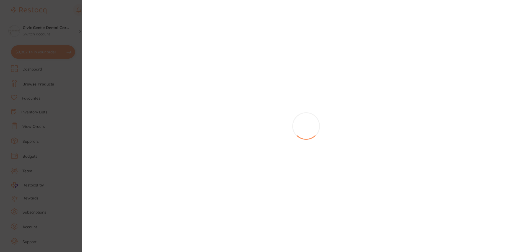
click at [78, 22] on section at bounding box center [265, 126] width 530 height 252
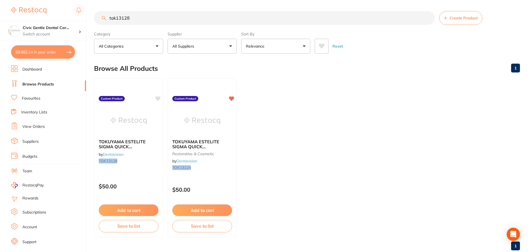
click at [126, 213] on div "tok13128 Create Product Category All Categories All Categories restorative & co…" at bounding box center [312, 126] width 437 height 252
click at [130, 209] on button "Add to cart" at bounding box center [129, 211] width 60 height 12
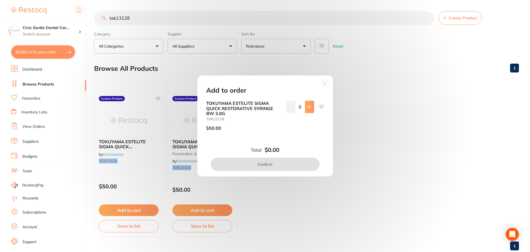
click at [307, 107] on icon at bounding box center [309, 107] width 4 height 4
type input "1"
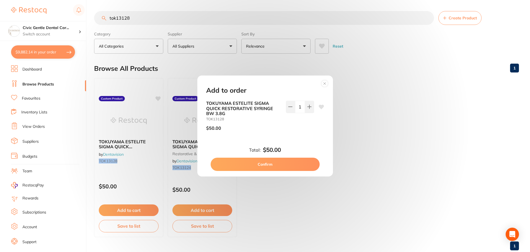
click at [271, 166] on button "Confirm" at bounding box center [265, 164] width 109 height 13
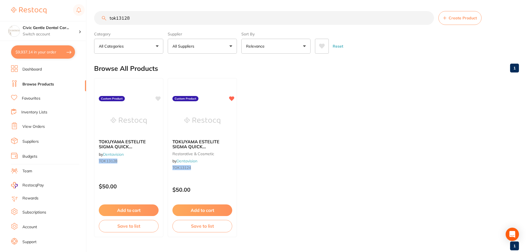
click at [126, 16] on input "tok13128" at bounding box center [264, 18] width 340 height 14
drag, startPoint x: 124, startPoint y: 17, endPoint x: 182, endPoint y: 17, distance: 58.1
click at [182, 17] on input "tok13128" at bounding box center [264, 18] width 340 height 14
type input "tok13111"
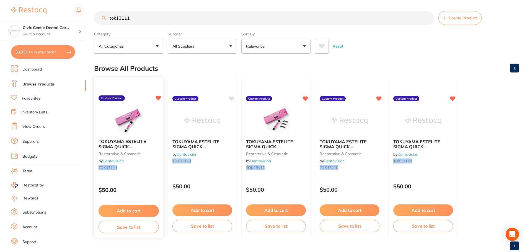
click at [130, 122] on img at bounding box center [128, 121] width 36 height 28
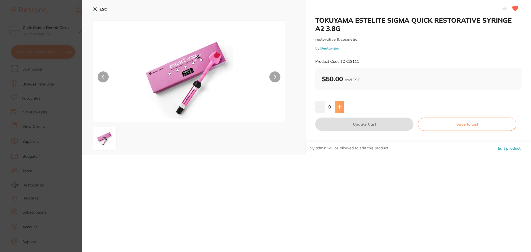
click at [335, 104] on button at bounding box center [339, 107] width 9 height 12
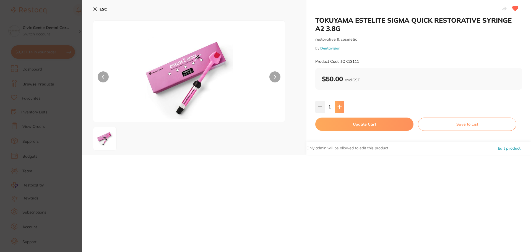
click at [335, 104] on button at bounding box center [339, 107] width 9 height 12
type input "4"
click at [348, 124] on button "Update Cart" at bounding box center [364, 124] width 98 height 13
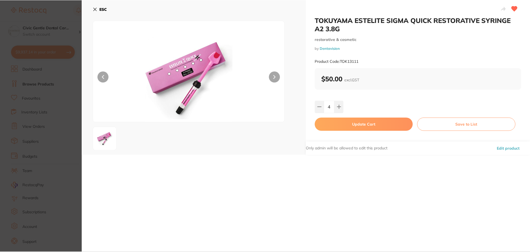
scroll to position [1, 0]
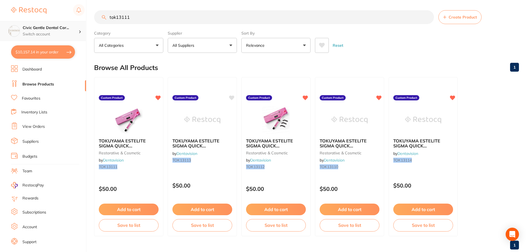
drag, startPoint x: 146, startPoint y: 17, endPoint x: 24, endPoint y: 27, distance: 122.2
click at [43, 14] on div "$10,157.14 Civic Gentle Dental Car... Switch account Civic Gentle Dental Care $…" at bounding box center [265, 125] width 530 height 252
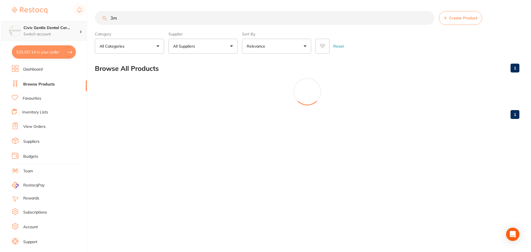
scroll to position [0, 0]
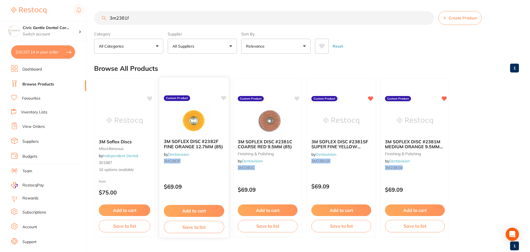
type input "3m2381f"
click at [195, 210] on button "Add to cart" at bounding box center [194, 211] width 60 height 12
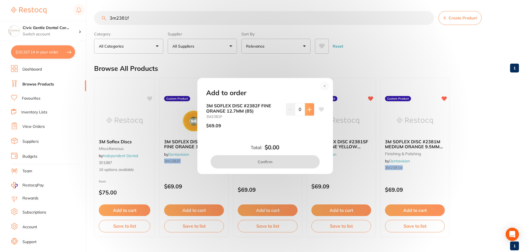
click at [307, 109] on icon at bounding box center [309, 110] width 4 height 4
type input "1"
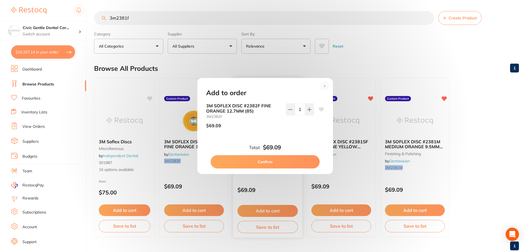
click at [275, 159] on button "Confirm" at bounding box center [265, 161] width 109 height 13
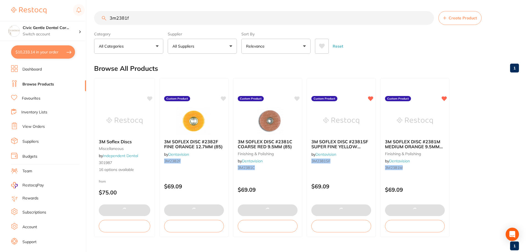
drag, startPoint x: 165, startPoint y: 19, endPoint x: -56, endPoint y: 4, distance: 221.1
click at [0, 4] on html "$10,233.14 Civic Gentle Dental Car... Switch account Civic Gentle Dental Care $…" at bounding box center [265, 126] width 530 height 252
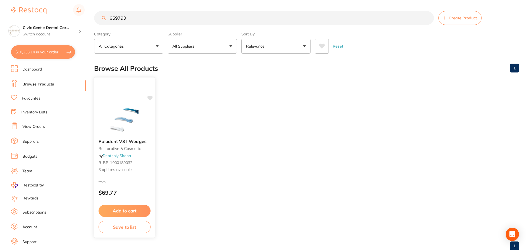
type input "659790"
click at [144, 118] on div at bounding box center [124, 121] width 61 height 28
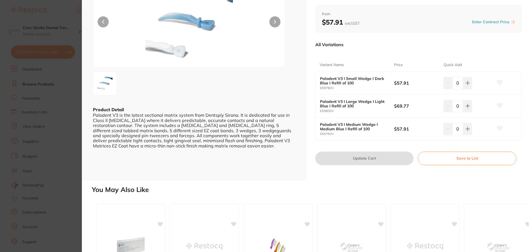
scroll to position [55, 0]
drag, startPoint x: 466, startPoint y: 132, endPoint x: 393, endPoint y: 154, distance: 76.1
click at [466, 132] on button at bounding box center [467, 129] width 9 height 12
type input "1"
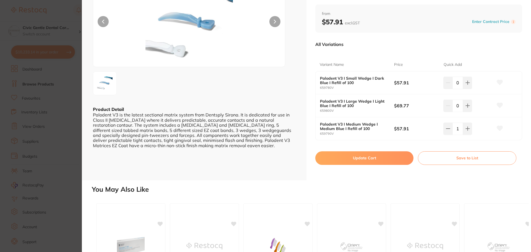
drag, startPoint x: 389, startPoint y: 156, endPoint x: 429, endPoint y: 65, distance: 100.1
click at [388, 156] on button "Update Cart" at bounding box center [364, 157] width 98 height 13
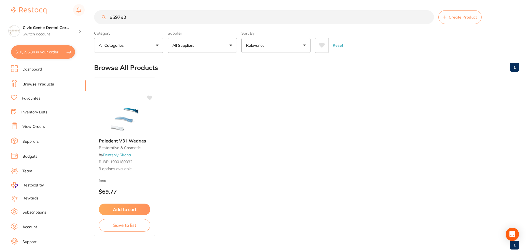
scroll to position [394, 0]
drag, startPoint x: 153, startPoint y: 14, endPoint x: 26, endPoint y: 15, distance: 127.3
click at [29, 13] on div "$10,296.84 Civic Gentle Dental Car... Switch account Civic Gentle Dental Care $…" at bounding box center [265, 125] width 530 height 252
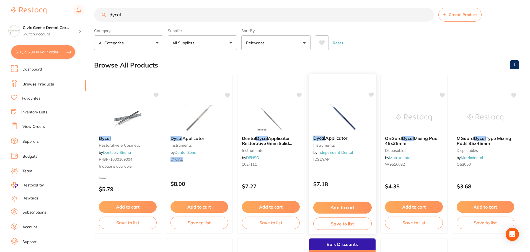
scroll to position [0, 0]
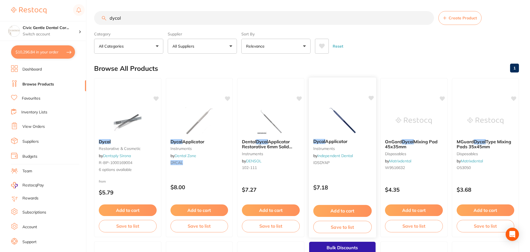
drag, startPoint x: 348, startPoint y: 187, endPoint x: 323, endPoint y: 170, distance: 29.8
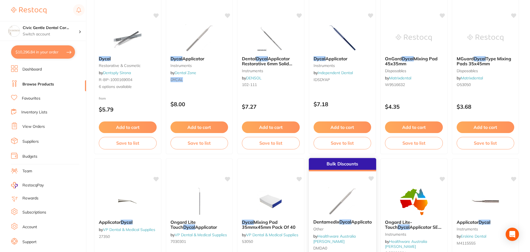
scroll to position [138, 0]
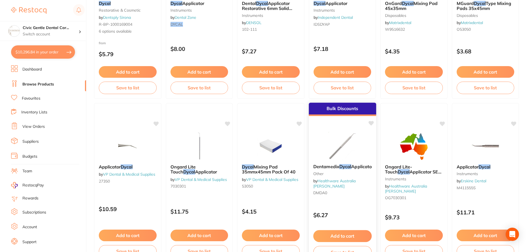
click at [317, 161] on div "Dentamedix Dycal Applicator other by Healthware Australia [PERSON_NAME] DMDA0" at bounding box center [342, 181] width 67 height 42
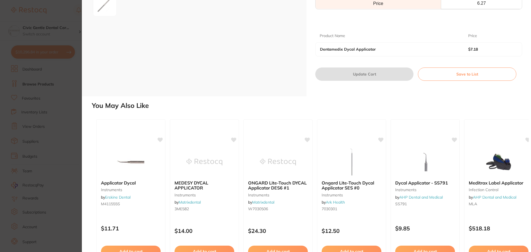
scroll to position [166, 0]
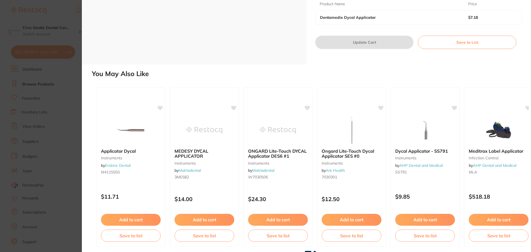
click at [76, 33] on section "Dentamedix Dycal Applicator other by Healthware Australia [PERSON_NAME] Product…" at bounding box center [265, 126] width 531 height 252
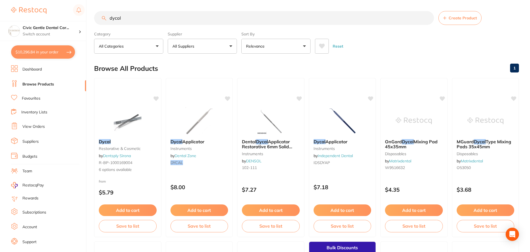
drag, startPoint x: 122, startPoint y: 16, endPoint x: -45, endPoint y: -1, distance: 167.2
click at [0, 0] on html "$10,296.84 Civic Gentle Dental Car... Switch account Civic Gentle Dental Care $…" at bounding box center [265, 126] width 530 height 252
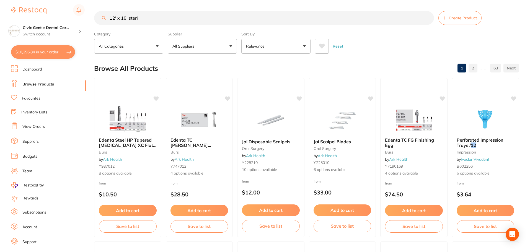
type input "12' x 18' steri"
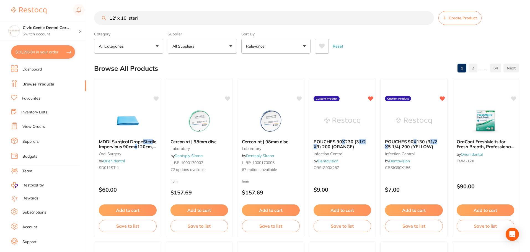
drag, startPoint x: 141, startPoint y: 19, endPoint x: -20, endPoint y: 18, distance: 160.5
click at [0, 18] on html "$10,296.84 Civic Gentle Dental Car... Switch account Civic Gentle Dental Care $…" at bounding box center [265, 126] width 530 height 252
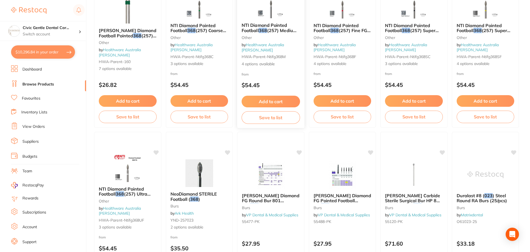
drag, startPoint x: 248, startPoint y: 71, endPoint x: 245, endPoint y: 90, distance: 19.0
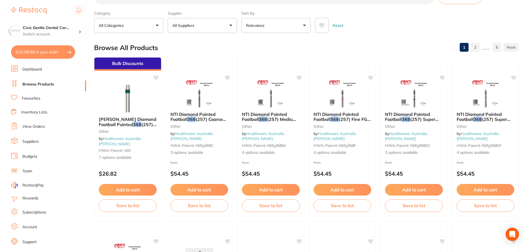
scroll to position [12, 0]
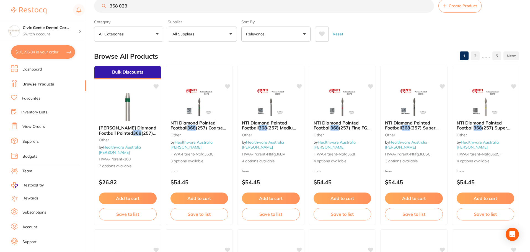
click at [186, 29] on button "All Suppliers" at bounding box center [202, 34] width 69 height 15
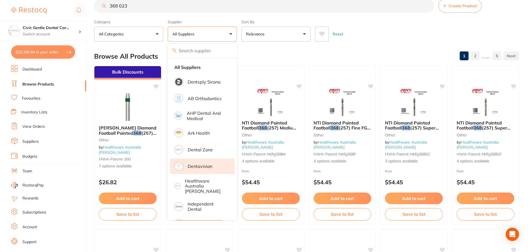
click at [190, 166] on p "Dentavision" at bounding box center [200, 166] width 25 height 5
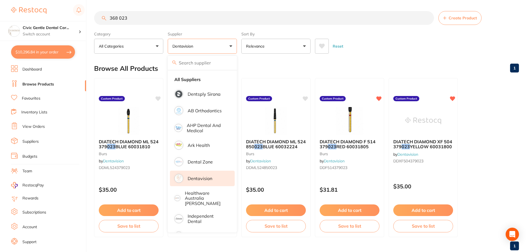
drag, startPoint x: 346, startPoint y: 78, endPoint x: 503, endPoint y: 212, distance: 206.1
click at [346, 78] on div at bounding box center [349, 85] width 69 height 14
click at [227, 58] on section at bounding box center [265, 126] width 530 height 252
click at [382, 59] on div "Browse All Products 1" at bounding box center [306, 68] width 425 height 19
click at [503, 212] on ul "DIATECH DIAMOND ML 524 379 023 BLUE 60031810 burs by Dentavision DDML524379023 …" at bounding box center [306, 157] width 425 height 159
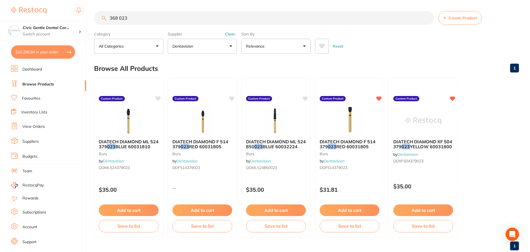
scroll to position [2, 0]
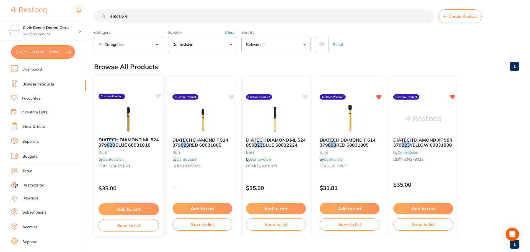
click at [113, 144] on em "023" at bounding box center [111, 145] width 8 height 6
click at [129, 127] on section at bounding box center [265, 126] width 530 height 252
click at [141, 136] on div "DIATECH DIAMOND ML 524 379 023 BLUE 60031810 burs by Dentavision DDML524379023" at bounding box center [128, 154] width 69 height 42
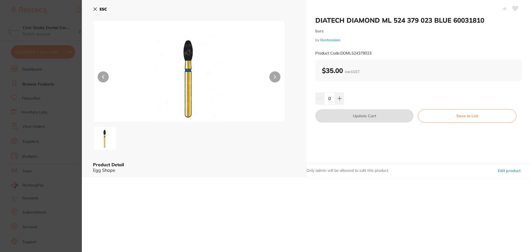
click at [93, 9] on div "ESC Product Detail Egg Shape" at bounding box center [194, 88] width 225 height 177
click at [96, 8] on icon at bounding box center [95, 9] width 4 height 4
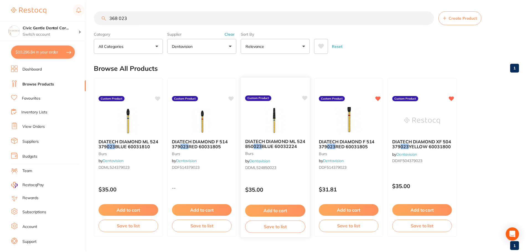
scroll to position [2, 0]
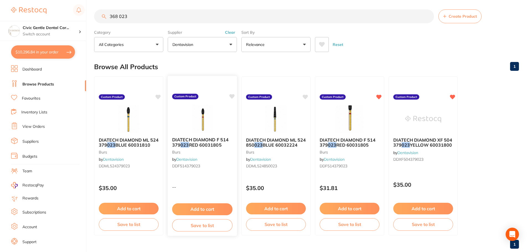
click at [195, 139] on span "DIATECH DIAMOND F 514 379" at bounding box center [200, 142] width 56 height 11
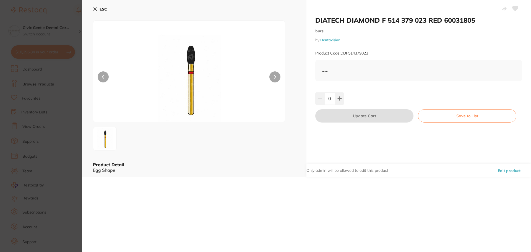
click at [73, 111] on section "DIATECH DIAMOND F 514 379 023 RED 60031805 burs by Dentavision Product Code: DD…" at bounding box center [265, 126] width 531 height 252
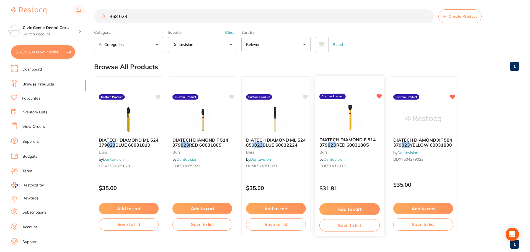
click at [346, 145] on span "RED 60031805" at bounding box center [352, 145] width 33 height 6
click at [130, 18] on section at bounding box center [265, 126] width 530 height 252
drag, startPoint x: 130, startPoint y: 19, endPoint x: 50, endPoint y: 16, distance: 80.0
click at [50, 16] on div "$10,296.84 Civic Gentle Dental Car... Switch account Civic Gentle Dental Care $…" at bounding box center [265, 124] width 530 height 252
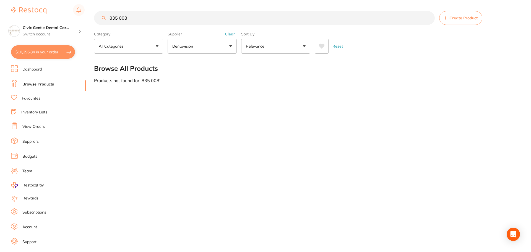
drag, startPoint x: 122, startPoint y: 16, endPoint x: -25, endPoint y: 20, distance: 146.7
click at [0, 20] on html "$10,296.84 Civic Gentle Dental Car... Switch account Civic Gentle Dental Care $…" at bounding box center [265, 126] width 531 height 252
type input "835"
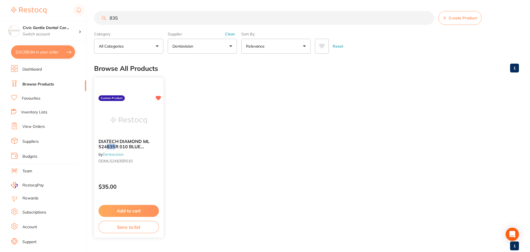
click at [123, 138] on div "DIATECH DIAMOND ML 524 835 R 010 BLUE 60032018 by Dentavision DDML524835R010" at bounding box center [128, 152] width 69 height 36
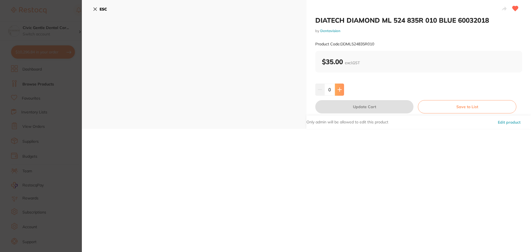
click at [342, 92] on button at bounding box center [339, 90] width 9 height 12
type input "2"
click at [352, 108] on button "Update Cart" at bounding box center [364, 106] width 98 height 13
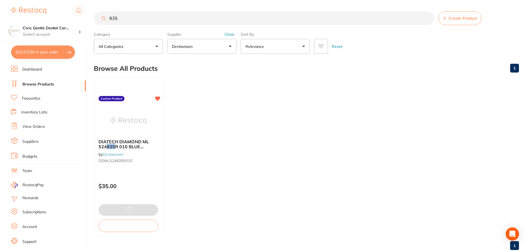
scroll to position [2, 0]
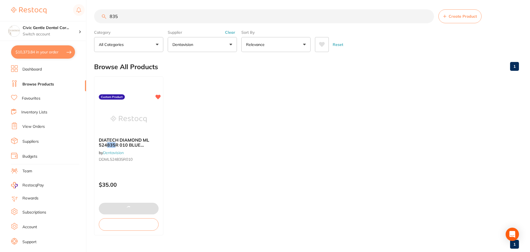
click at [352, 107] on ul "DIATECH DIAMOND ML 524 835 R 010 BLUE 60032018 by Dentavision DDML524835R010 Cu…" at bounding box center [306, 155] width 425 height 159
click at [126, 17] on input "835" at bounding box center [264, 16] width 340 height 14
type input "836"
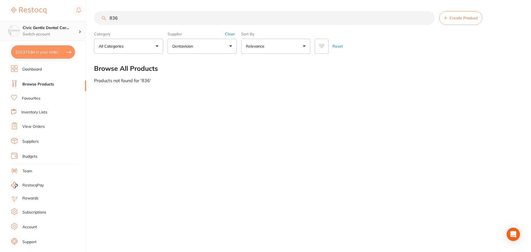
scroll to position [0, 0]
drag, startPoint x: 128, startPoint y: 19, endPoint x: 3, endPoint y: 41, distance: 127.1
click at [3, 41] on div "$10,373.84 Civic Gentle Dental Car... Switch account Civic Gentle Dental Care $…" at bounding box center [265, 126] width 531 height 252
click at [191, 49] on button "Dentavision" at bounding box center [202, 46] width 69 height 15
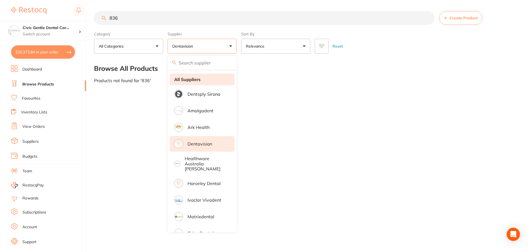
click at [186, 79] on strong "All Suppliers" at bounding box center [187, 79] width 26 height 5
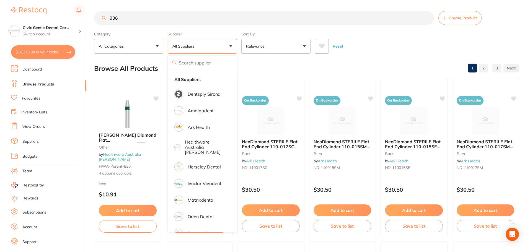
drag, startPoint x: 123, startPoint y: 17, endPoint x: 32, endPoint y: 16, distance: 91.0
click at [32, 16] on div "$10,373.84 Civic Gentle Dental Car... Switch account Civic Gentle Dental Care $…" at bounding box center [265, 126] width 530 height 252
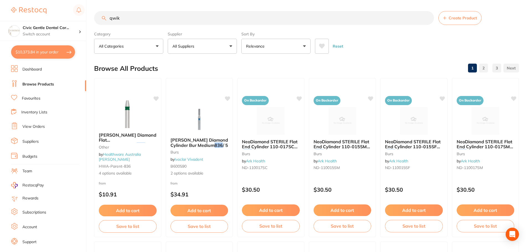
click at [116, 15] on input "qwik" at bounding box center [264, 18] width 340 height 14
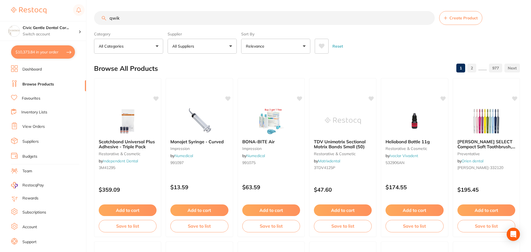
click at [142, 21] on input "qwik" at bounding box center [264, 18] width 341 height 14
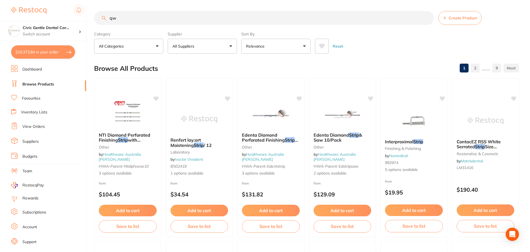
type input "q"
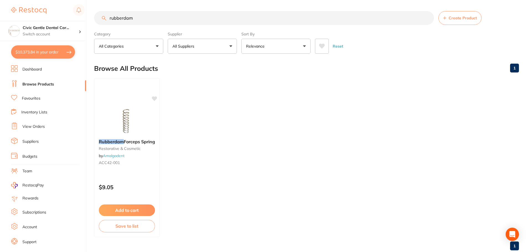
drag, startPoint x: 136, startPoint y: 17, endPoint x: -58, endPoint y: 16, distance: 194.3
click at [0, 16] on html "$10,373.84 Civic Gentle Dental Car... Switch account Civic Gentle Dental Care $…" at bounding box center [265, 126] width 530 height 252
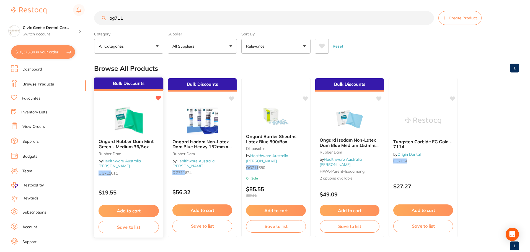
type input "og711"
drag, startPoint x: 158, startPoint y: 134, endPoint x: 39, endPoint y: 125, distance: 118.7
click at [158, 134] on div at bounding box center [128, 121] width 69 height 28
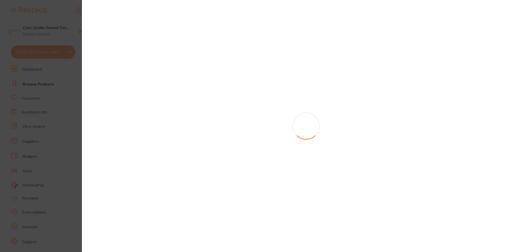
click at [58, 12] on section at bounding box center [265, 126] width 530 height 252
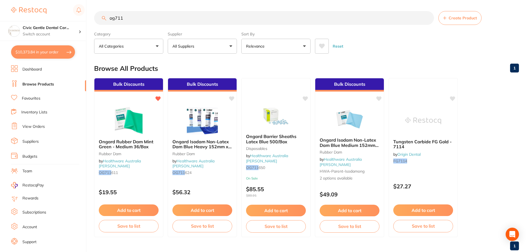
drag, startPoint x: 354, startPoint y: 146, endPoint x: 348, endPoint y: 96, distance: 49.5
click at [354, 146] on span "Ongard Isodam Non-Latex Dam Blue Medium 152mm x 152mm" at bounding box center [349, 145] width 59 height 16
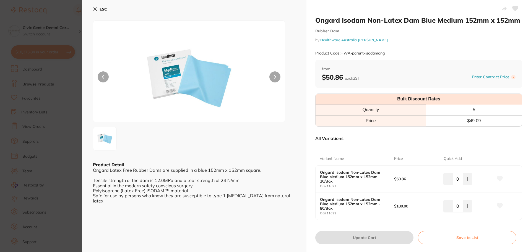
scroll to position [394, 0]
click at [464, 176] on button at bounding box center [467, 179] width 9 height 12
type input "1"
click at [346, 236] on button "Update Cart" at bounding box center [364, 237] width 98 height 13
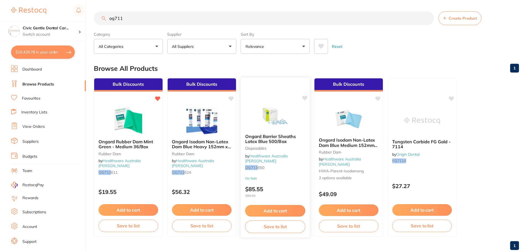
scroll to position [2, 0]
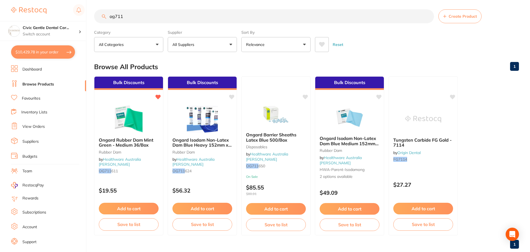
click at [112, 14] on input "og711" at bounding box center [264, 16] width 340 height 14
paste input "Sterilization Pouch 12 in x 18"
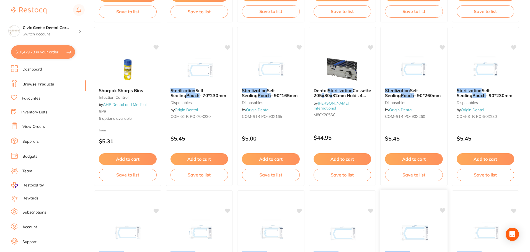
scroll to position [636, 0]
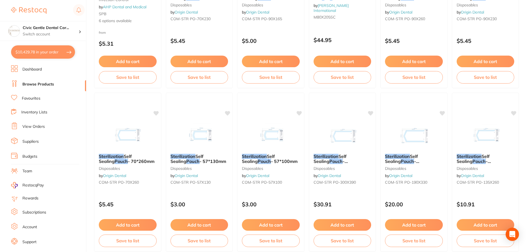
drag, startPoint x: 522, startPoint y: 172, endPoint x: 521, endPoint y: 177, distance: 4.9
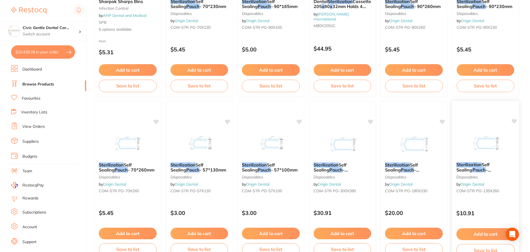
scroll to position [631, 0]
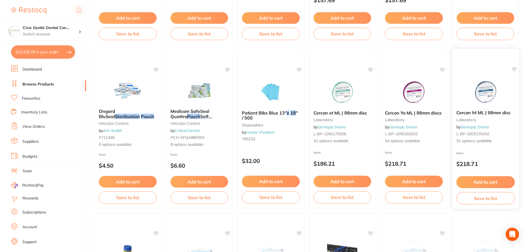
drag, startPoint x: 516, startPoint y: 126, endPoint x: 503, endPoint y: 80, distance: 48.2
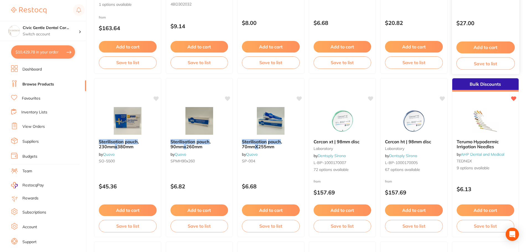
scroll to position [0, 0]
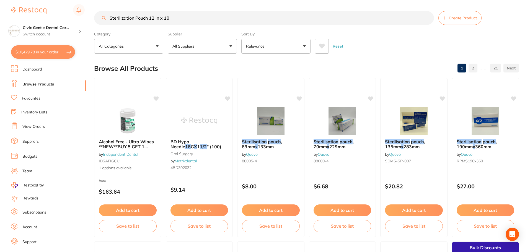
drag, startPoint x: 503, startPoint y: 69, endPoint x: 423, endPoint y: 20, distance: 93.3
drag, startPoint x: 149, startPoint y: 18, endPoint x: 428, endPoint y: 21, distance: 278.7
click at [435, 20] on div "Sterilization Pouch 12 in x 18 Create Product" at bounding box center [306, 18] width 425 height 14
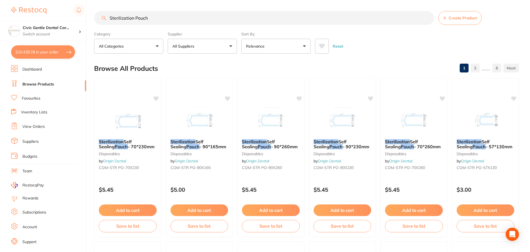
type input "Sterilization Pouch"
click at [219, 46] on button "All Suppliers" at bounding box center [202, 46] width 69 height 15
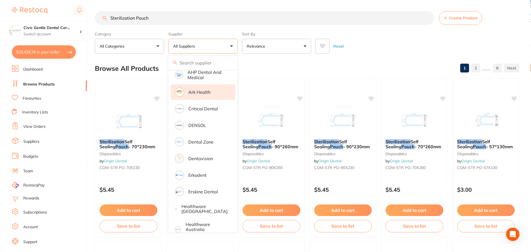
scroll to position [55, 0]
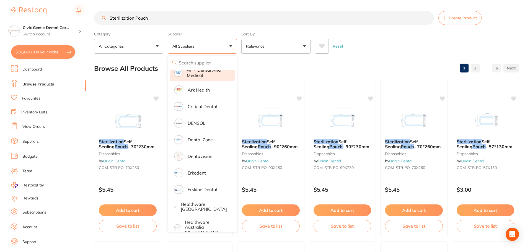
click at [201, 75] on p "AHP Dental and Medical" at bounding box center [207, 73] width 40 height 10
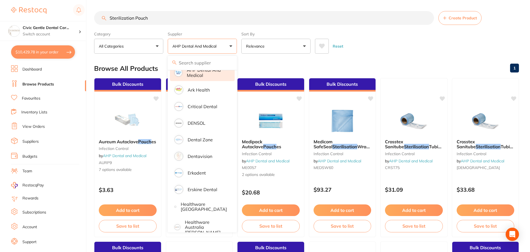
click at [387, 46] on div "Reset" at bounding box center [415, 43] width 200 height 19
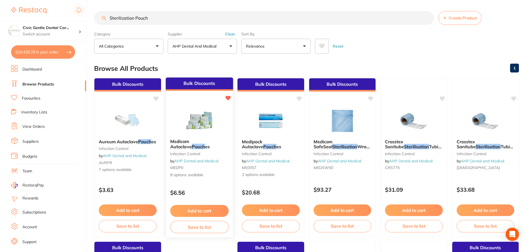
click at [191, 141] on span "Medicom Autoclave" at bounding box center [181, 144] width 22 height 11
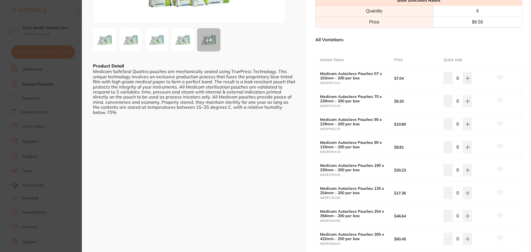
scroll to position [138, 0]
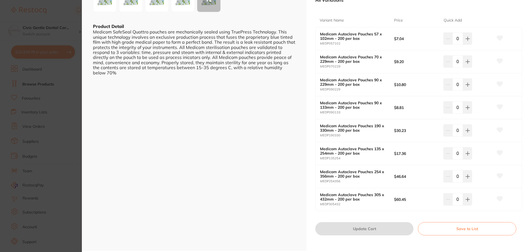
drag, startPoint x: 465, startPoint y: 199, endPoint x: 448, endPoint y: 211, distance: 21.3
click at [466, 199] on icon at bounding box center [468, 199] width 4 height 4
type input "1"
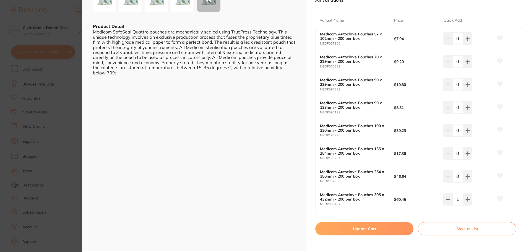
click at [381, 225] on button "Update Cart" at bounding box center [364, 228] width 98 height 13
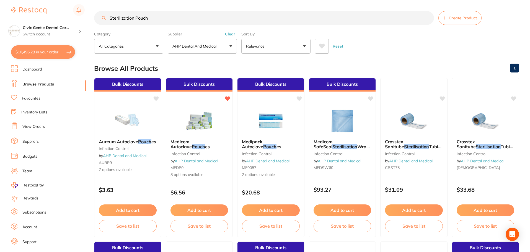
drag, startPoint x: 157, startPoint y: 19, endPoint x: -33, endPoint y: 18, distance: 190.1
click at [0, 18] on html "$10,496.28 Civic Gentle Dental Car... Switch account Civic Gentle Dental Care $…" at bounding box center [265, 126] width 530 height 252
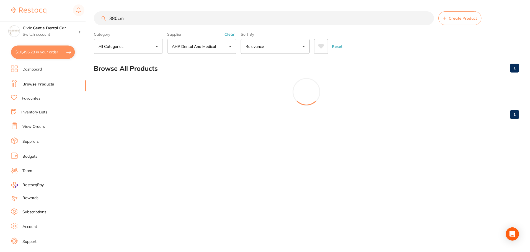
scroll to position [22, 0]
type input "3"
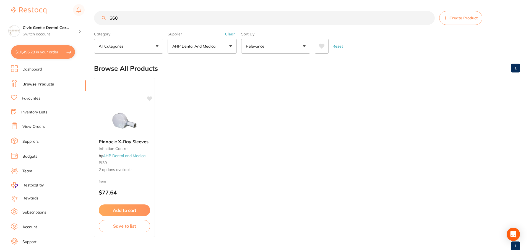
scroll to position [39, 0]
type input "660"
click at [126, 128] on img at bounding box center [125, 121] width 36 height 28
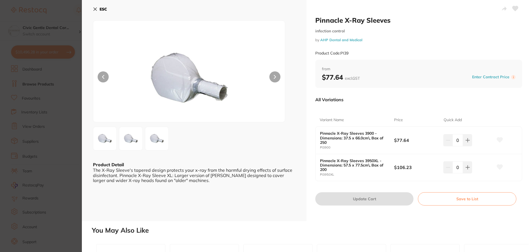
click at [369, 139] on b "Pinnacle X-Ray Sleeves 3900 - Dimensions: 37.5 x 66.0cm\, Box of 250" at bounding box center [353, 137] width 67 height 13
click at [470, 144] on button at bounding box center [467, 140] width 9 height 12
type input "1"
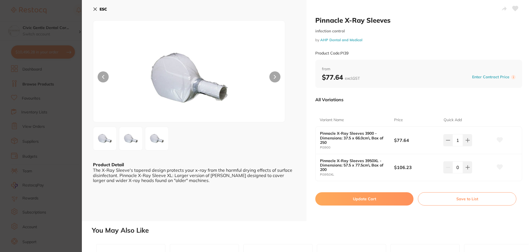
click at [357, 201] on button "Update Cart" at bounding box center [364, 198] width 98 height 13
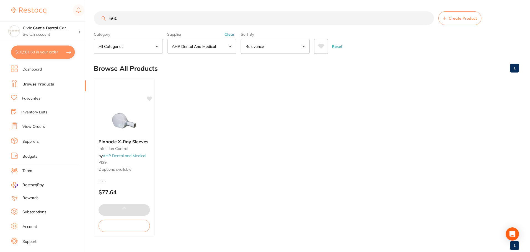
scroll to position [1, 0]
click at [37, 68] on link "Dashboard" at bounding box center [31, 70] width 19 height 6
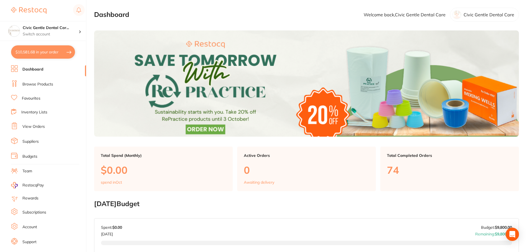
scroll to position [55, 0]
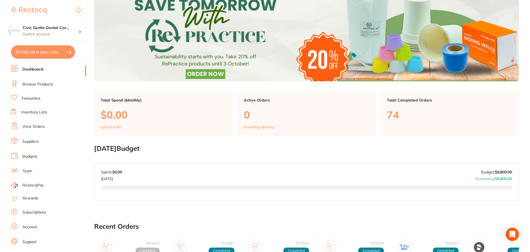
drag, startPoint x: 59, startPoint y: 54, endPoint x: 358, endPoint y: 35, distance: 299.2
click at [59, 54] on button "$10,581.68 in your order" at bounding box center [43, 51] width 64 height 13
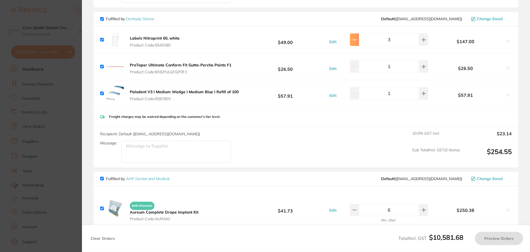
checkbox input "true"
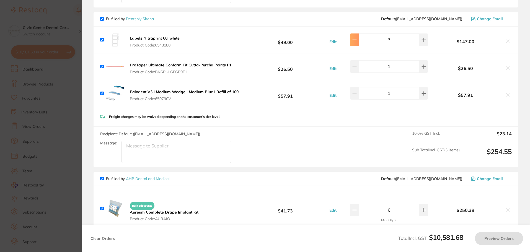
type input "3"
checkbox input "true"
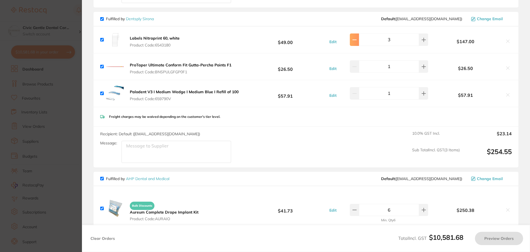
checkbox input "true"
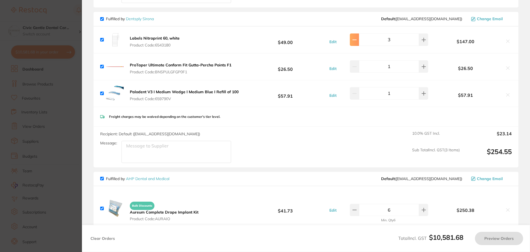
checkbox input "true"
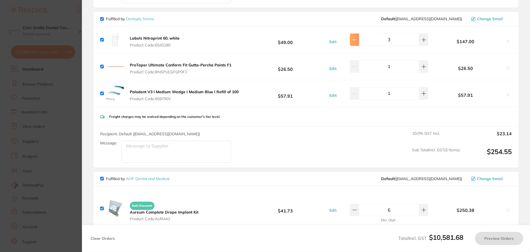
checkbox input "true"
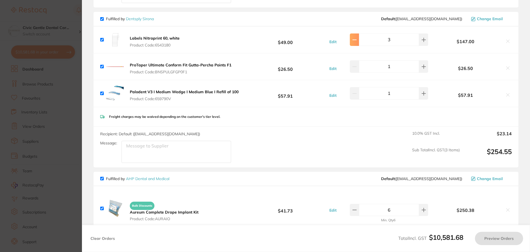
checkbox input "true"
click at [357, 38] on icon at bounding box center [354, 40] width 4 height 4
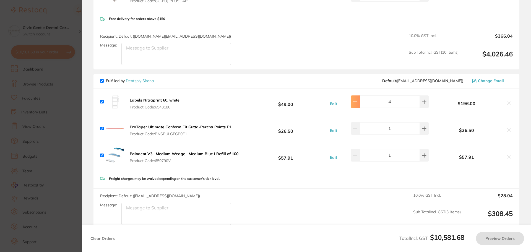
click at [355, 100] on icon at bounding box center [355, 102] width 4 height 4
type input "3"
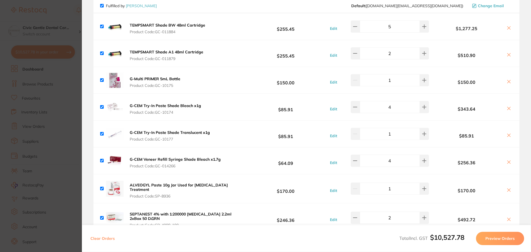
scroll to position [0, 0]
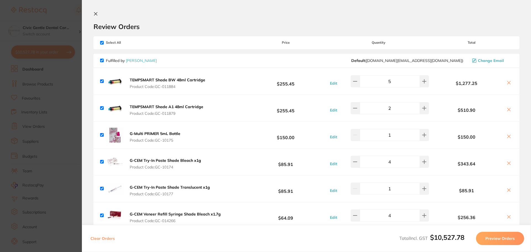
drag, startPoint x: 324, startPoint y: 193, endPoint x: 315, endPoint y: 64, distance: 129.3
click at [358, 84] on button at bounding box center [355, 81] width 9 height 12
type input "3"
drag, startPoint x: 358, startPoint y: 159, endPoint x: 265, endPoint y: 191, distance: 98.4
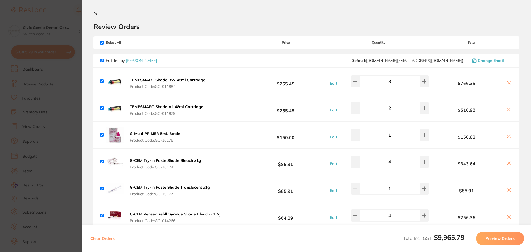
click at [358, 160] on icon at bounding box center [355, 162] width 4 height 4
type input "3"
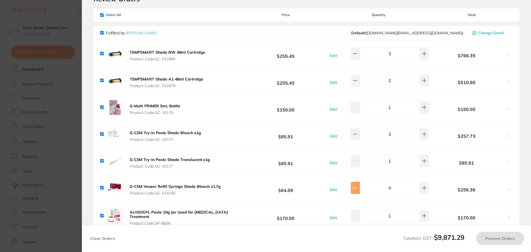
click at [358, 187] on icon at bounding box center [355, 188] width 4 height 4
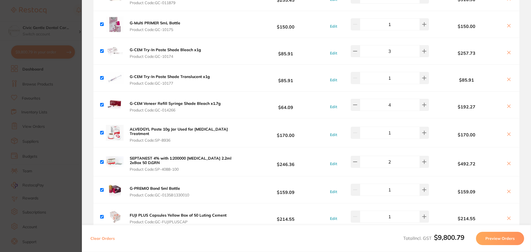
type input "3"
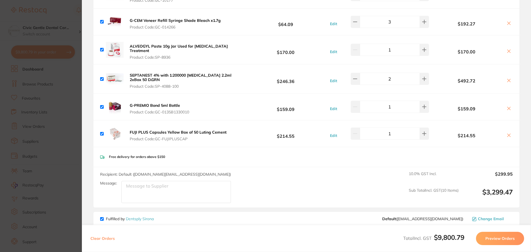
scroll to position [304, 0]
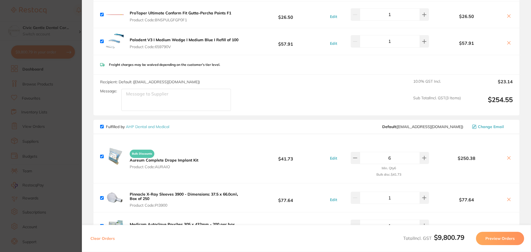
drag, startPoint x: 257, startPoint y: 174, endPoint x: 262, endPoint y: 201, distance: 28.0
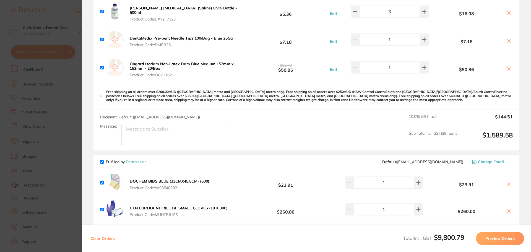
scroll to position [2000, 0]
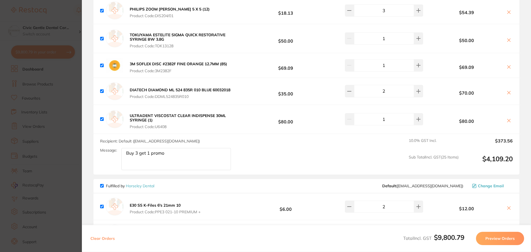
drag, startPoint x: 258, startPoint y: 145, endPoint x: 262, endPoint y: 178, distance: 32.9
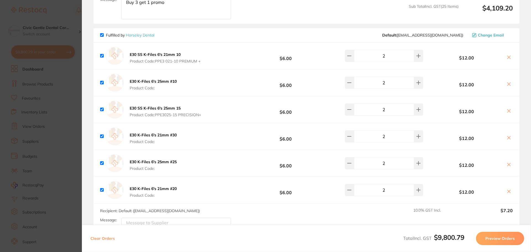
scroll to position [2882, 0]
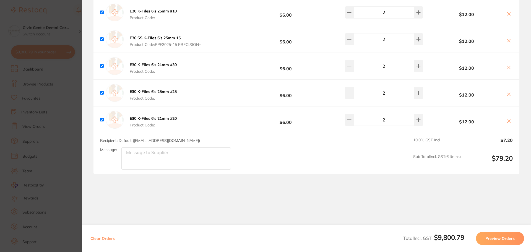
click at [70, 165] on section "Update RRP Set your pre negotiated price for this item. Item Agreed RRP (excl. …" at bounding box center [265, 126] width 531 height 252
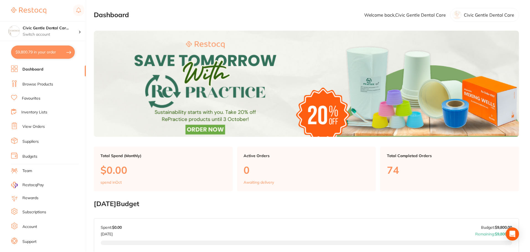
scroll to position [55, 0]
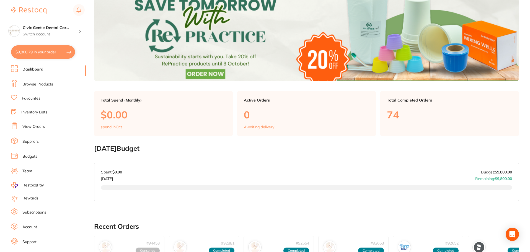
click at [34, 72] on li "Dashboard" at bounding box center [48, 69] width 75 height 8
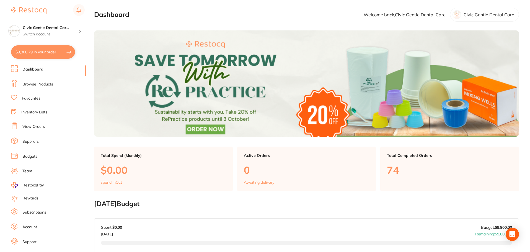
click at [35, 69] on link "Dashboard" at bounding box center [32, 70] width 21 height 6
click at [45, 84] on link "Browse Products" at bounding box center [37, 85] width 31 height 6
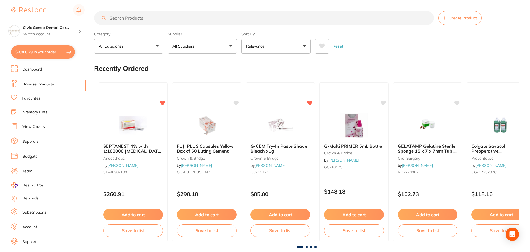
click at [127, 59] on div "Recently Ordered" at bounding box center [306, 68] width 425 height 19
click at [123, 17] on input "search" at bounding box center [264, 18] width 340 height 14
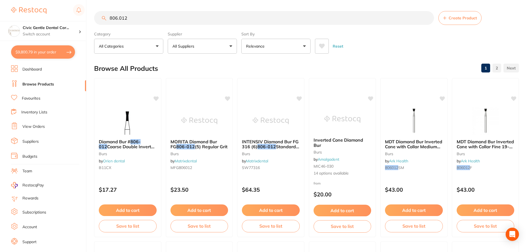
click at [225, 47] on button "All Suppliers" at bounding box center [202, 46] width 69 height 15
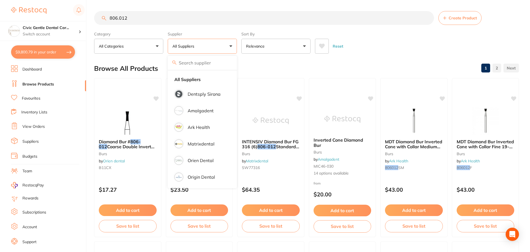
click at [120, 18] on input "806.012" at bounding box center [264, 18] width 340 height 14
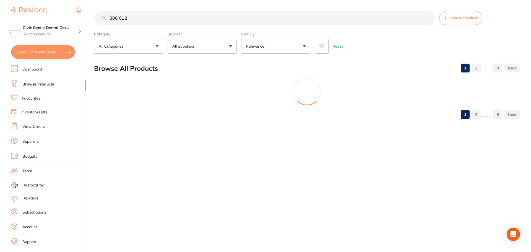
type input "806 012"
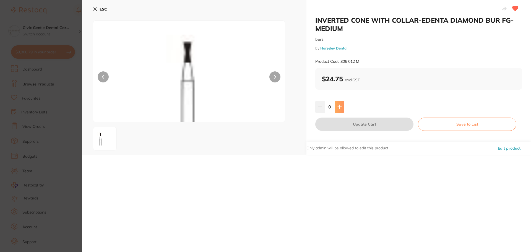
click at [342, 107] on button at bounding box center [339, 107] width 9 height 12
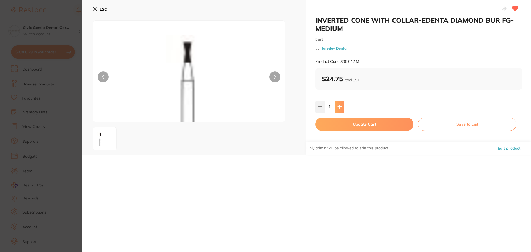
click at [342, 107] on button at bounding box center [339, 107] width 9 height 12
type input "2"
click at [361, 126] on button "Update Cart" at bounding box center [364, 124] width 98 height 13
checkbox input "false"
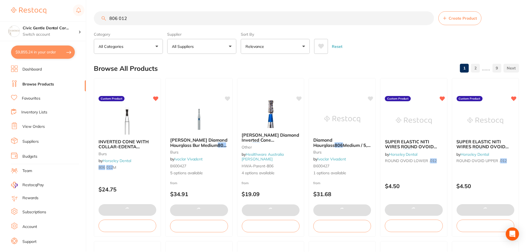
scroll to position [1, 0]
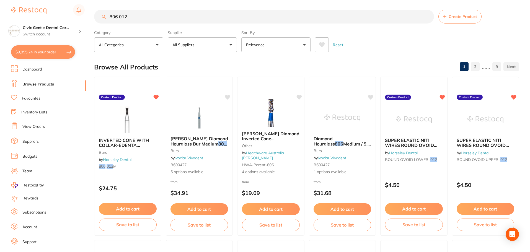
drag, startPoint x: 55, startPoint y: 49, endPoint x: 236, endPoint y: 120, distance: 194.8
click at [55, 49] on button "$9,855.24 in your order" at bounding box center [43, 51] width 64 height 13
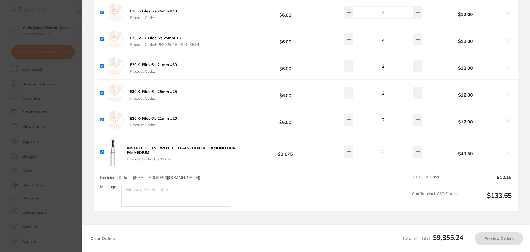
checkbox input "true"
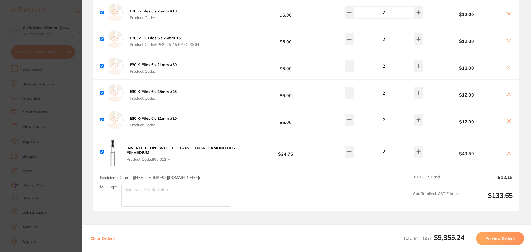
scroll to position [2467, 0]
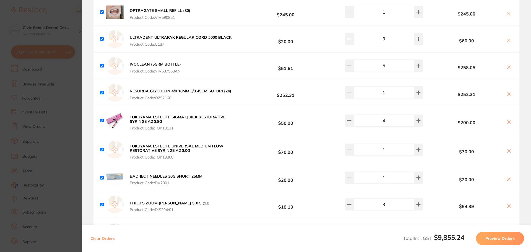
drag, startPoint x: 71, startPoint y: 20, endPoint x: 62, endPoint y: 0, distance: 21.7
click at [71, 20] on section "Update RRP Set your pre negotiated price for this item. Item Agreed RRP (excl. …" at bounding box center [265, 126] width 531 height 252
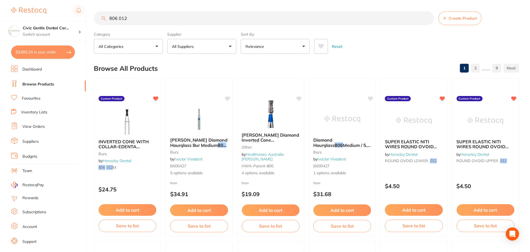
scroll to position [1, 0]
